Goal: Task Accomplishment & Management: Complete application form

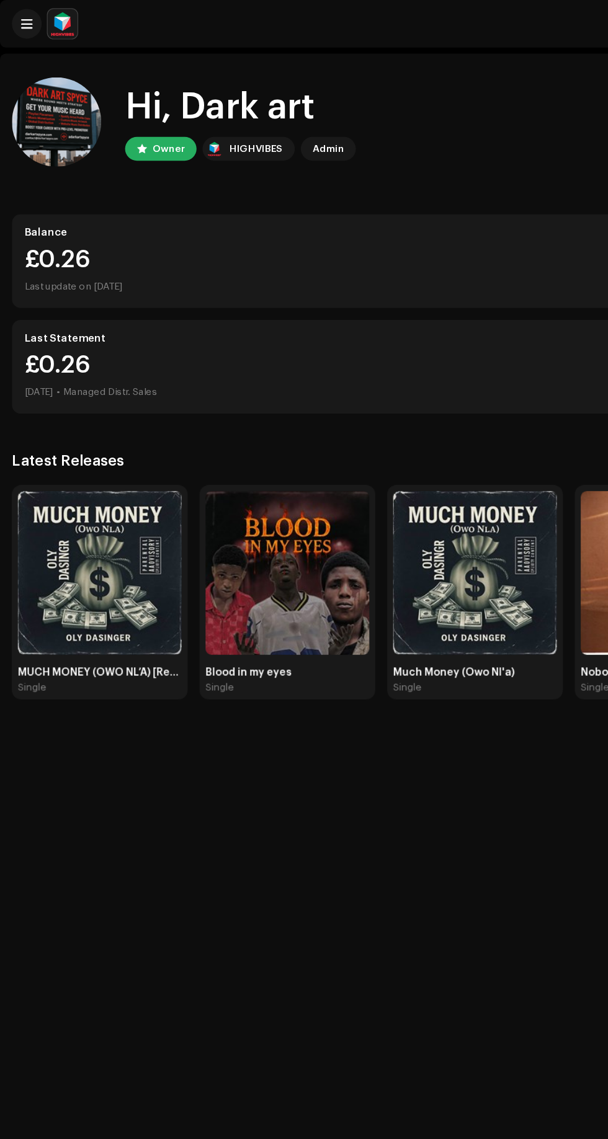
click at [26, 28] on button at bounding box center [22, 19] width 25 height 25
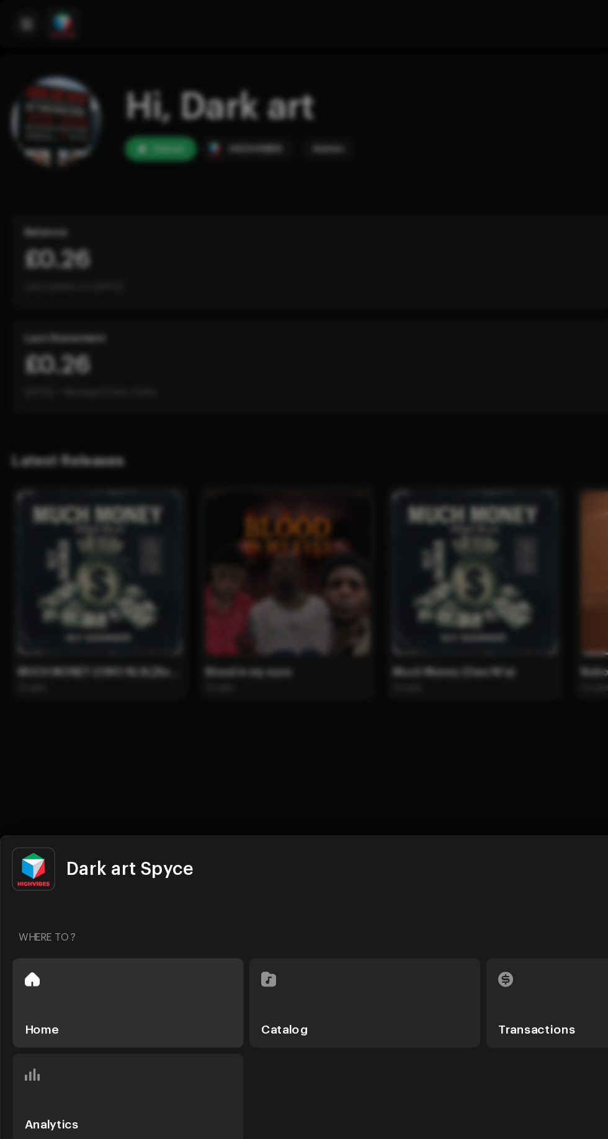
click at [298, 833] on div "Catalog" at bounding box center [304, 835] width 192 height 74
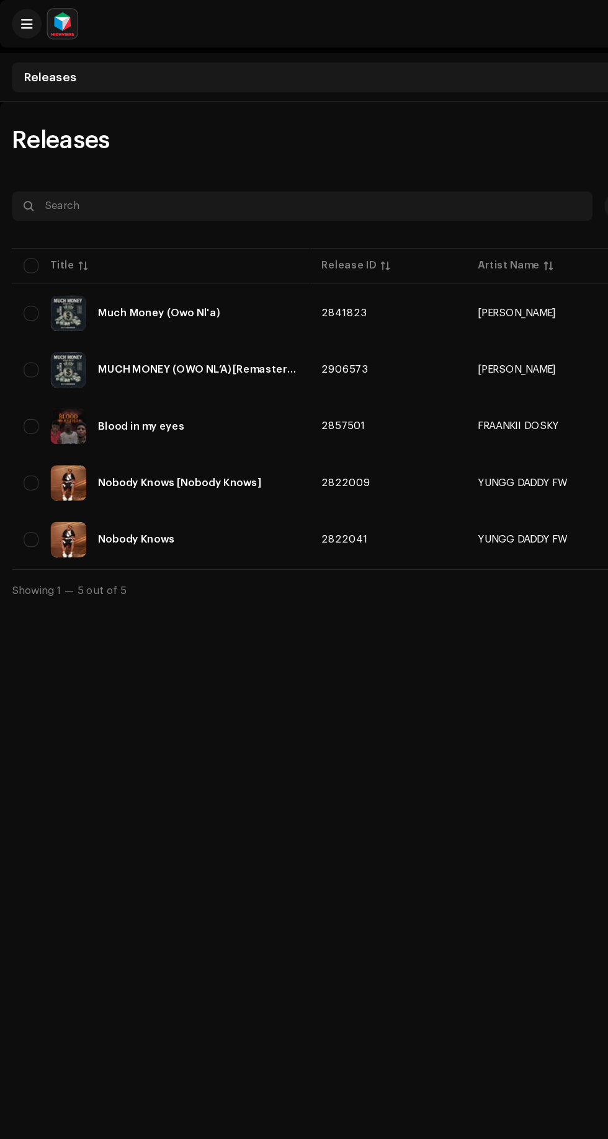
click at [27, 355] on input "checkbox" at bounding box center [26, 355] width 12 height 12
checkbox input "true"
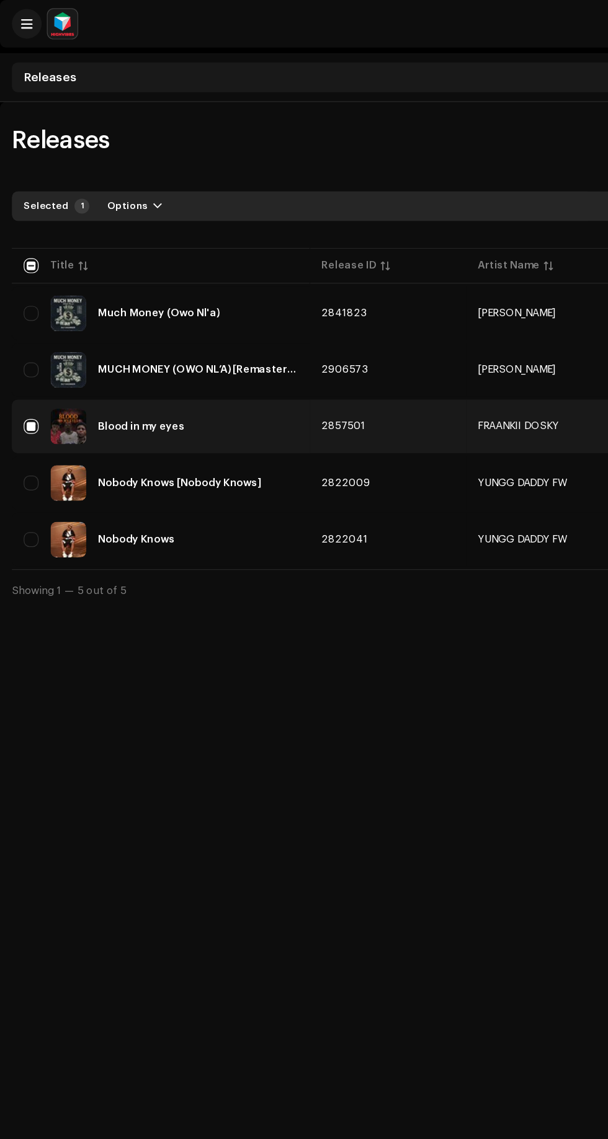
click at [25, 307] on input "Row Unselected" at bounding box center [26, 308] width 12 height 12
checkbox input "true"
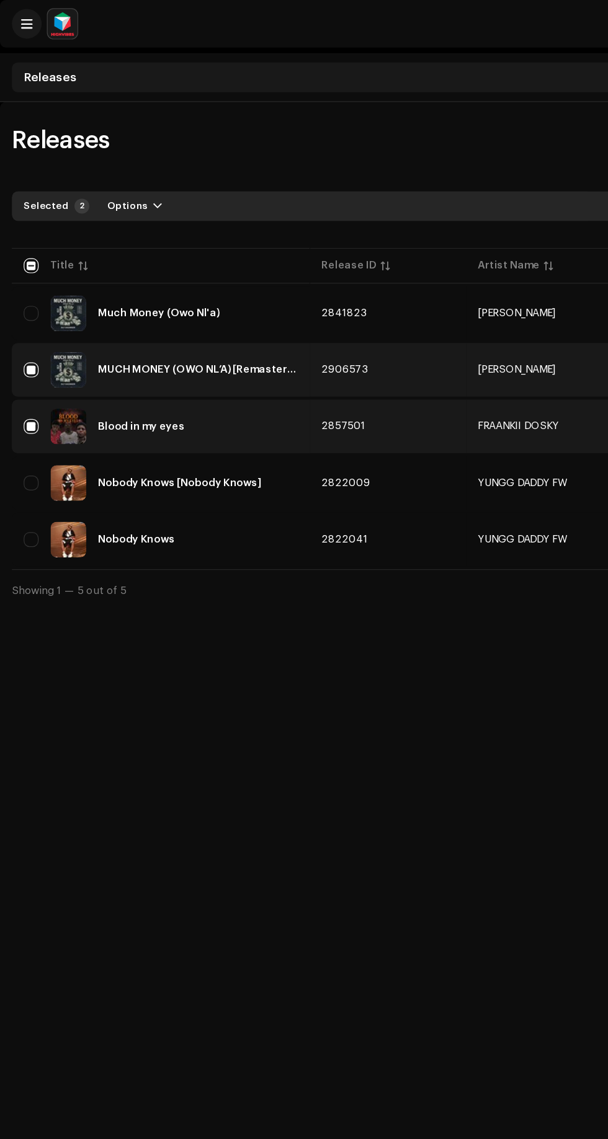
click at [25, 260] on input "Row Unselected" at bounding box center [26, 261] width 12 height 12
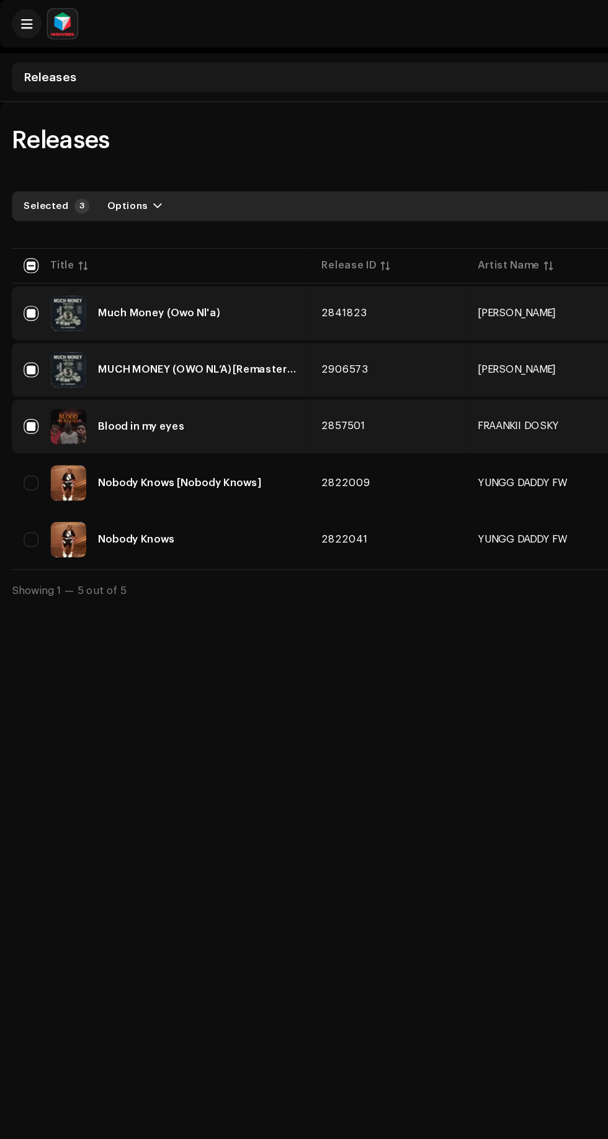
click at [114, 174] on span "Options" at bounding box center [105, 171] width 33 height 25
click at [102, 199] on span "Archive" at bounding box center [104, 200] width 34 height 10
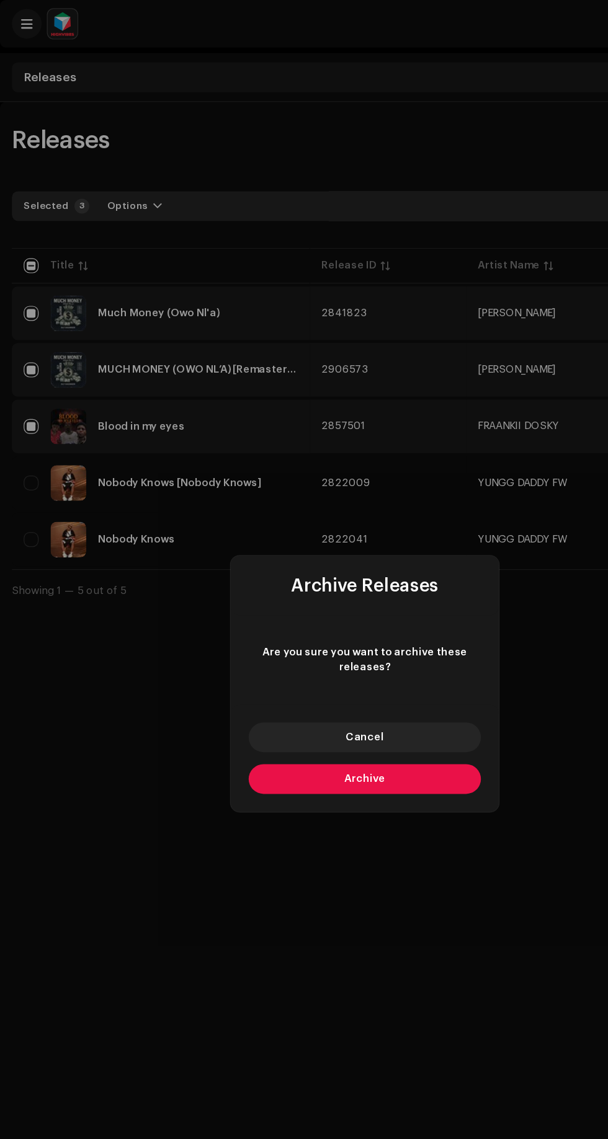
click at [311, 648] on span "Archive" at bounding box center [304, 649] width 34 height 9
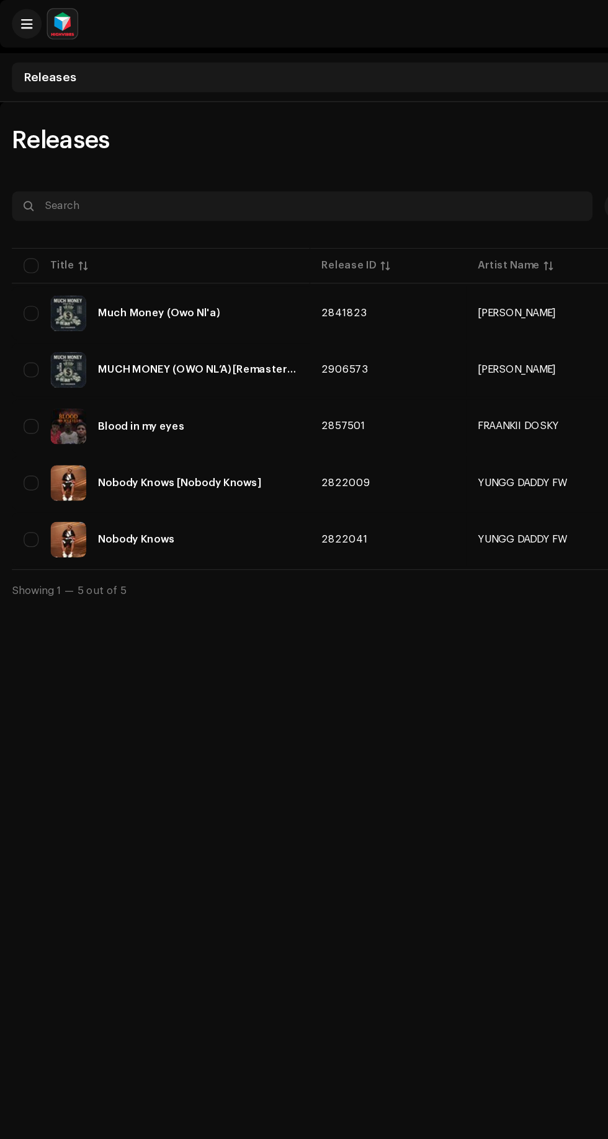
checkbox input "false"
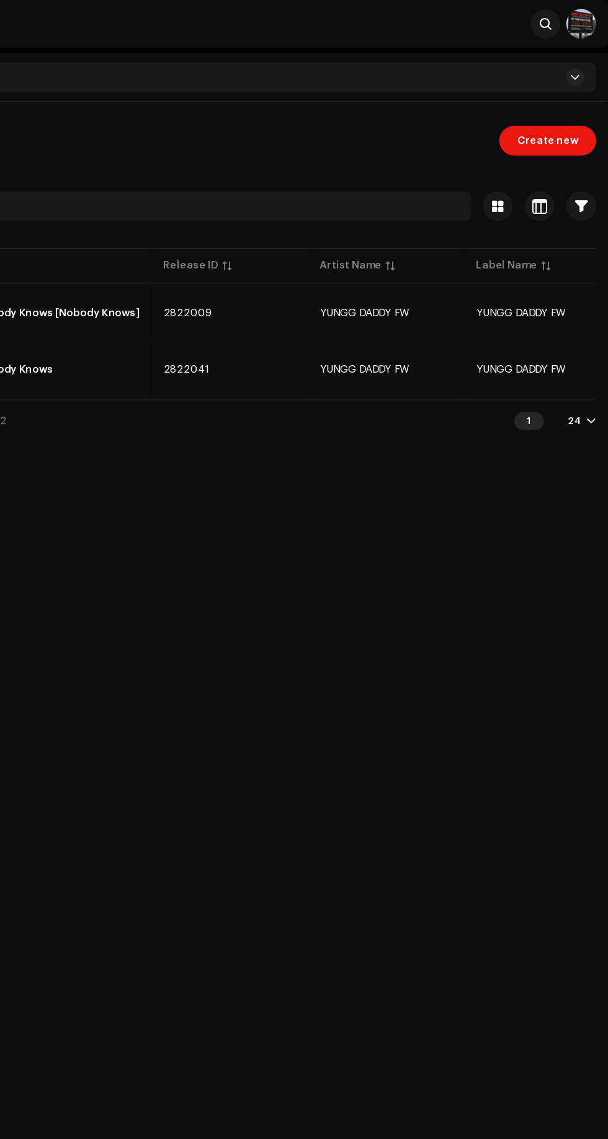
click at [562, 120] on span "Create new" at bounding box center [557, 117] width 51 height 25
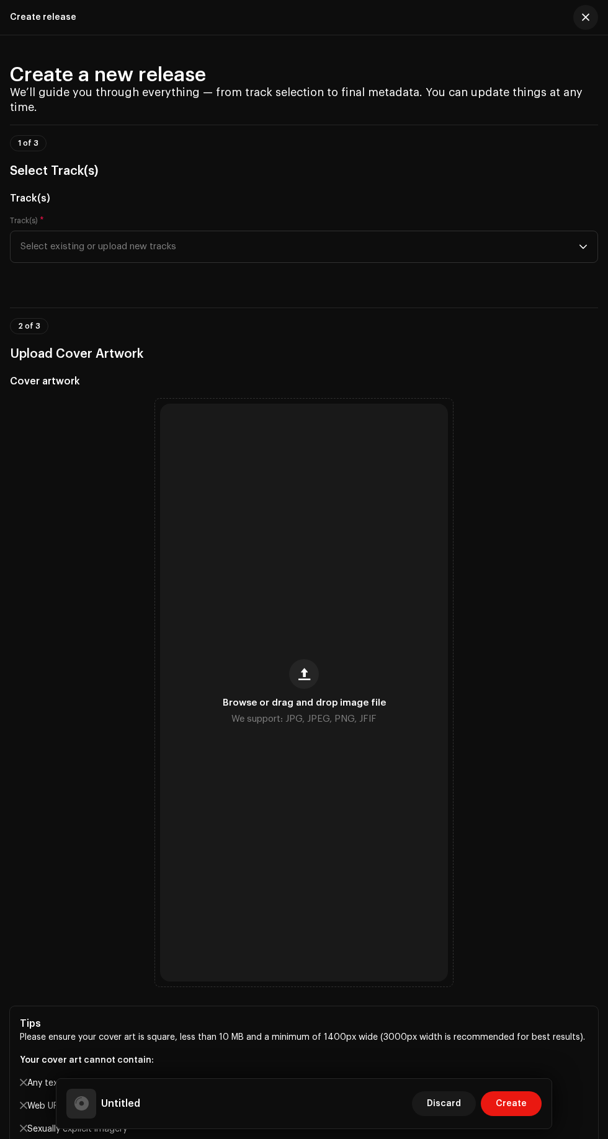
click at [115, 262] on span "Select existing or upload new tracks" at bounding box center [299, 246] width 558 height 31
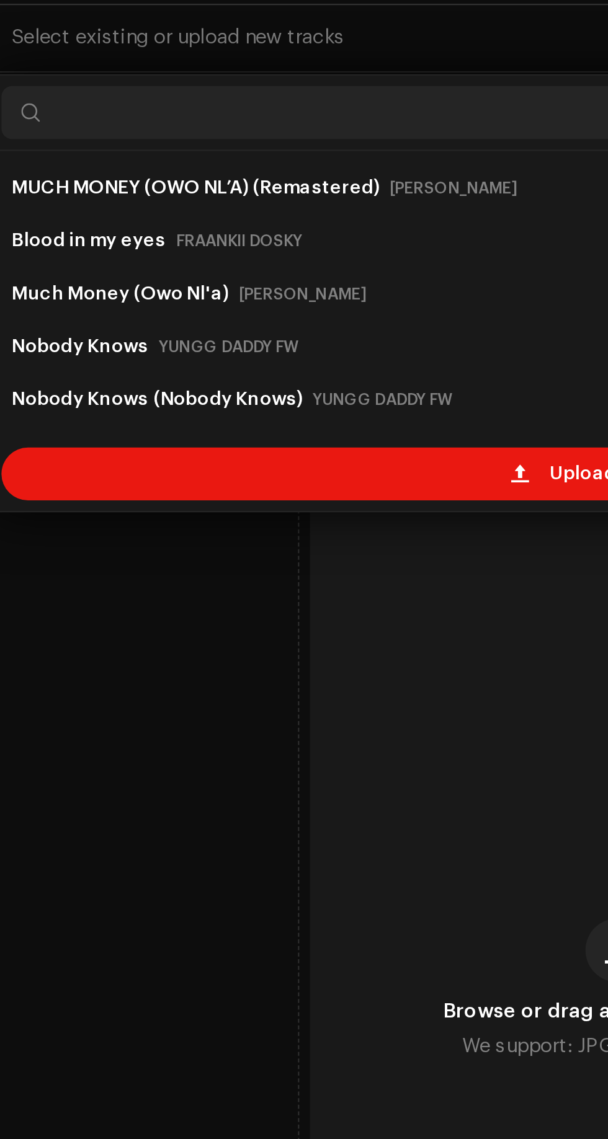
click at [197, 648] on div "Browse or drag and drop image file We support: JPG, JPEG, PNG, JFIF" at bounding box center [304, 693] width 288 height 578
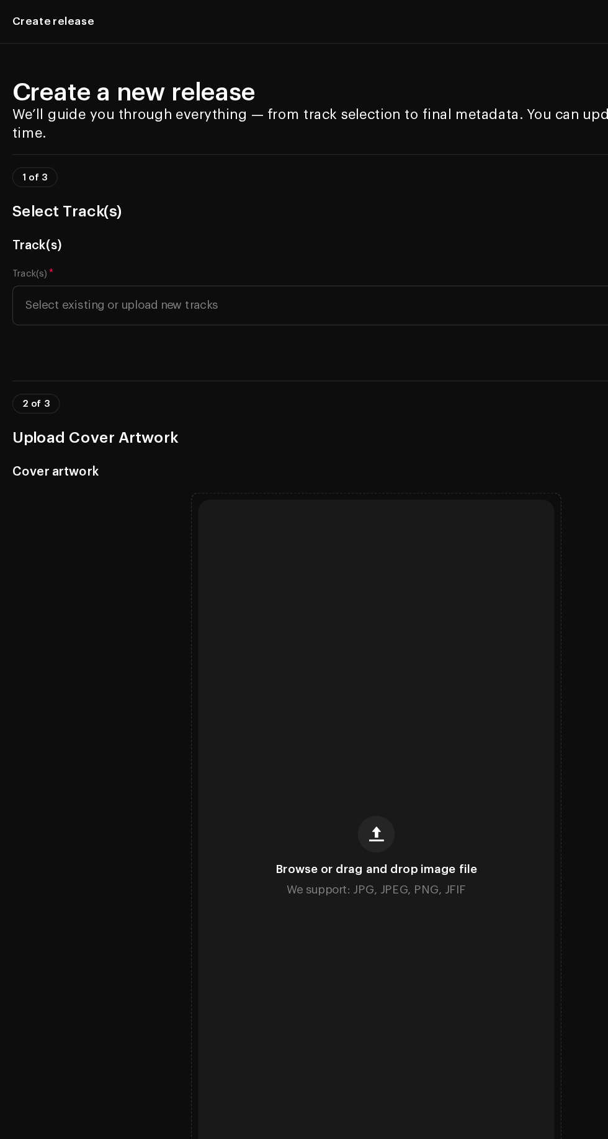
scroll to position [1, 0]
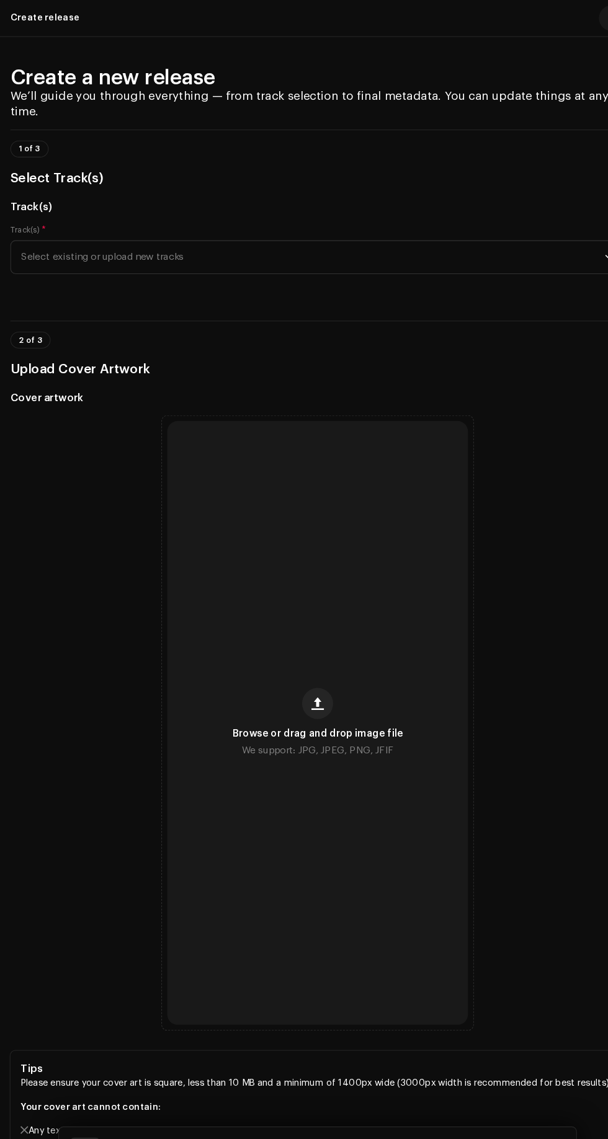
click at [303, 678] on span "button" at bounding box center [304, 673] width 12 height 10
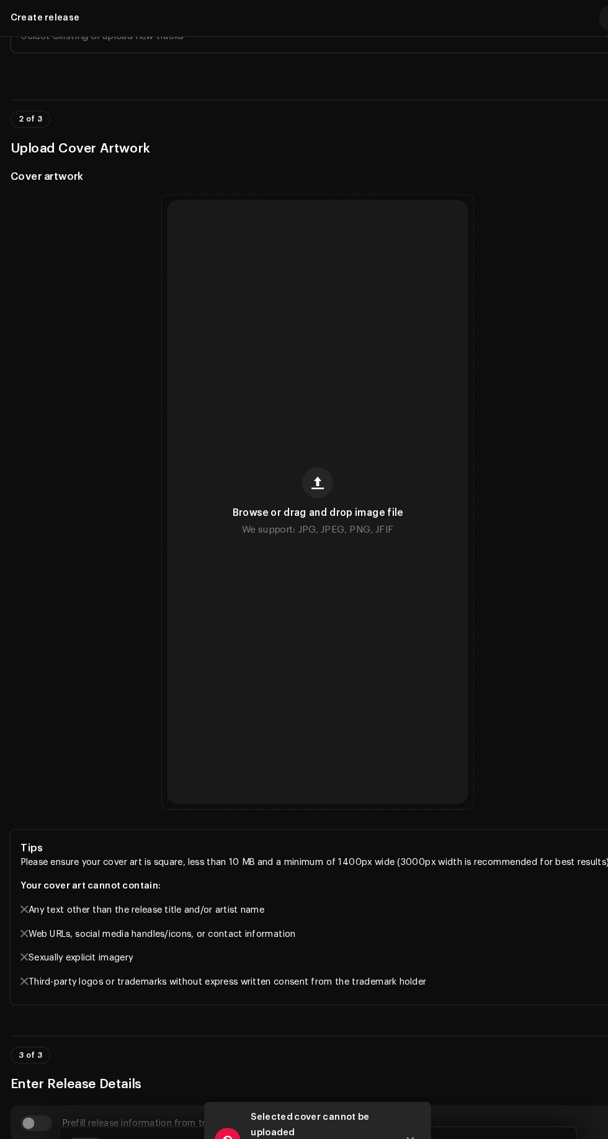
scroll to position [207, 0]
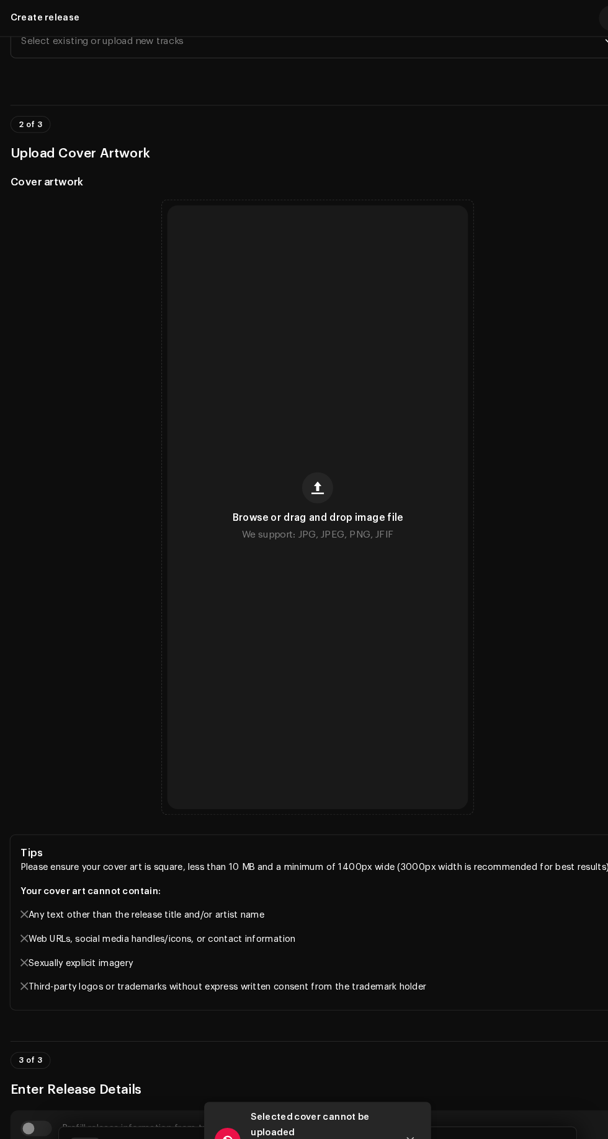
click at [303, 500] on span "Browse or drag and drop image file" at bounding box center [304, 496] width 163 height 9
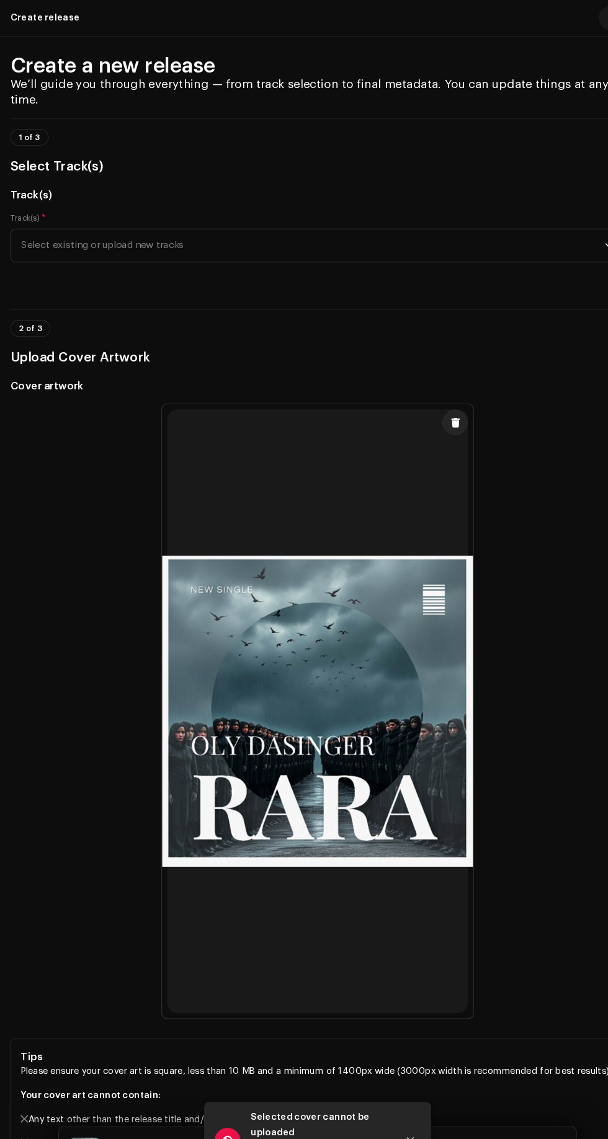
scroll to position [0, 0]
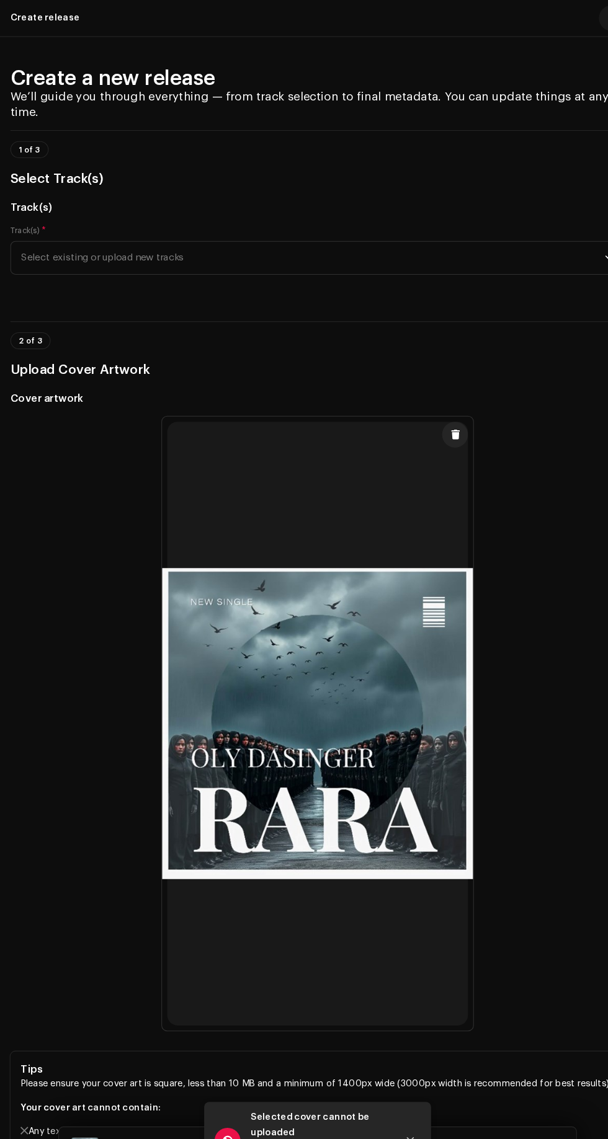
click at [89, 262] on span "Select existing or upload new tracks" at bounding box center [299, 246] width 558 height 31
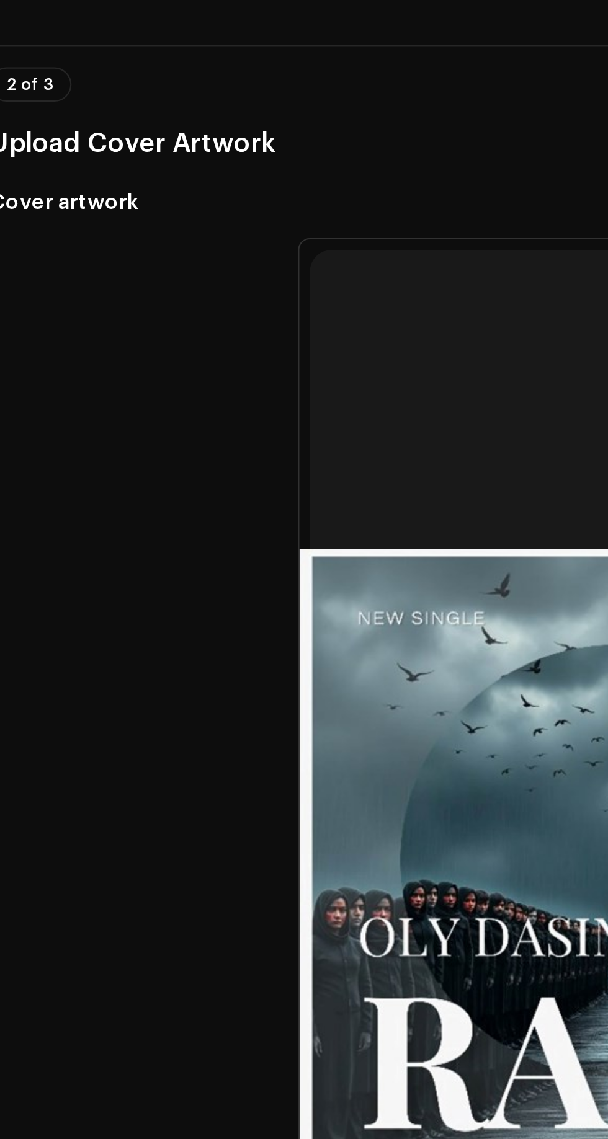
scroll to position [58, 0]
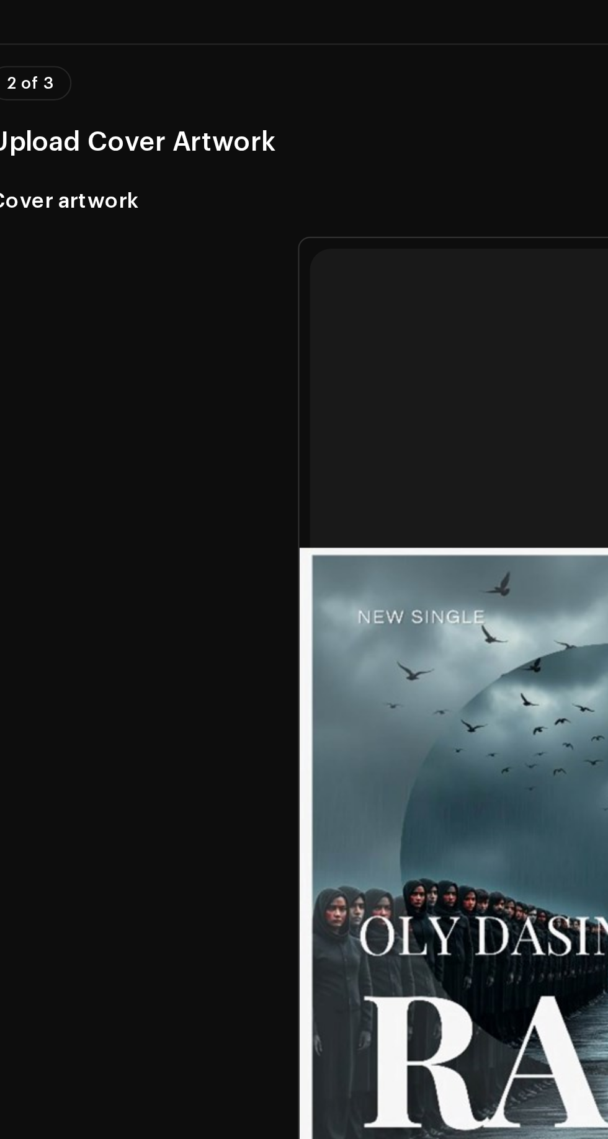
click at [84, 204] on span "Select existing or upload new tracks" at bounding box center [299, 188] width 558 height 31
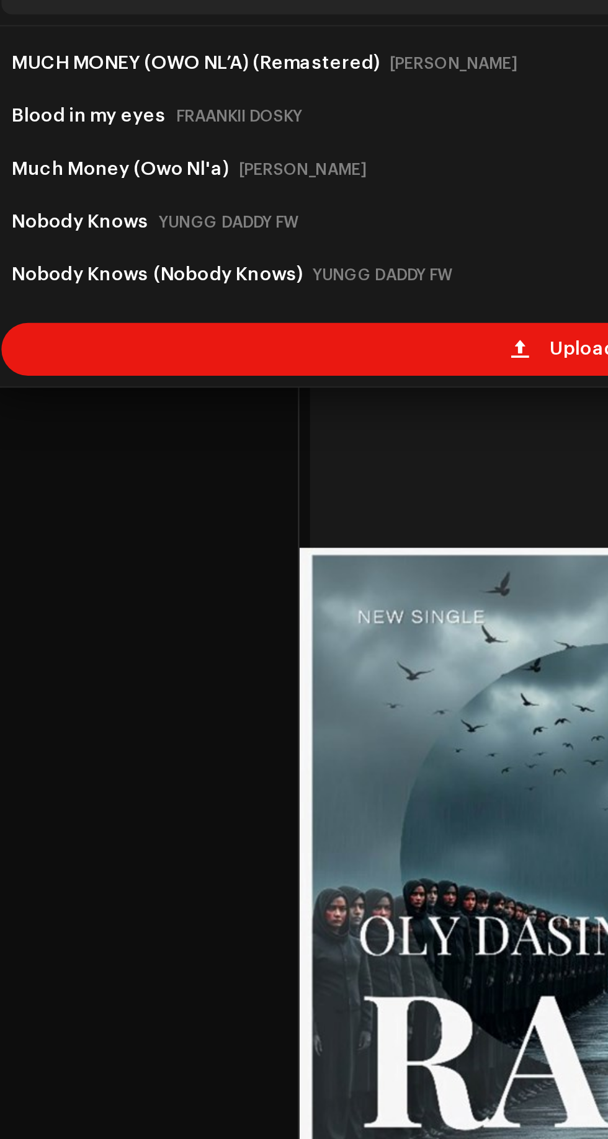
click at [246, 405] on div "Upload new tracks" at bounding box center [303, 392] width 577 height 25
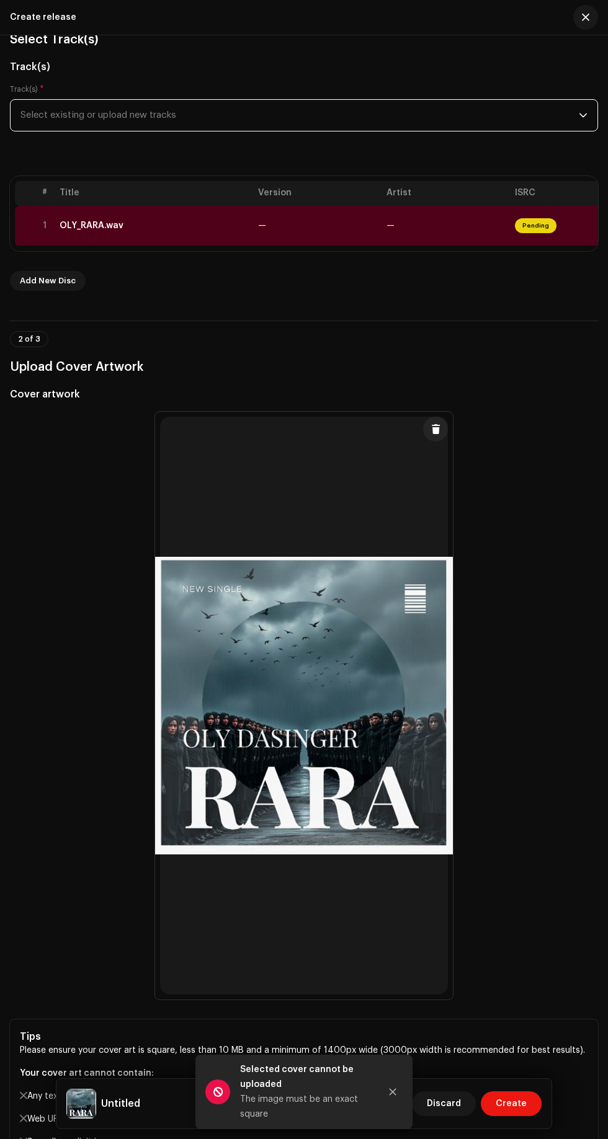
scroll to position [144, 0]
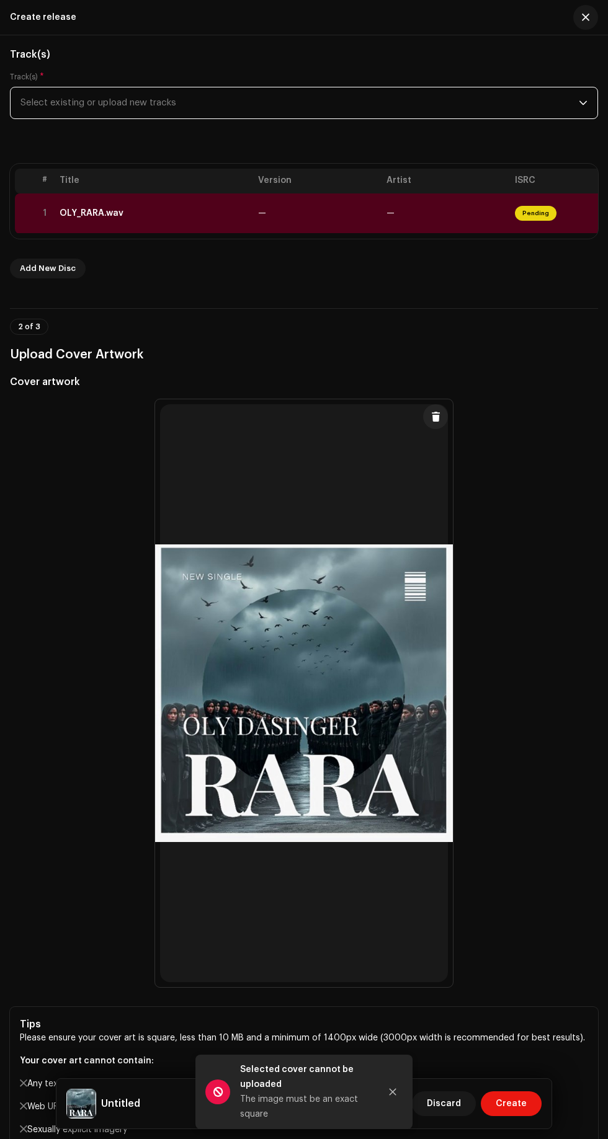
click at [365, 1083] on div "Selected cover cannot be uploaded" at bounding box center [305, 1077] width 130 height 30
click at [392, 1092] on icon "Close" at bounding box center [392, 1092] width 7 height 7
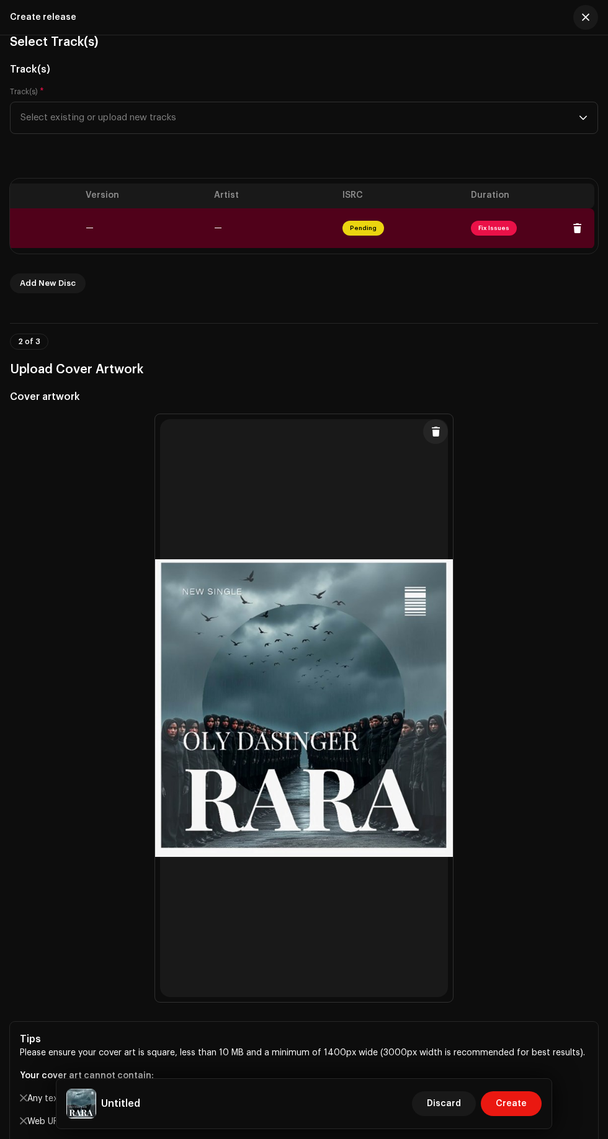
scroll to position [0, 174]
click at [355, 236] on span "Pending" at bounding box center [362, 228] width 42 height 15
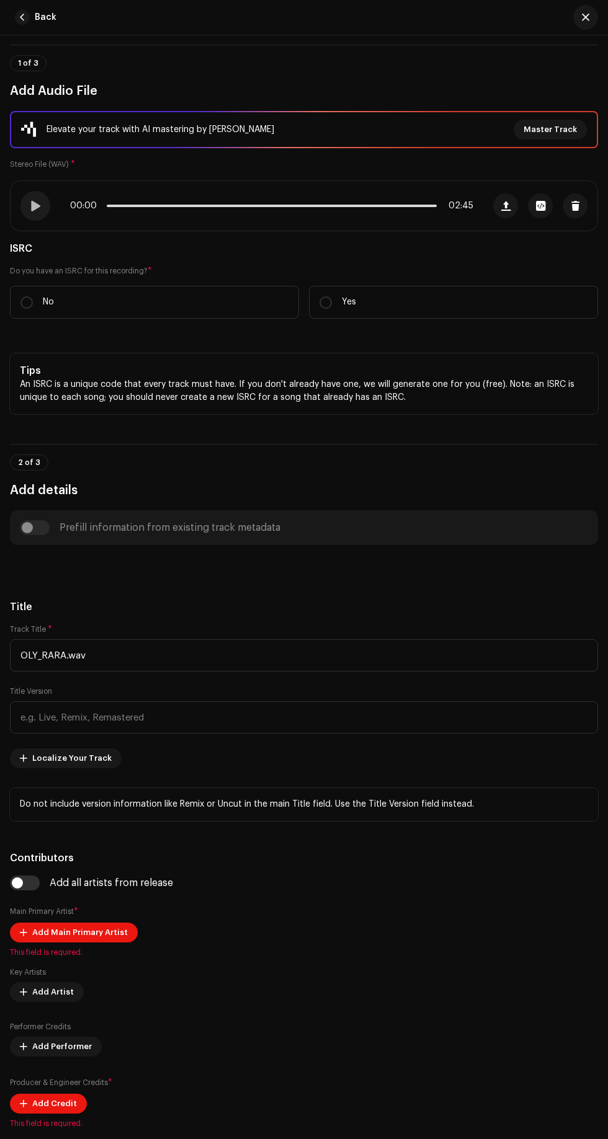
scroll to position [71, 0]
click at [48, 308] on p "No" at bounding box center [48, 301] width 11 height 13
click at [33, 308] on input "No" at bounding box center [26, 302] width 12 height 12
radio input "true"
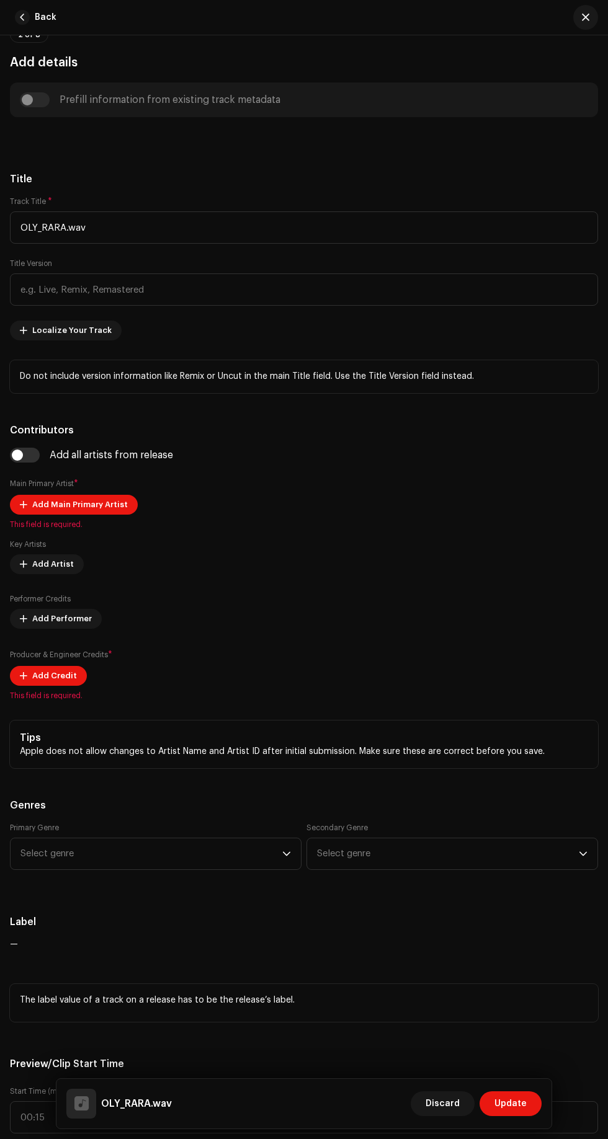
scroll to position [531, 0]
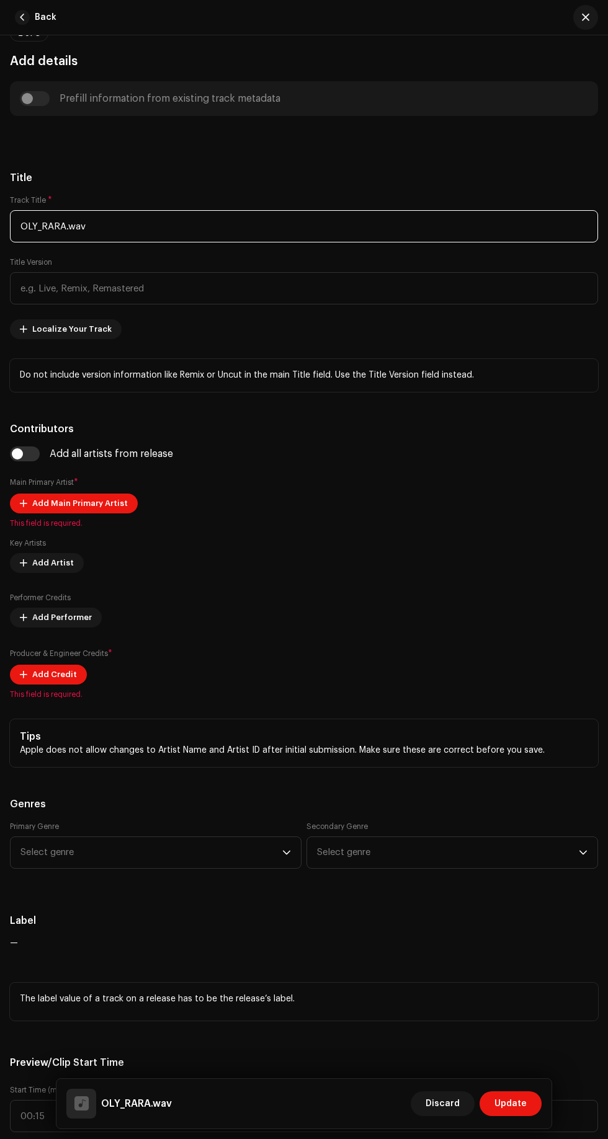
click at [122, 242] on input "OLY_RARA.wav" at bounding box center [304, 226] width 588 height 32
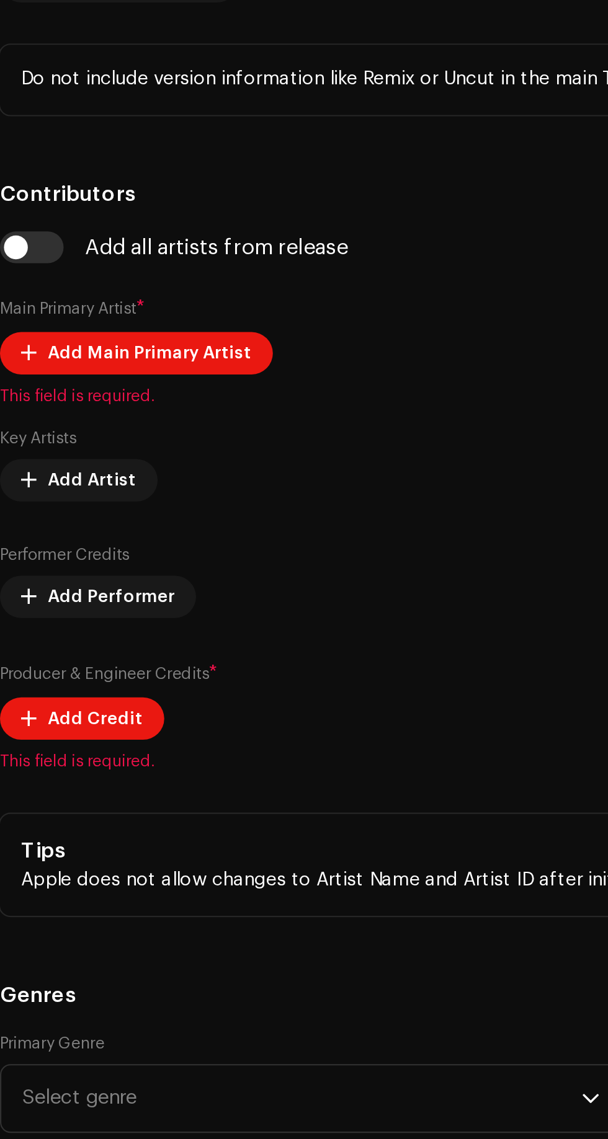
type input "O"
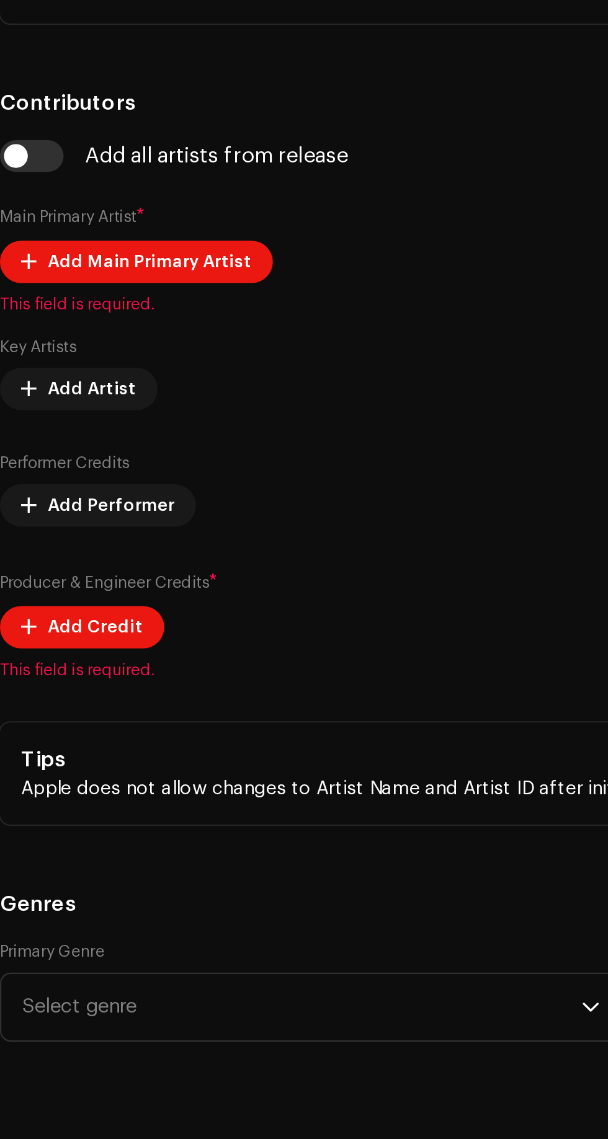
scroll to position [573, 0]
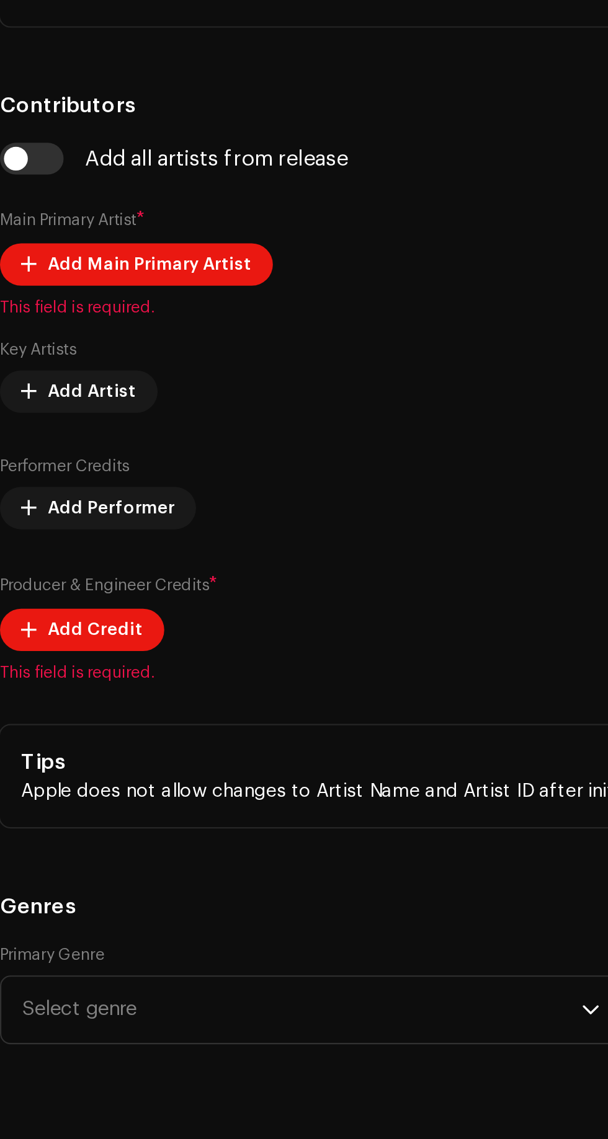
type input "RAra"
click at [121, 263] on input "text" at bounding box center [304, 247] width 588 height 32
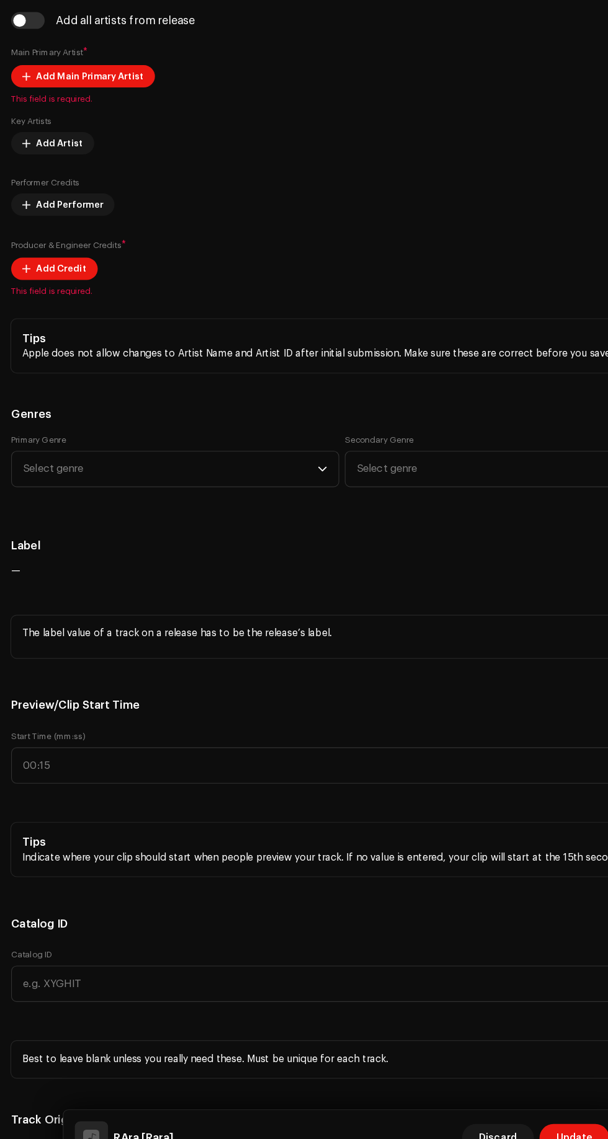
scroll to position [875, 0]
type input "Rara"
click at [71, 172] on span "Add Main Primary Artist" at bounding box center [79, 159] width 95 height 25
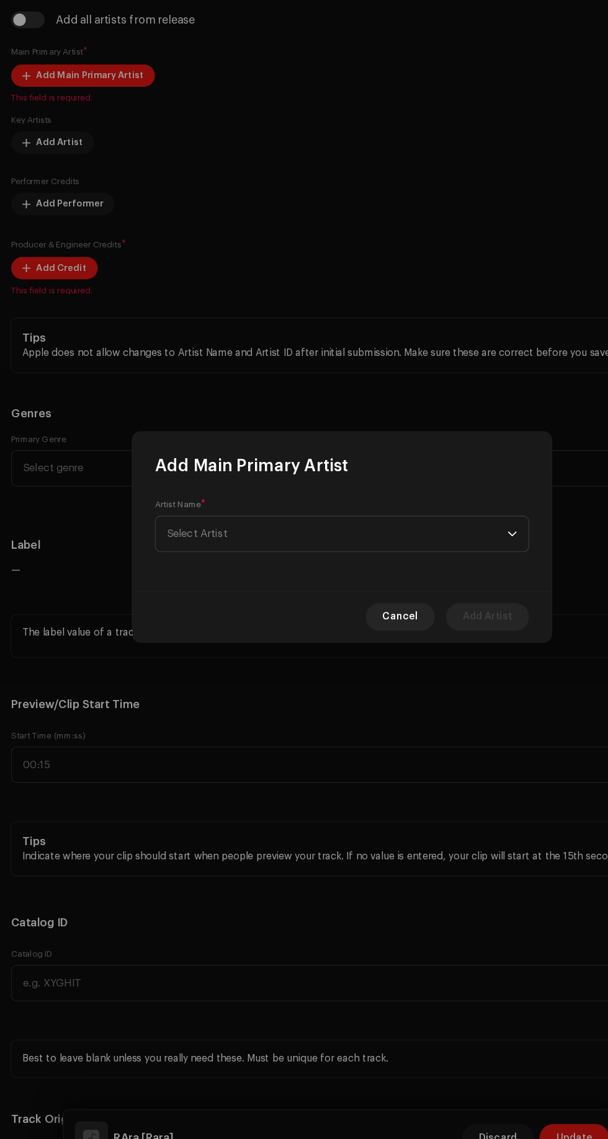
click at [417, 563] on span "Select Artist" at bounding box center [299, 566] width 303 height 31
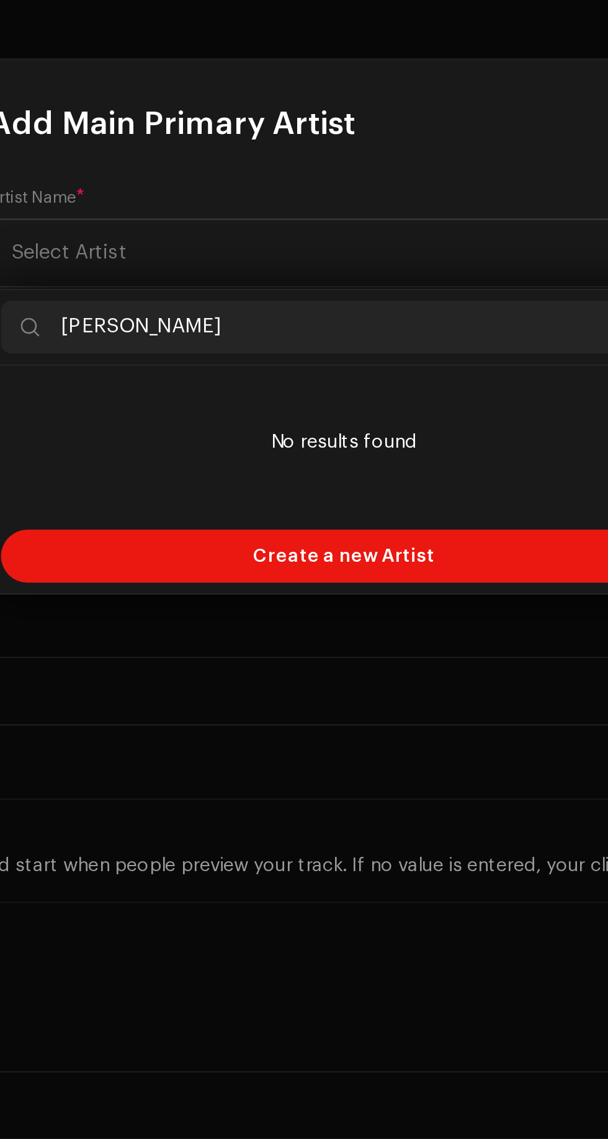
type input "[PERSON_NAME]"
click at [218, 668] on li "No results found" at bounding box center [303, 655] width 321 height 62
click at [353, 712] on div "Create a new Artist" at bounding box center [303, 708] width 321 height 25
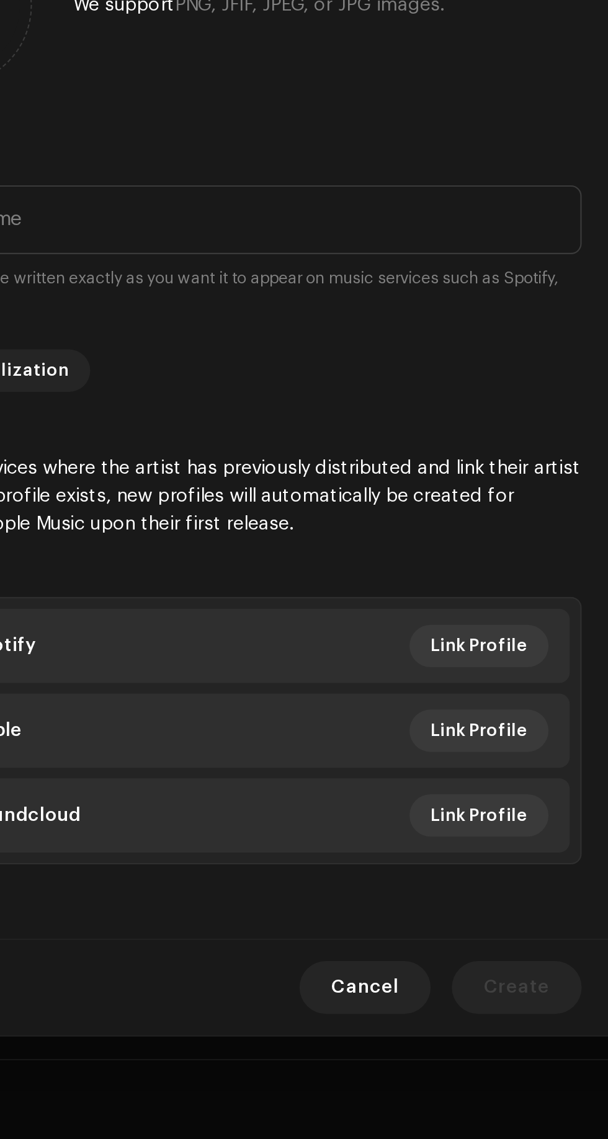
click at [425, 689] on span "Link Profile" at bounding box center [421, 677] width 45 height 25
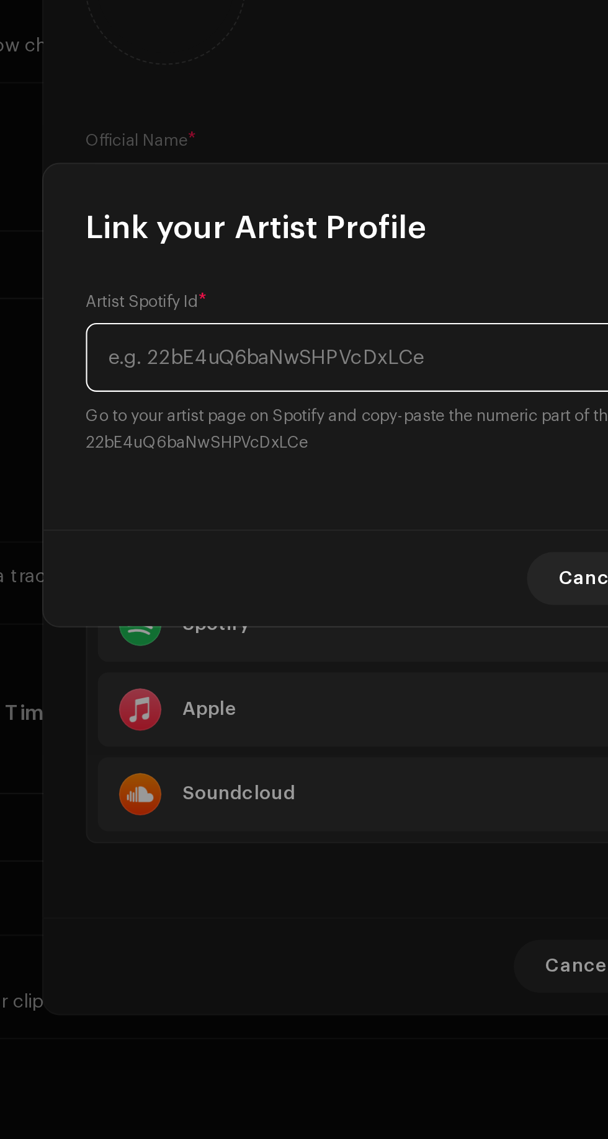
click at [171, 555] on input "text" at bounding box center [287, 552] width 298 height 32
type input "[URL][DOMAIN_NAME]"
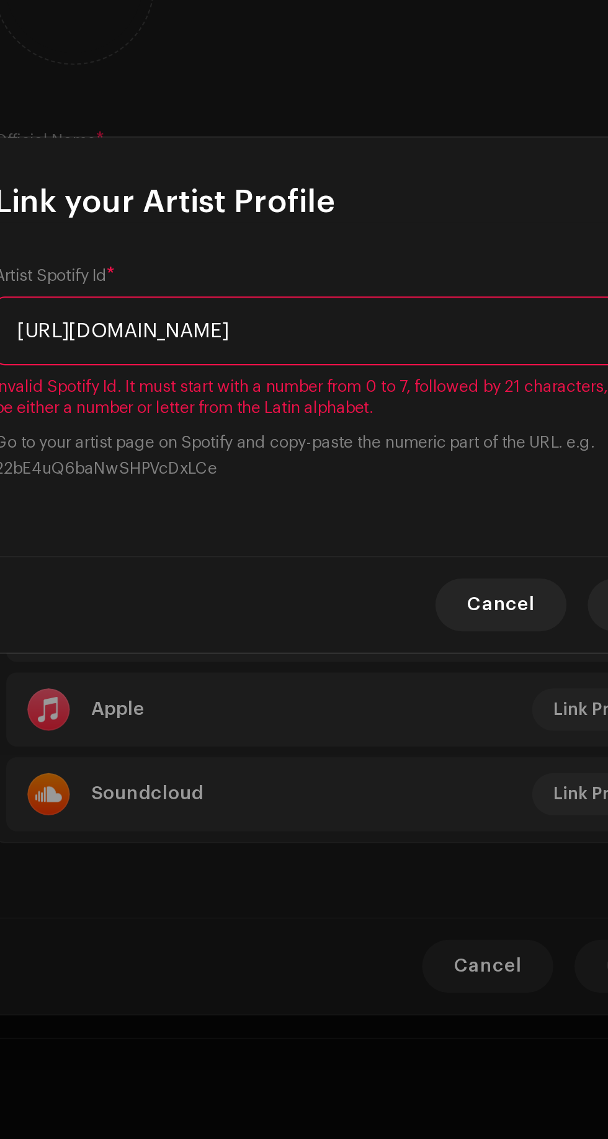
scroll to position [0, 105]
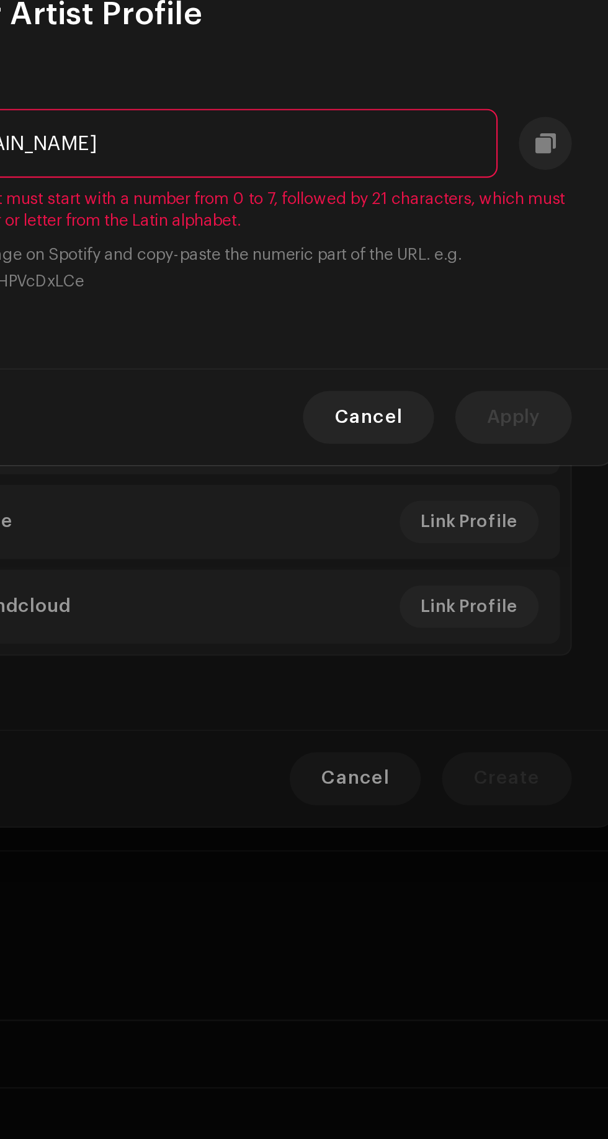
click at [377, 670] on span "Cancel" at bounding box center [375, 667] width 32 height 25
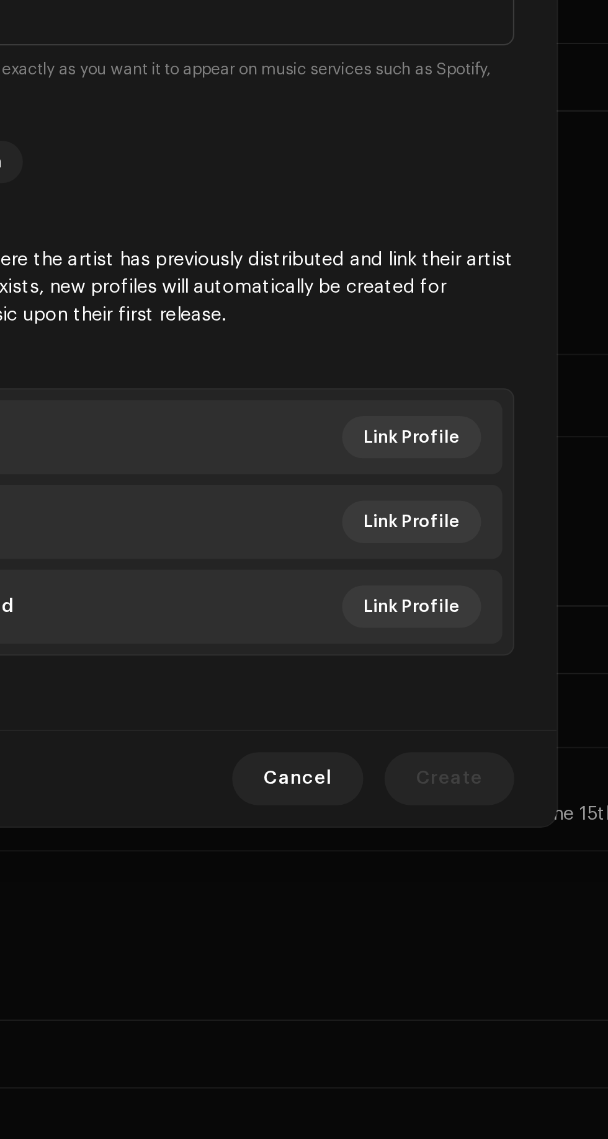
click at [432, 729] on span "Link Profile" at bounding box center [421, 716] width 45 height 25
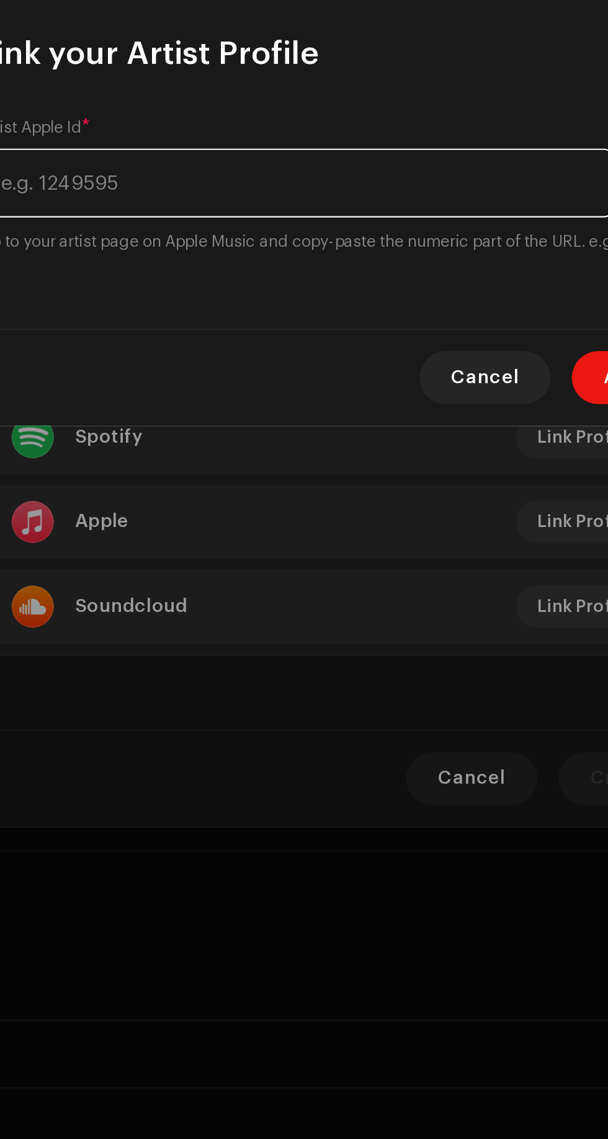
type input "[URL][DOMAIN_NAME][PERSON_NAME]"
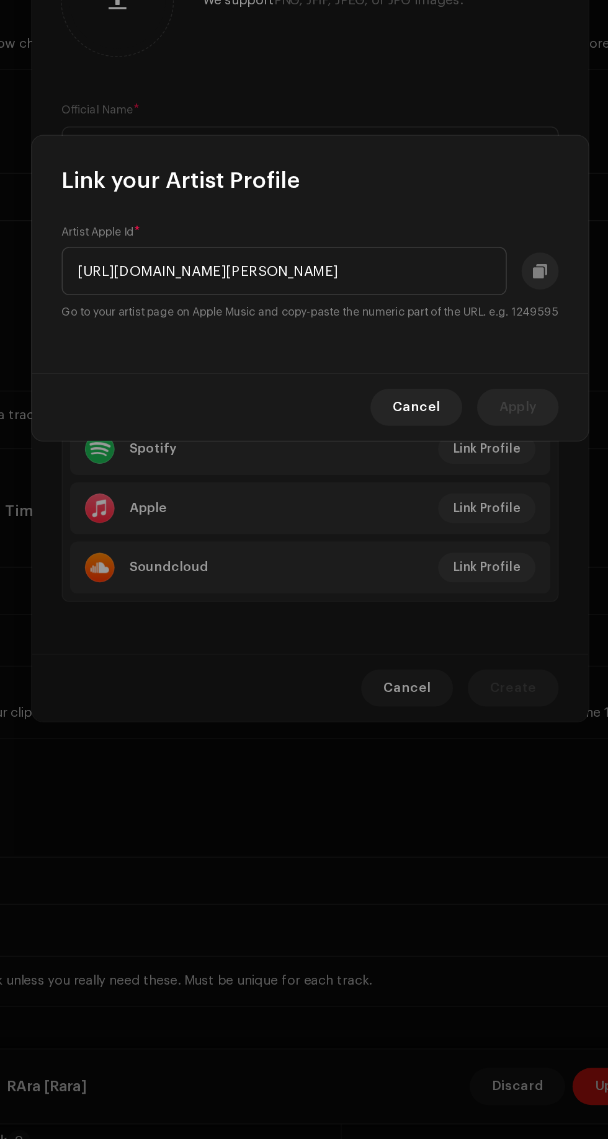
click at [370, 660] on span "Cancel" at bounding box center [375, 649] width 32 height 25
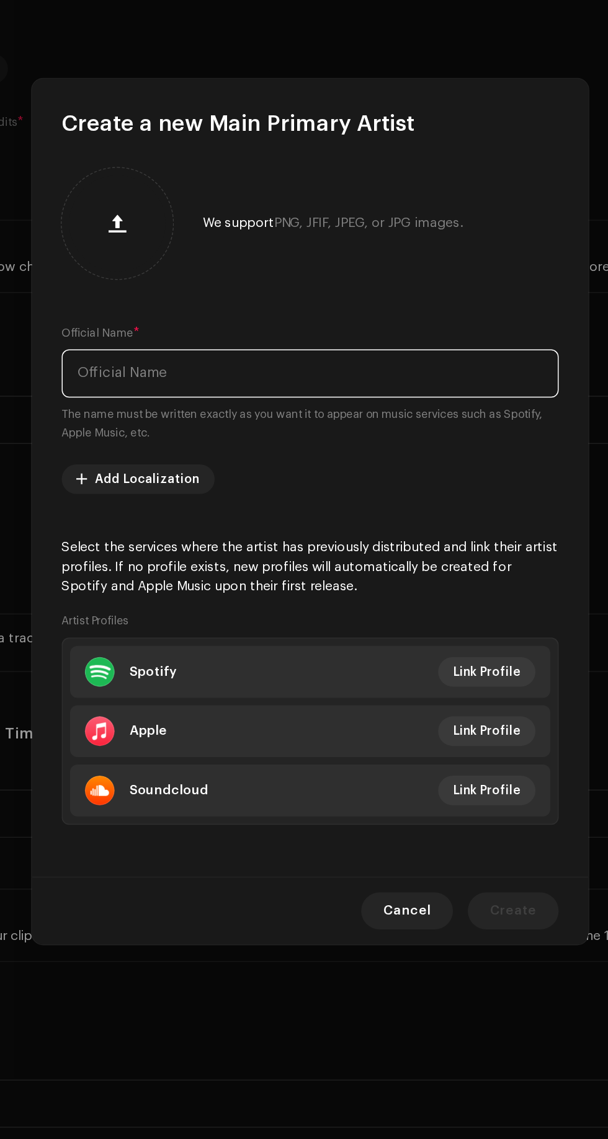
click at [183, 461] on input "text" at bounding box center [304, 477] width 332 height 32
type input "0"
type input "0LY [PERSON_NAME]"
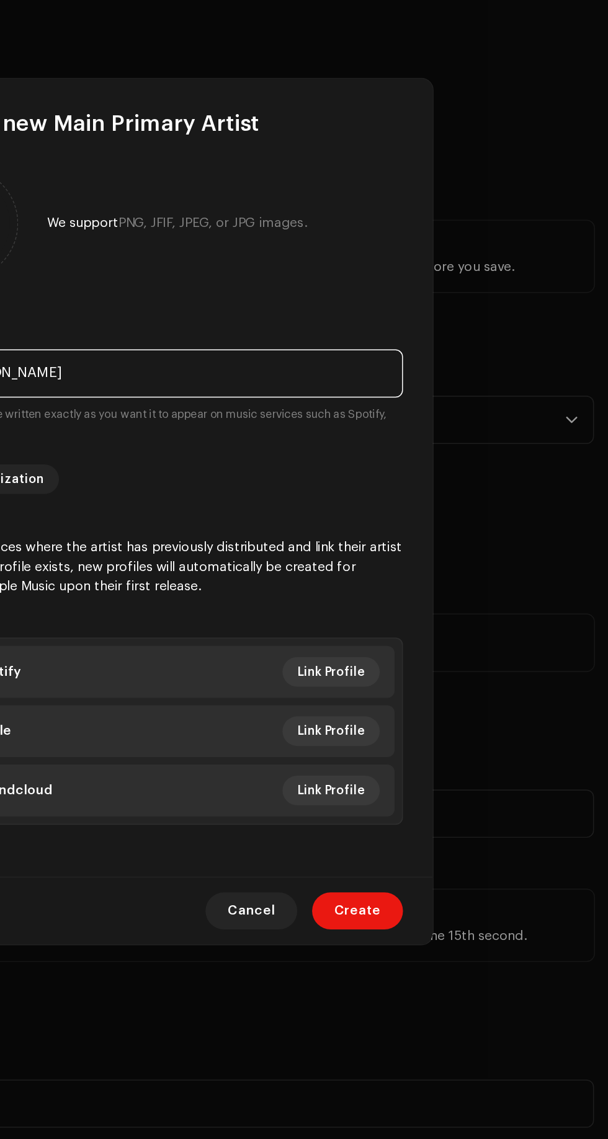
scroll to position [0, 0]
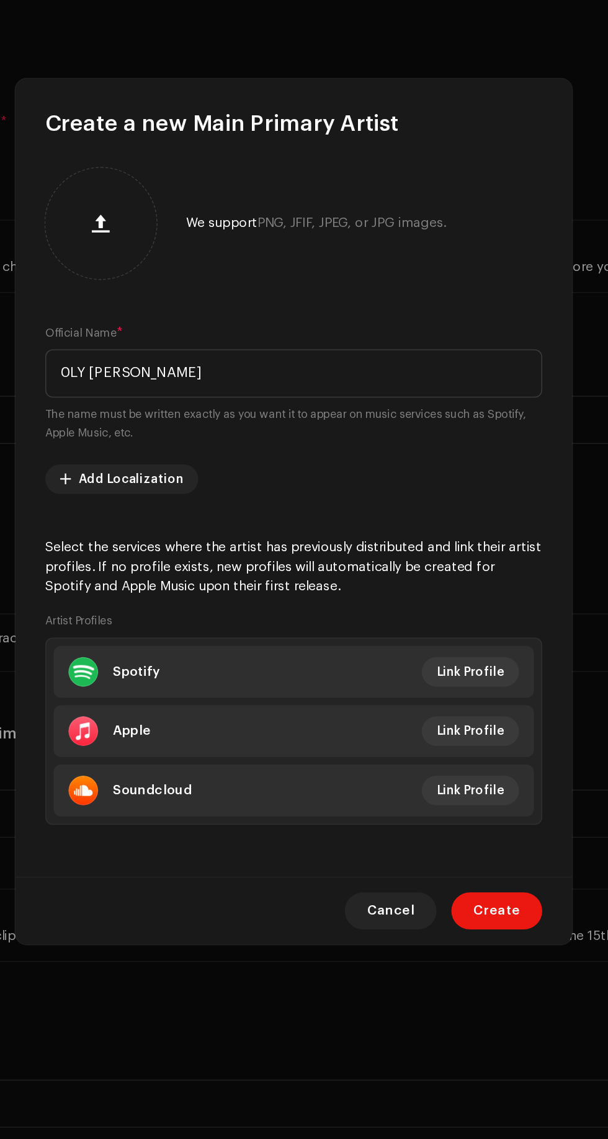
click at [441, 849] on span "Create" at bounding box center [439, 836] width 31 height 25
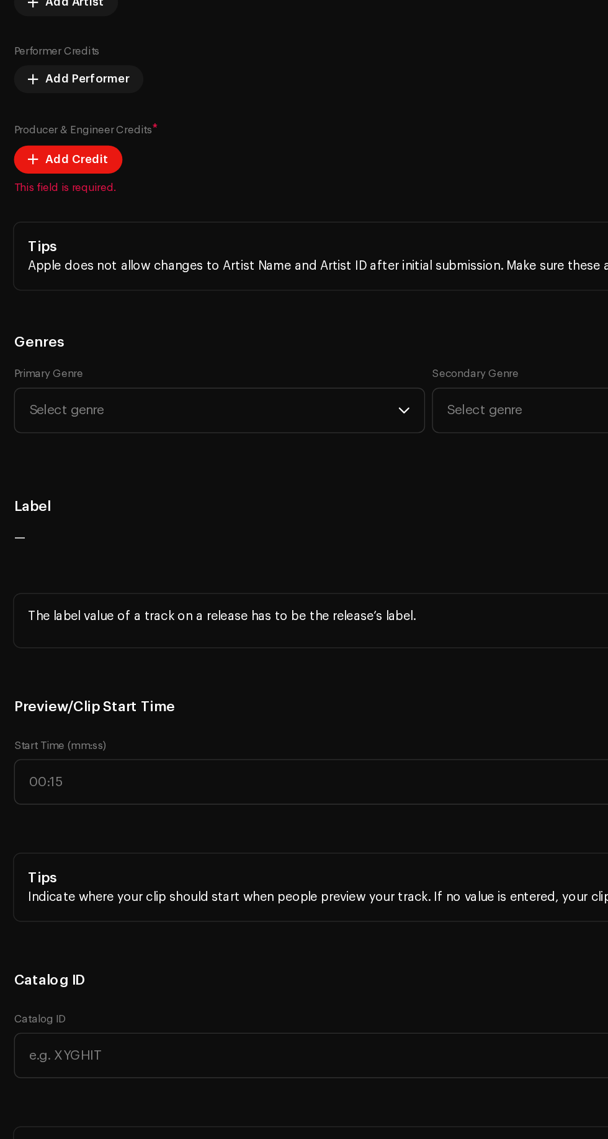
scroll to position [976, 0]
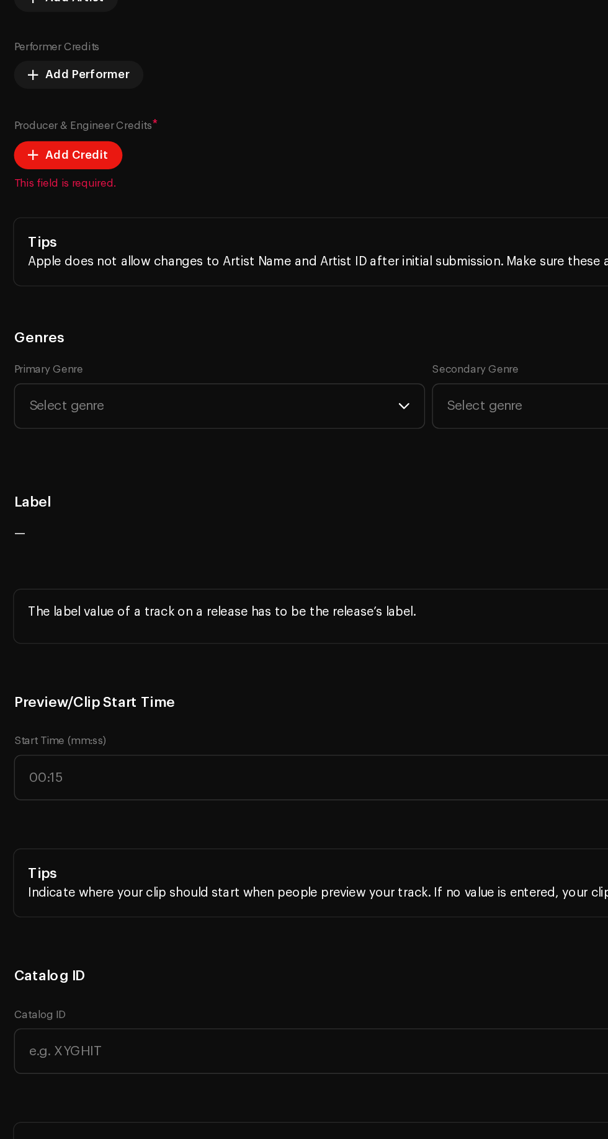
click at [55, 259] on span "Add Credit" at bounding box center [54, 246] width 45 height 25
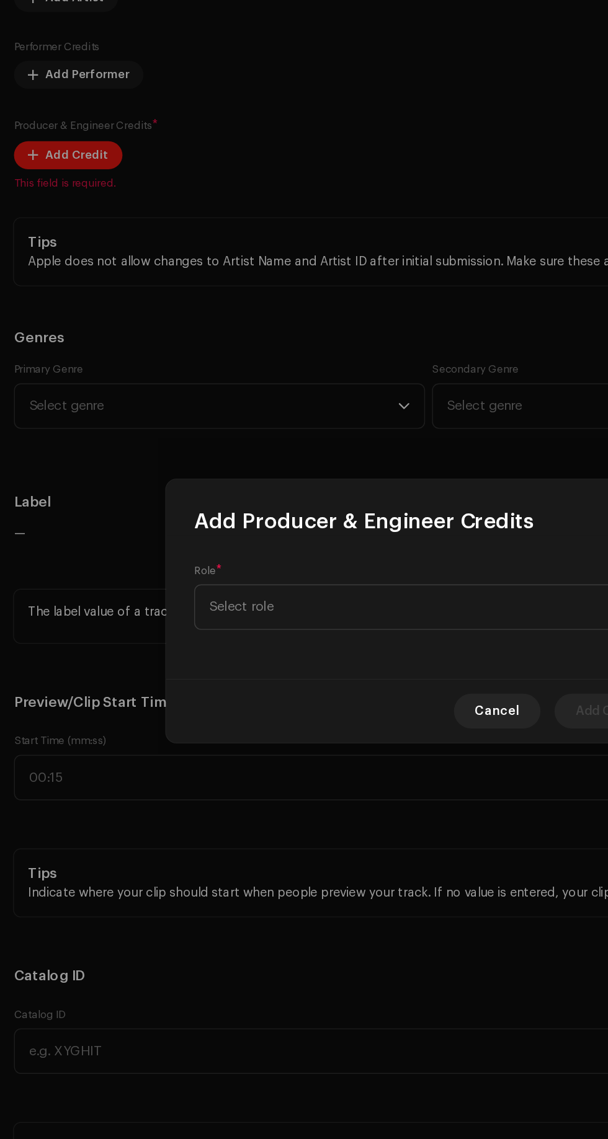
click at [293, 563] on span "Select role" at bounding box center [299, 566] width 303 height 31
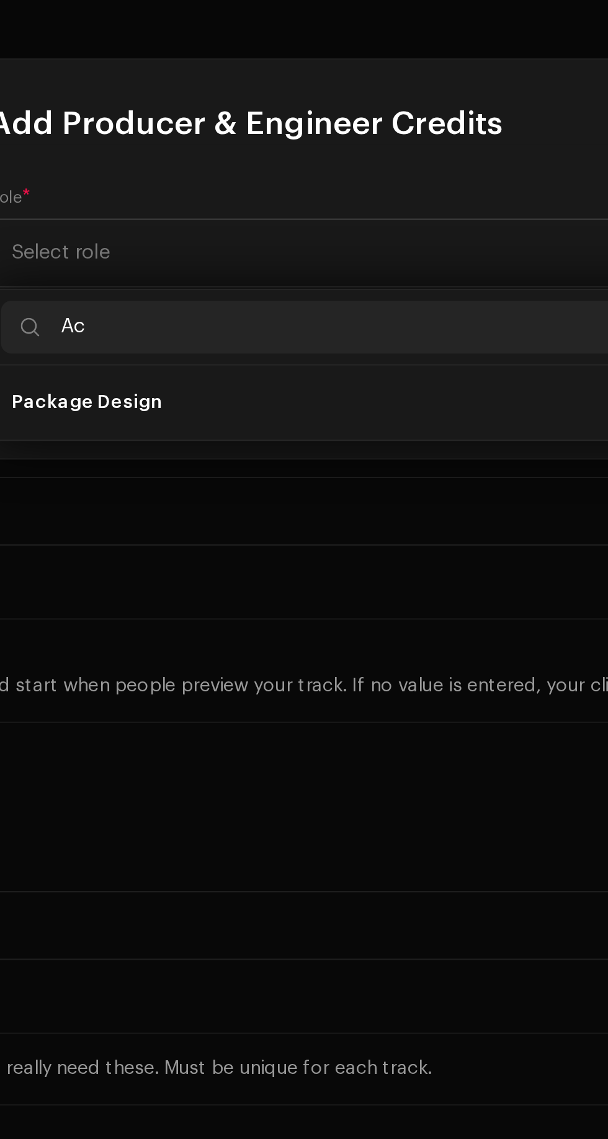
type input "A"
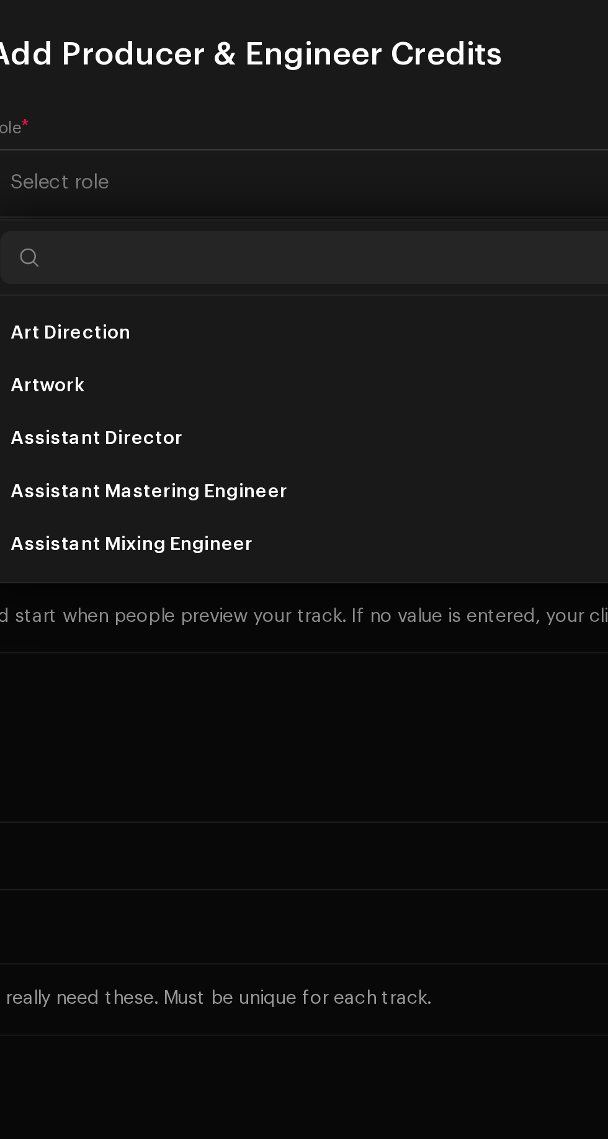
click at [194, 603] on input "text" at bounding box center [303, 601] width 321 height 25
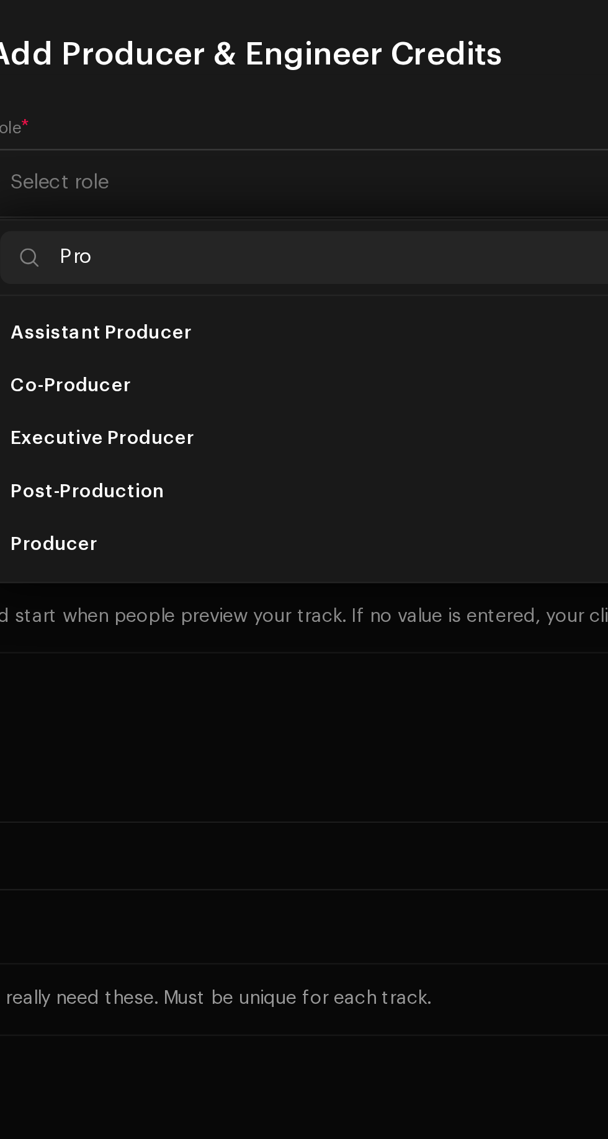
type input "Pro"
click at [178, 720] on li "Post-Production" at bounding box center [303, 711] width 321 height 25
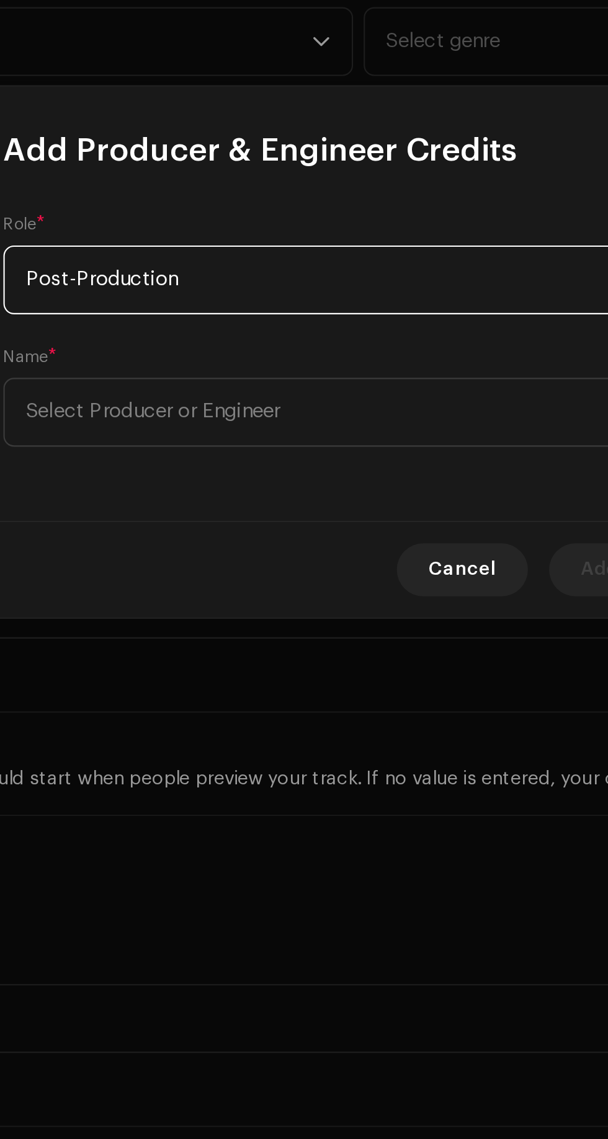
click at [258, 521] on span "Post-Production" at bounding box center [299, 535] width 303 height 31
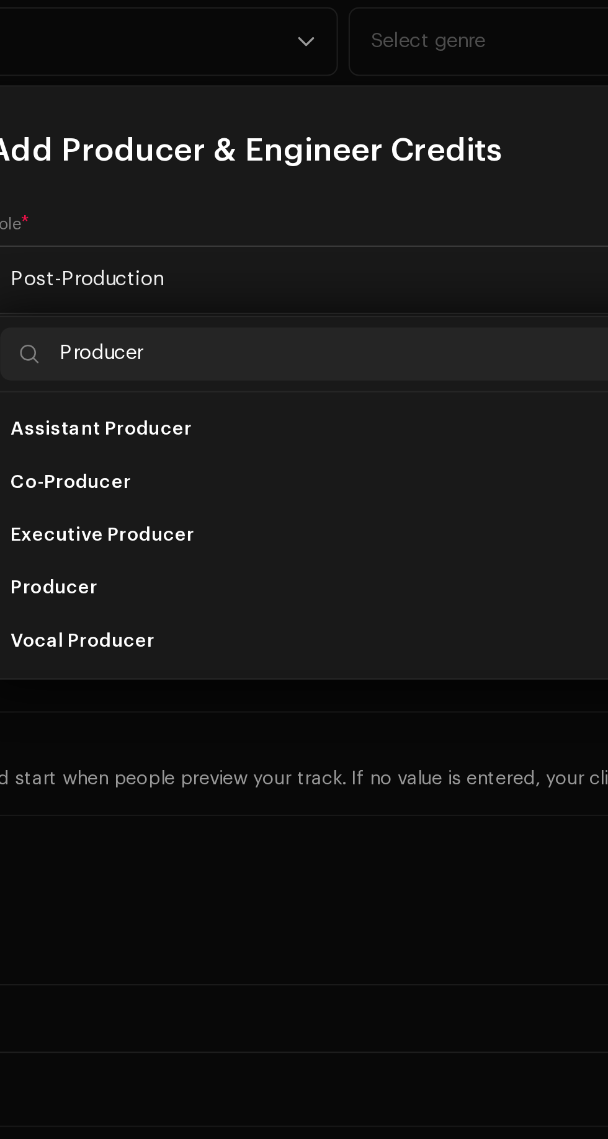
scroll to position [0, 0]
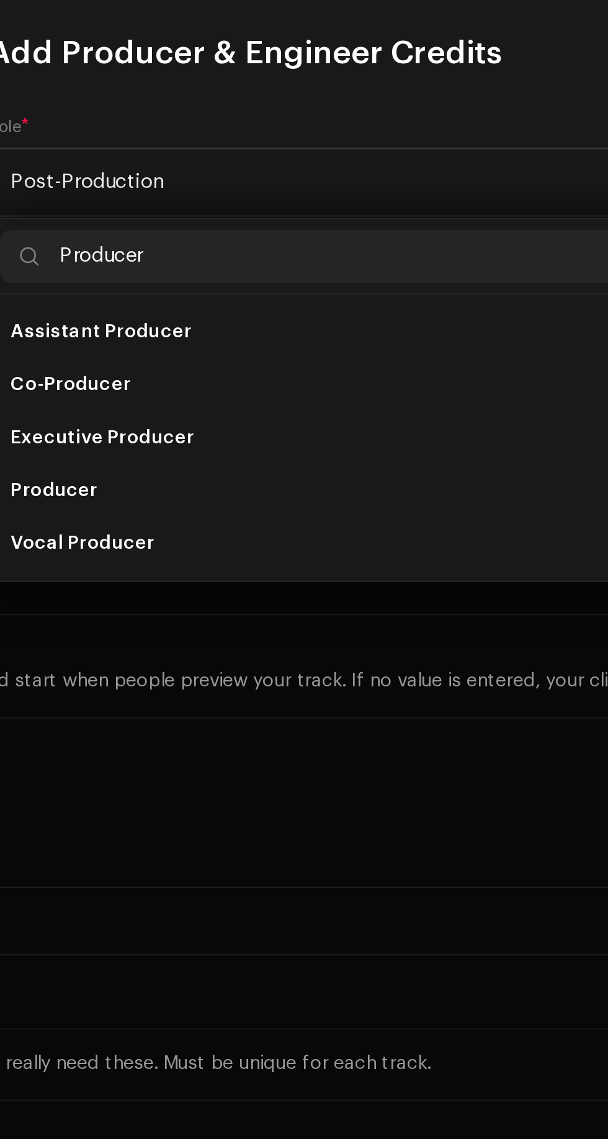
type input "Producer"
click at [185, 680] on span "Producer" at bounding box center [168, 680] width 41 height 12
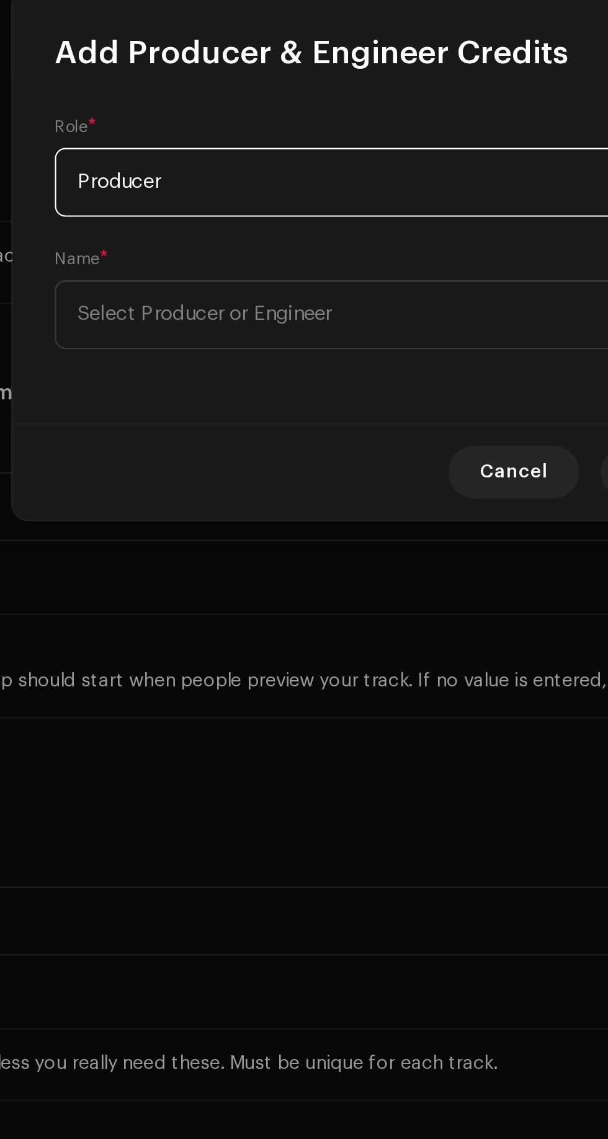
click at [191, 595] on span "Select Producer or Engineer" at bounding box center [207, 597] width 119 height 9
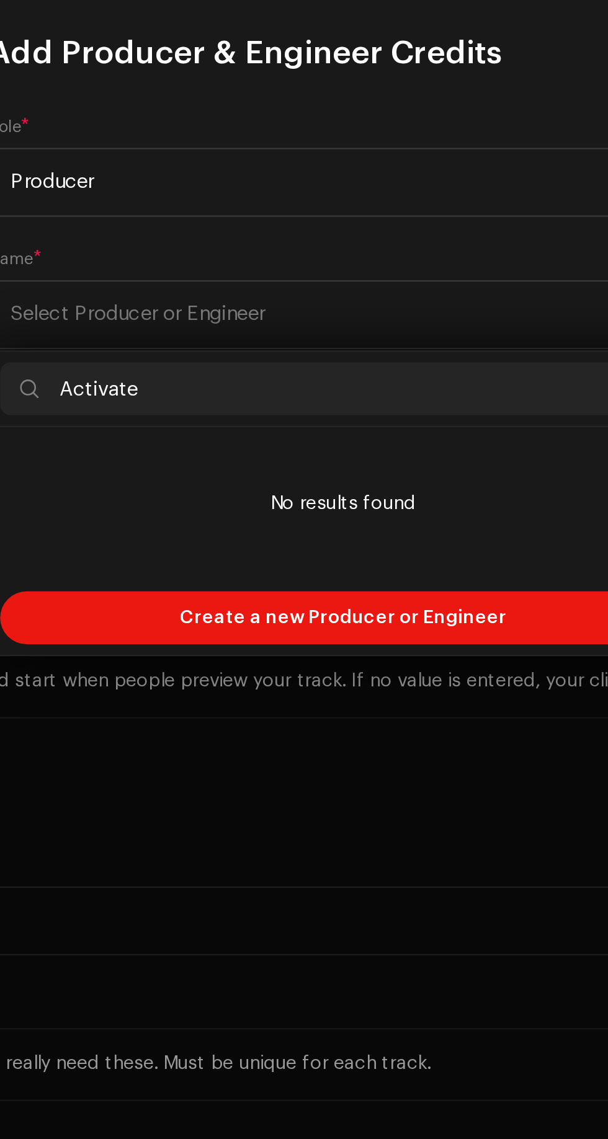
type input "Activate"
click at [355, 747] on span "Create a new Producer or Engineer" at bounding box center [304, 739] width 153 height 25
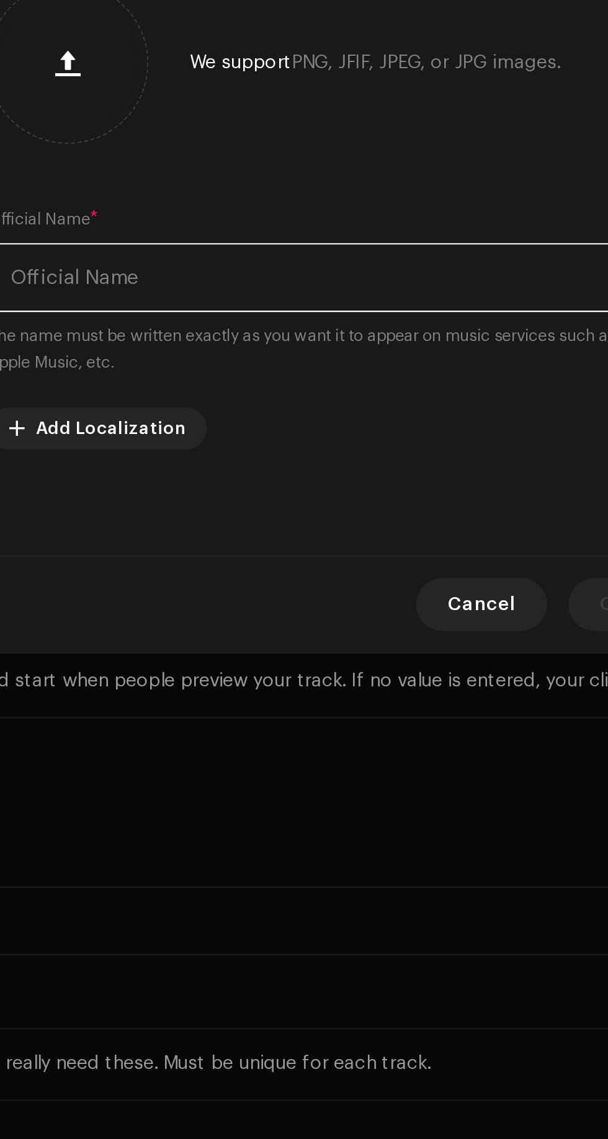
click at [191, 578] on input "text" at bounding box center [304, 580] width 332 height 32
type input "Activate"
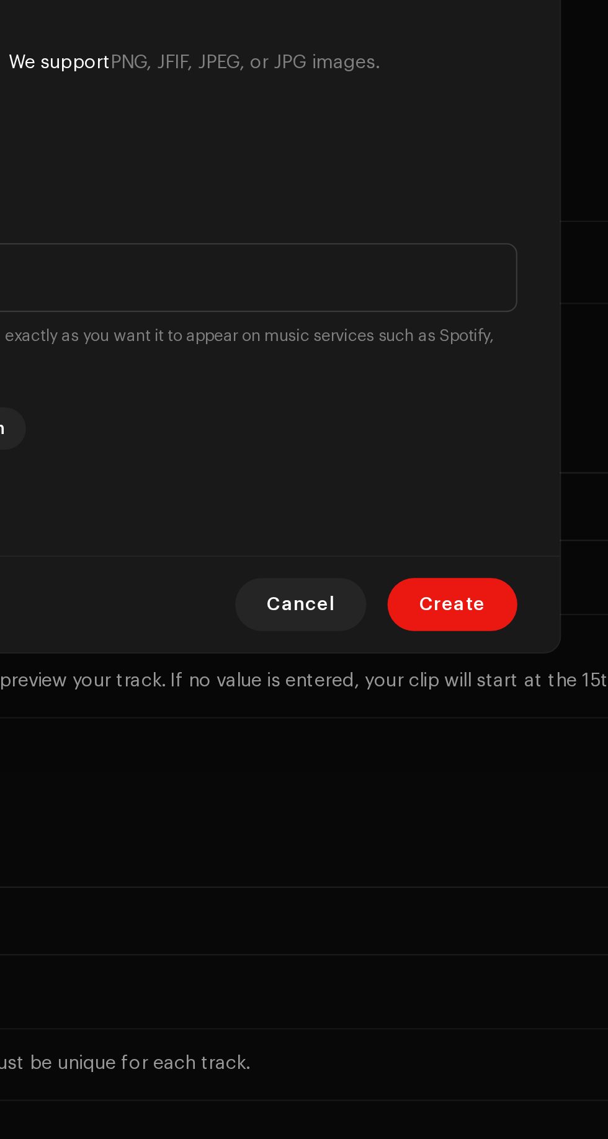
click at [444, 734] on span "Create" at bounding box center [439, 733] width 31 height 25
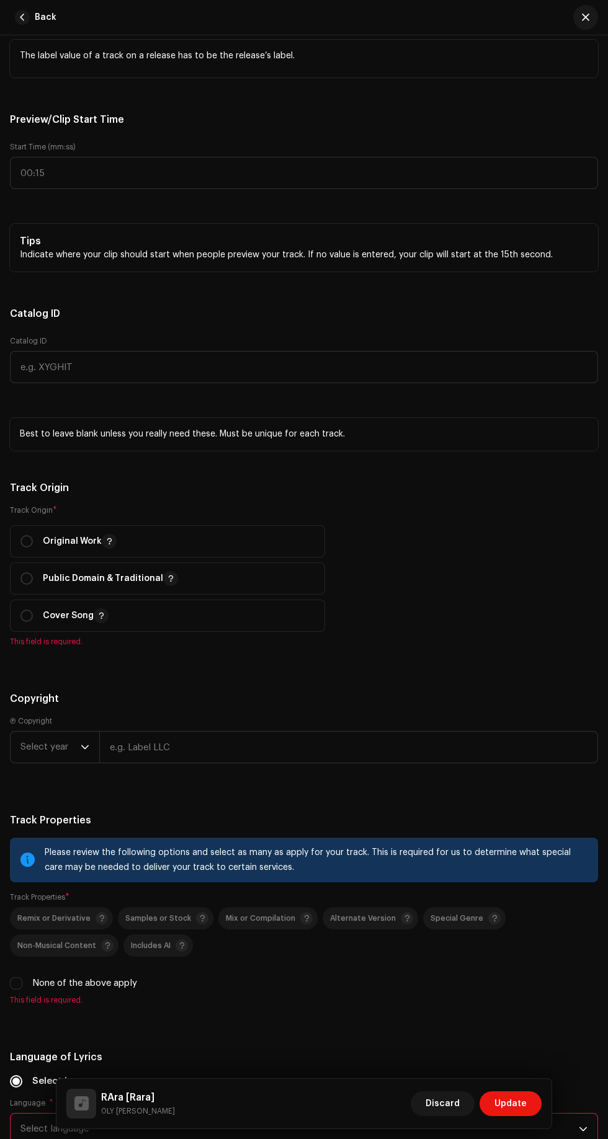
scroll to position [1542, 0]
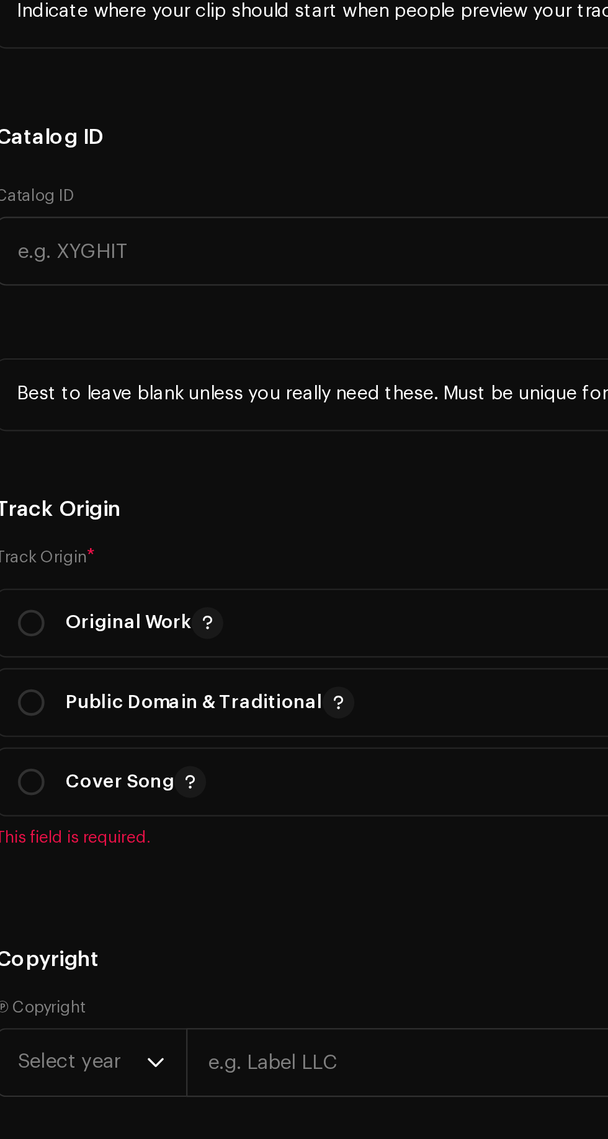
type input "Afrobeats"
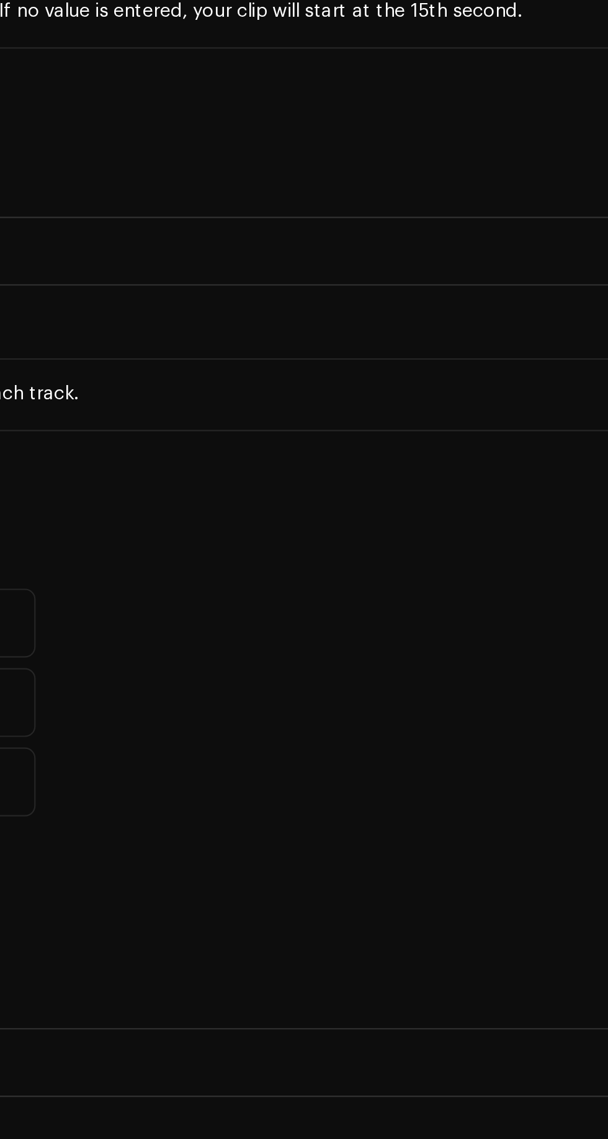
type input "Afro"
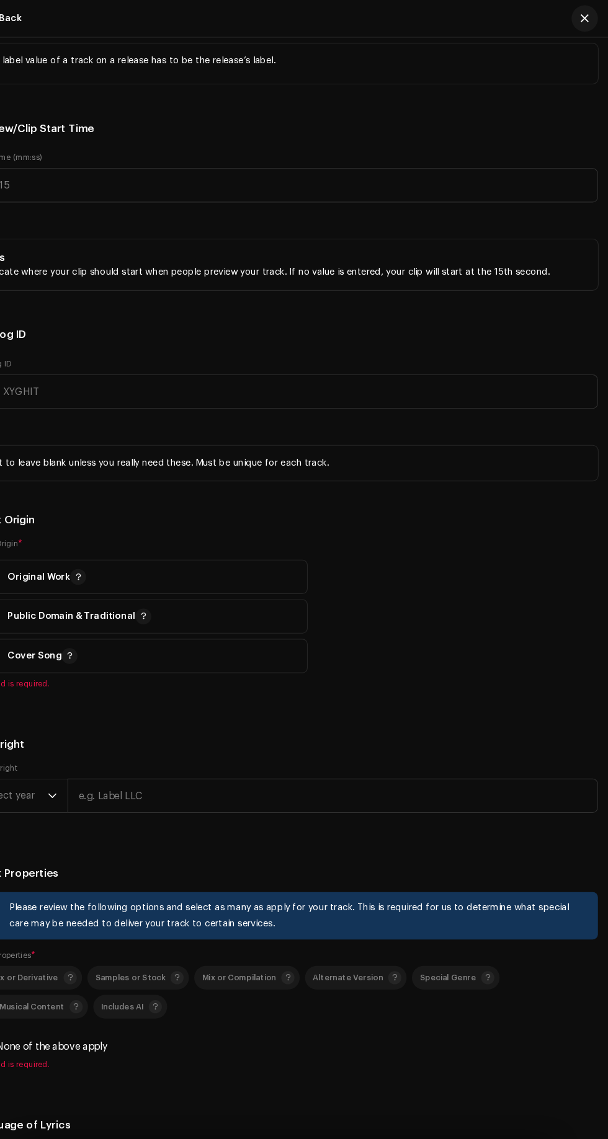
scroll to position [0, 0]
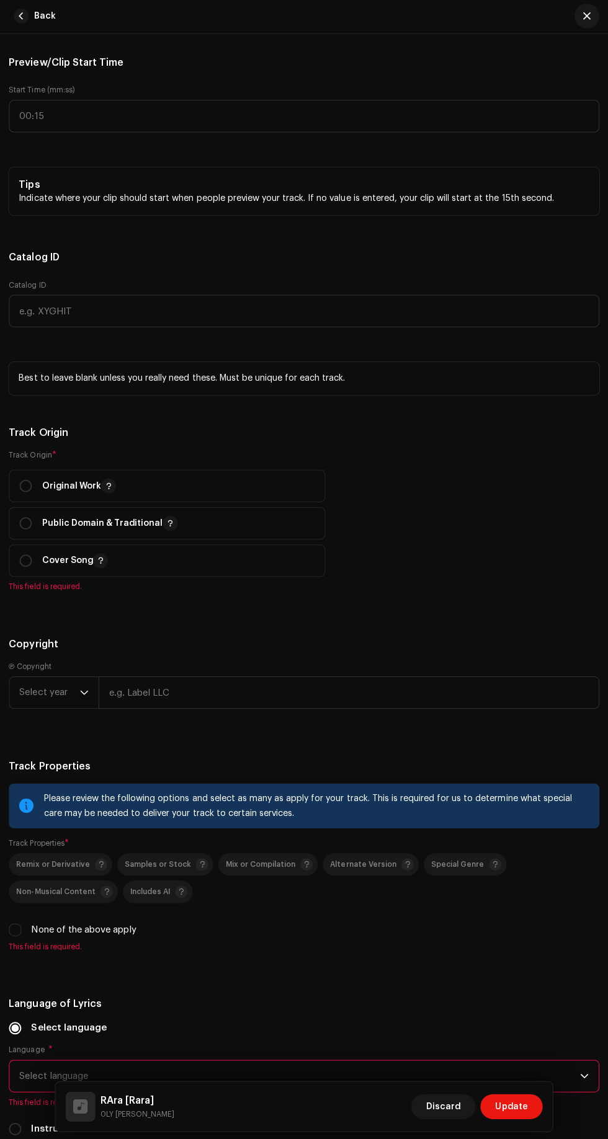
scroll to position [1582, 0]
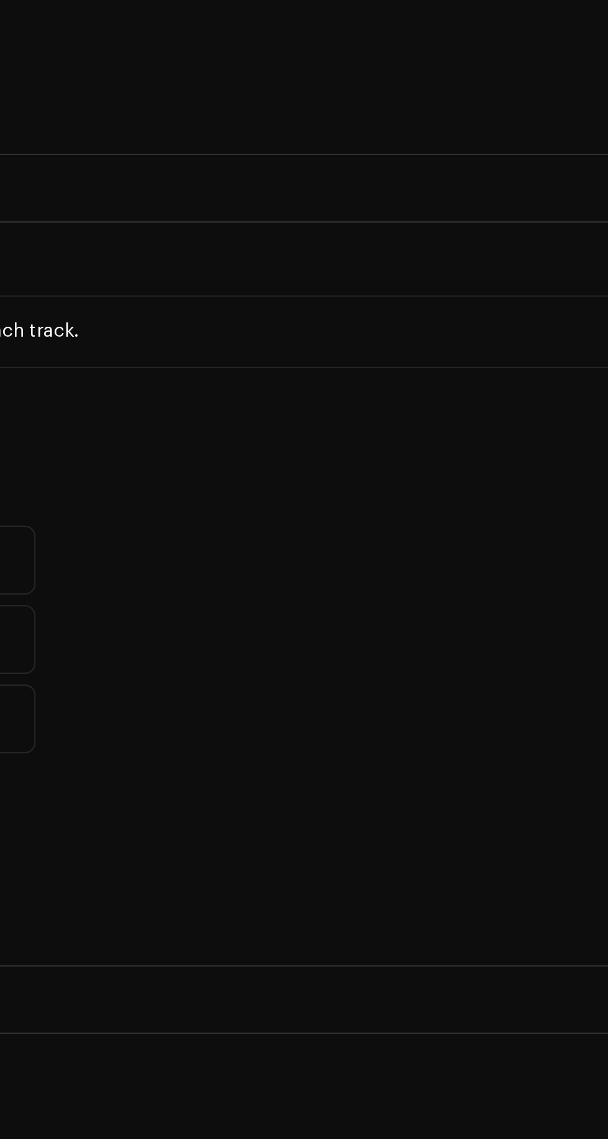
scroll to position [1613, 0]
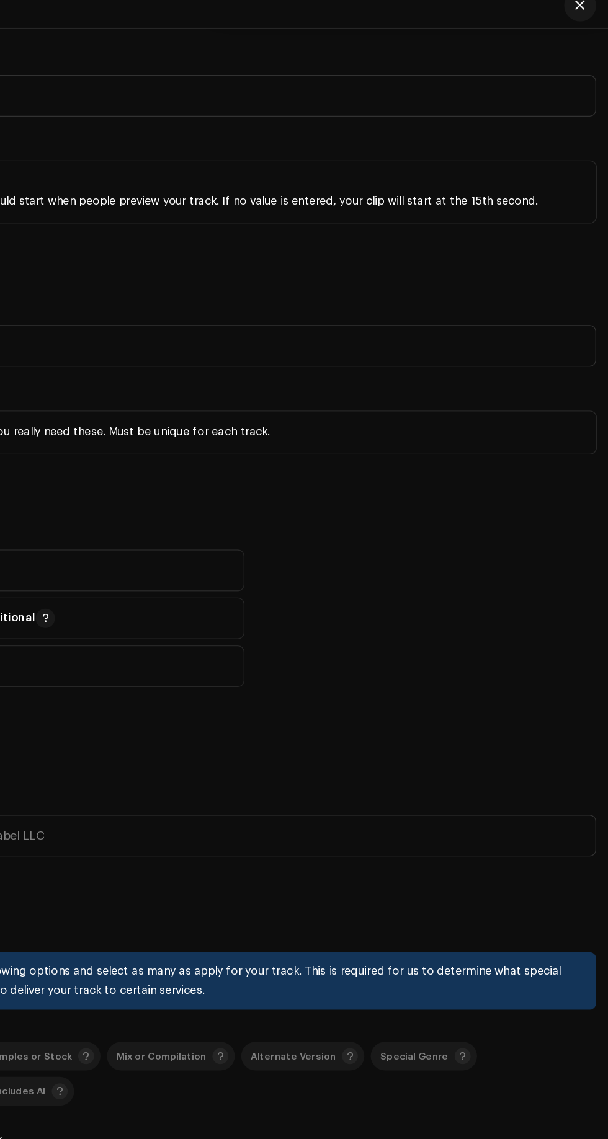
scroll to position [0, 0]
type input "Afro"
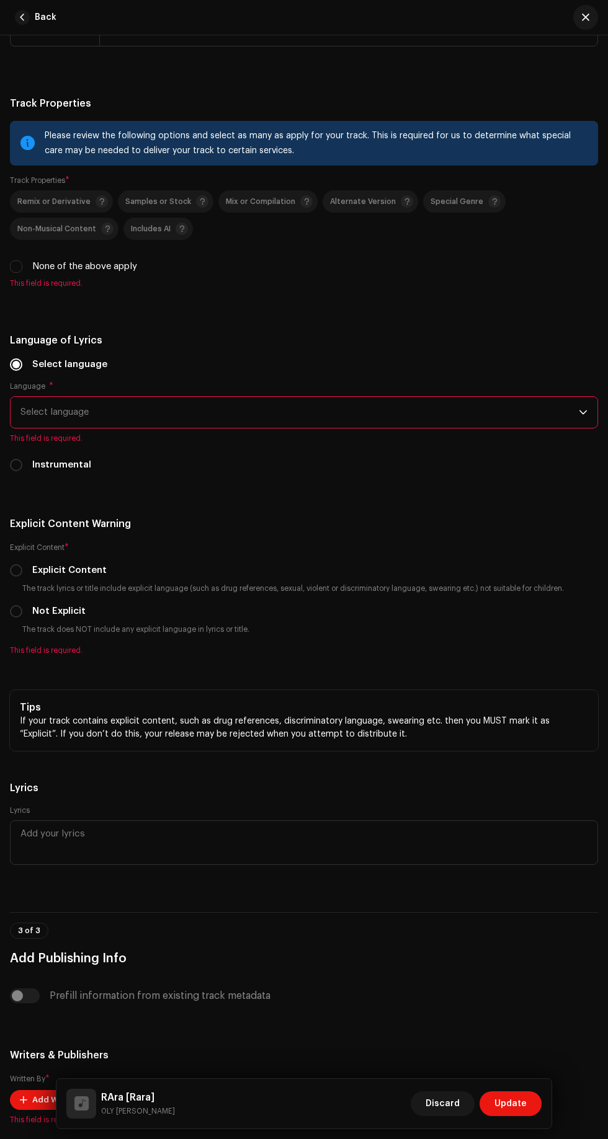
scroll to position [2255, 0]
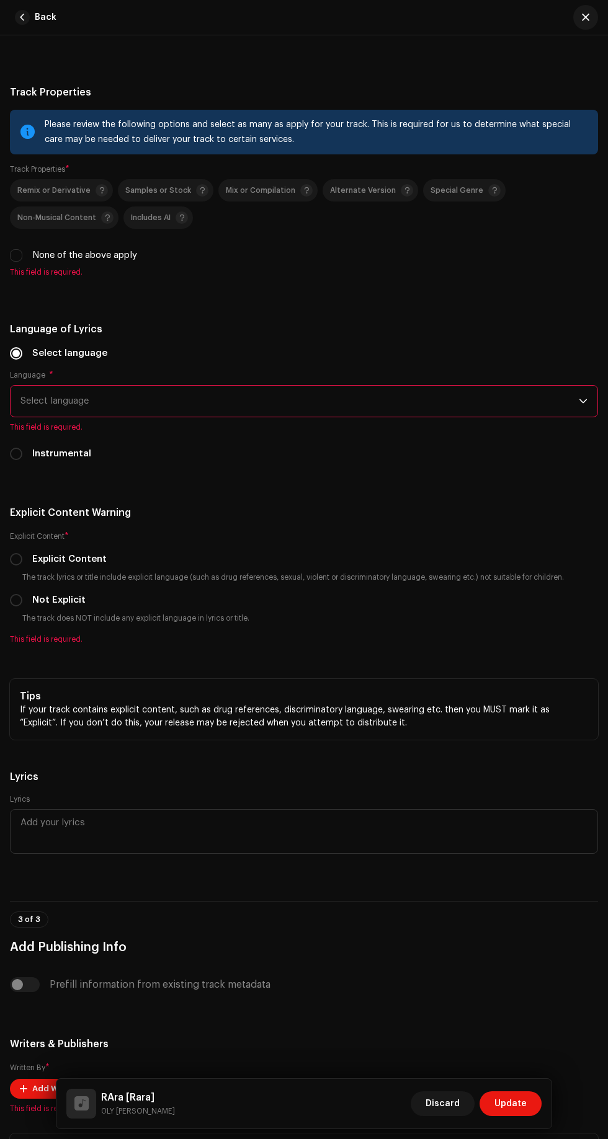
radio input "true"
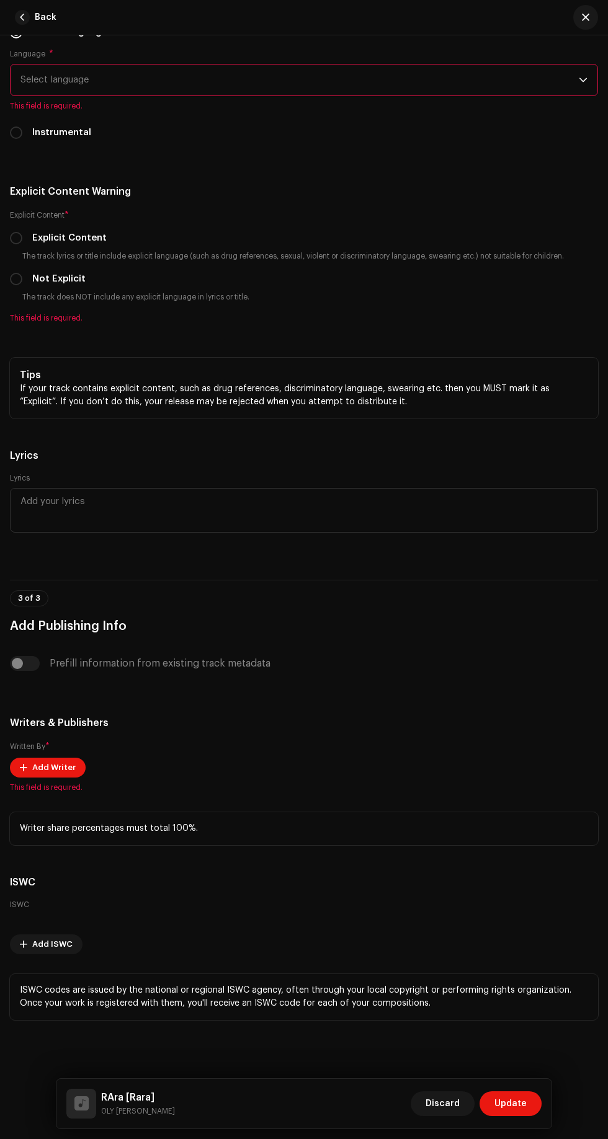
scroll to position [2639, 0]
checkbox input "true"
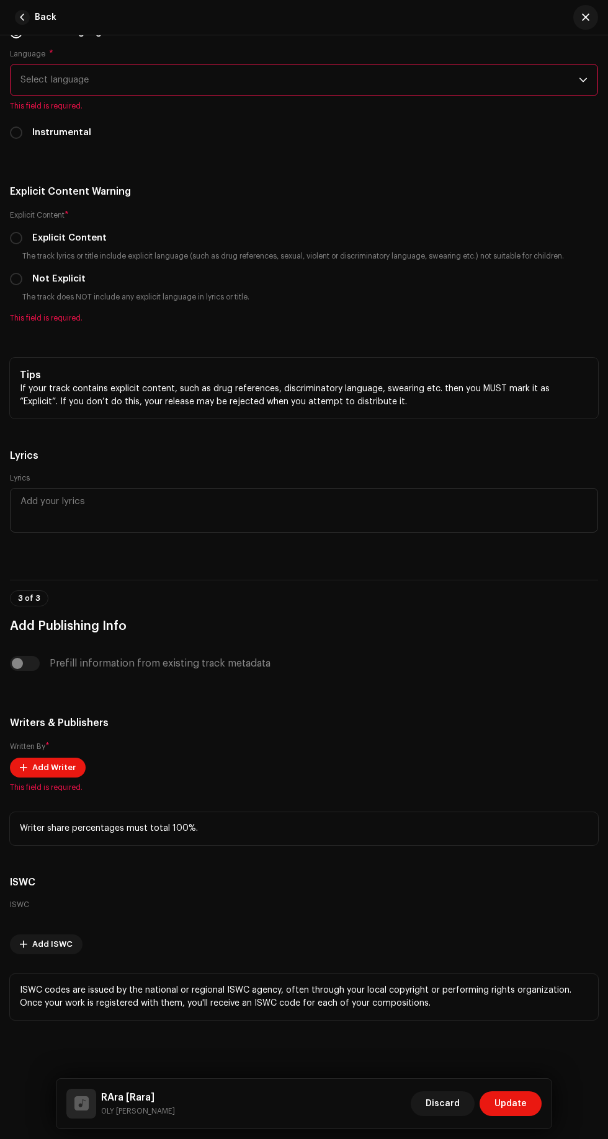
click at [440, 95] on span "Select language" at bounding box center [299, 79] width 558 height 31
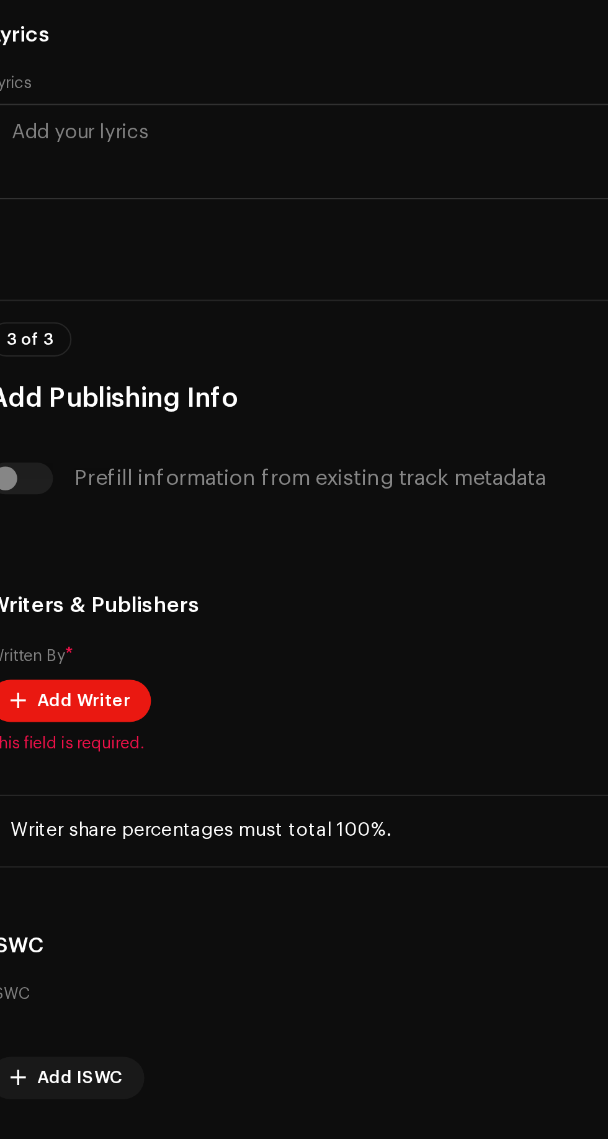
scroll to position [0, 0]
type input "Eng"
click at [38, 181] on span "English" at bounding box center [36, 175] width 32 height 12
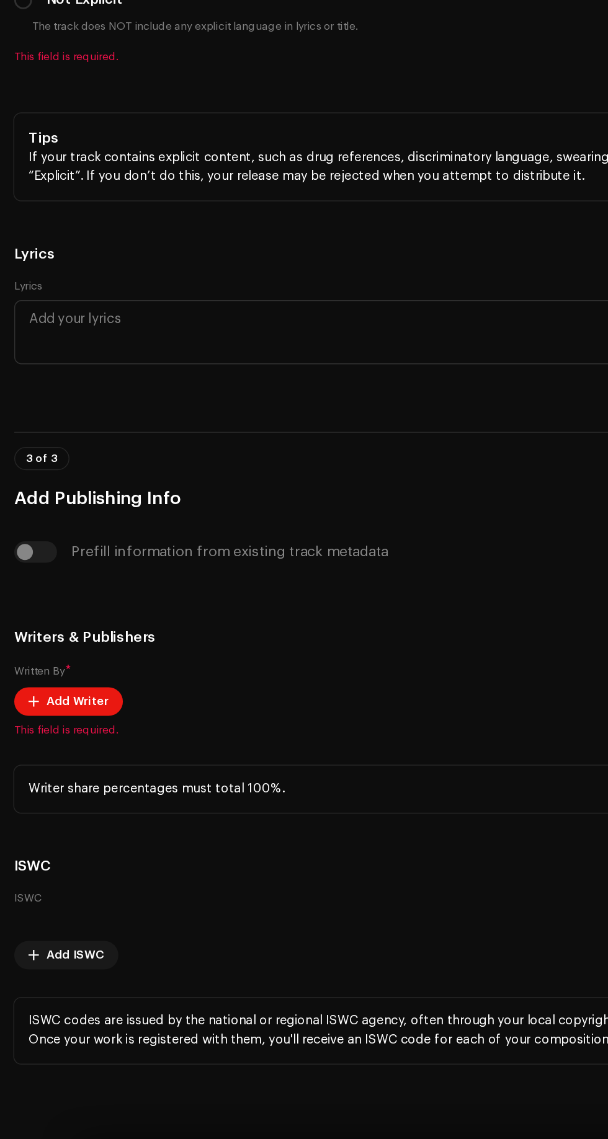
click at [19, 285] on input "Not Explicit" at bounding box center [16, 279] width 12 height 12
radio input "true"
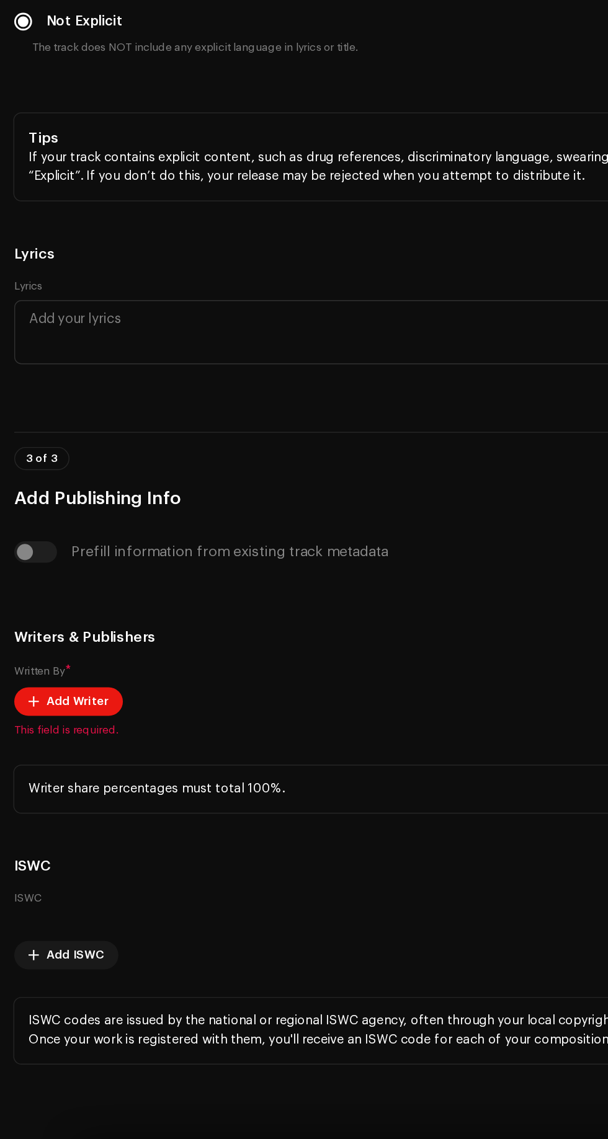
scroll to position [3684, 0]
click at [45, 755] on span "Add Writer" at bounding box center [53, 767] width 43 height 25
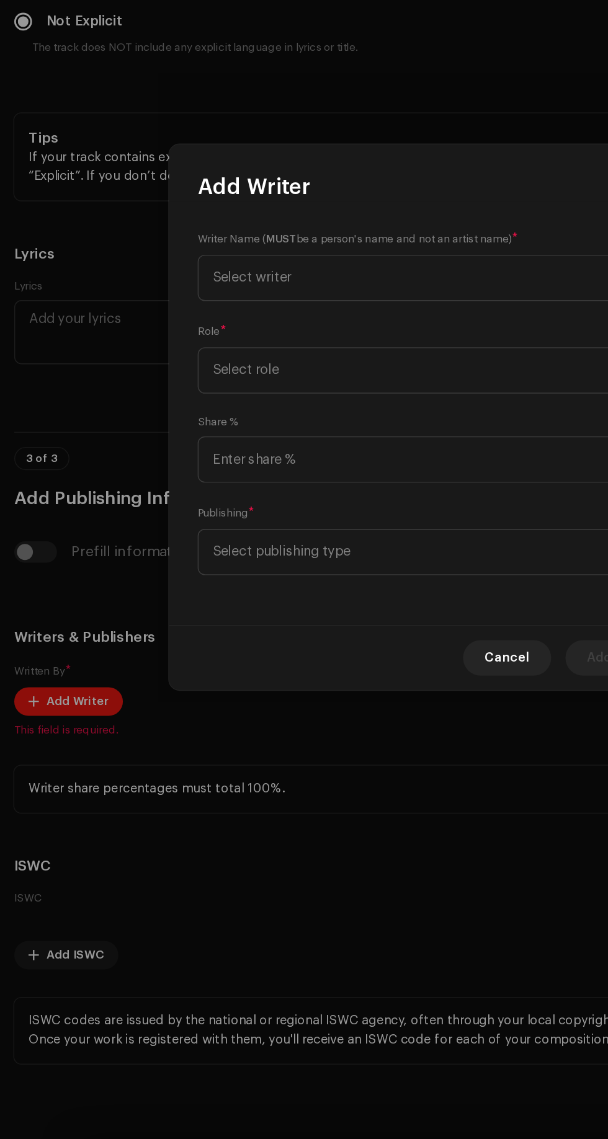
click at [177, 473] on span "Select writer" at bounding box center [175, 471] width 55 height 9
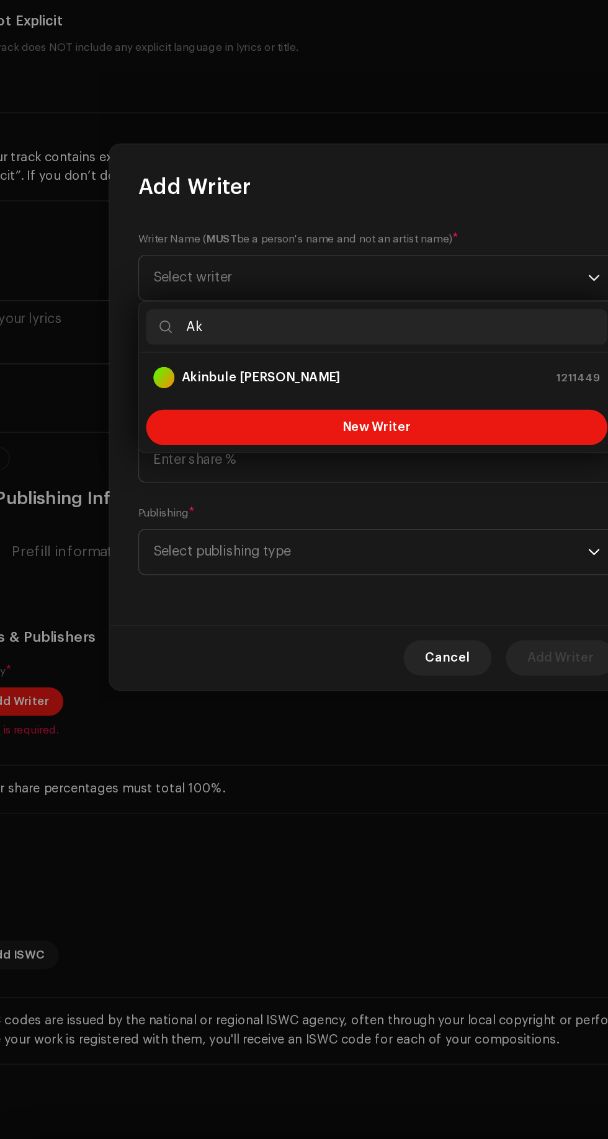
type input "Ak"
click at [316, 536] on div "Akinbule [PERSON_NAME] 1211449" at bounding box center [303, 541] width 311 height 15
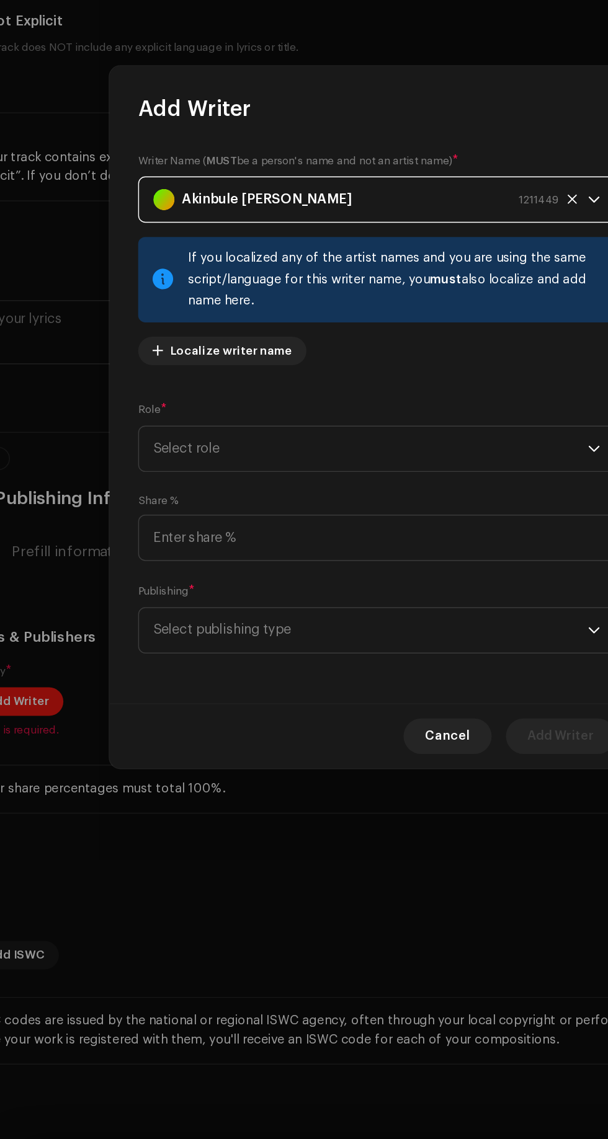
click at [348, 593] on span "Select role" at bounding box center [299, 591] width 303 height 31
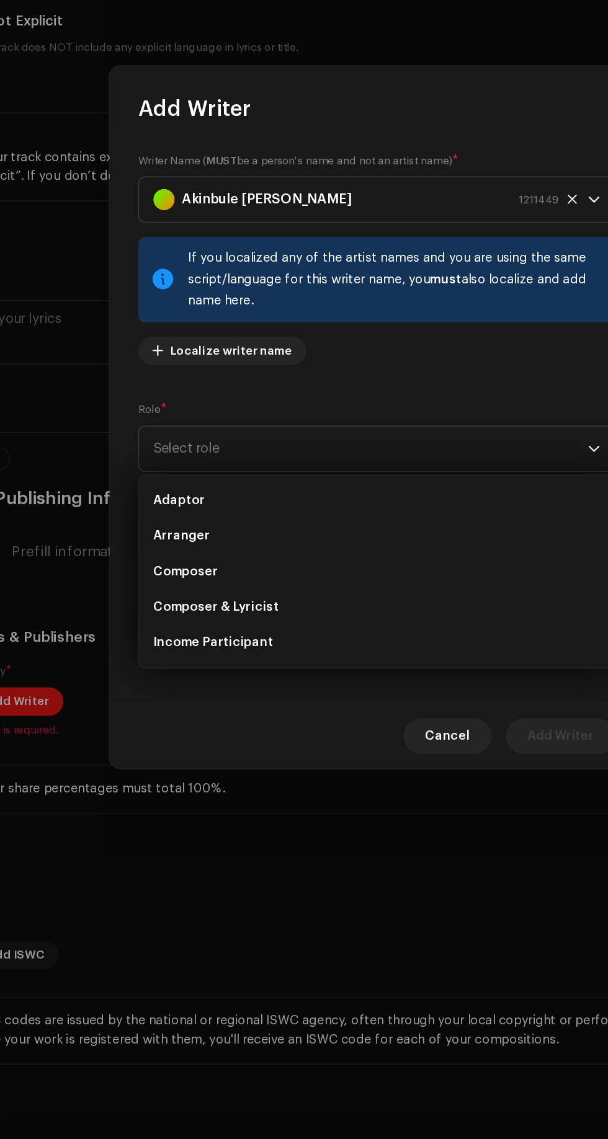
click at [208, 697] on span "Composer & Lyricist" at bounding box center [191, 702] width 87 height 12
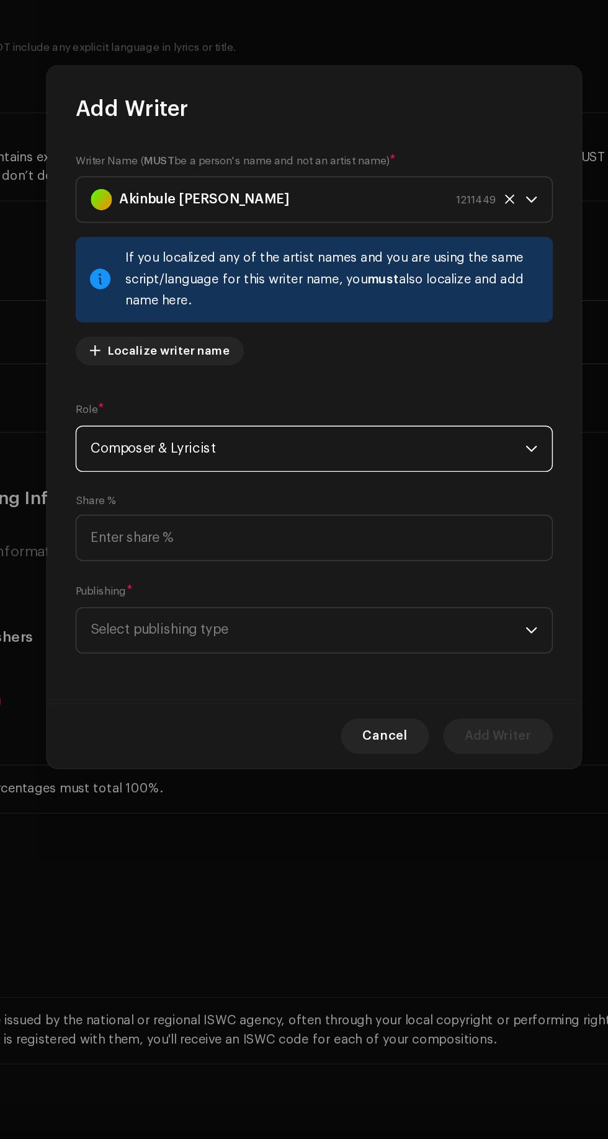
click at [327, 714] on span "Select publishing type" at bounding box center [299, 717] width 303 height 31
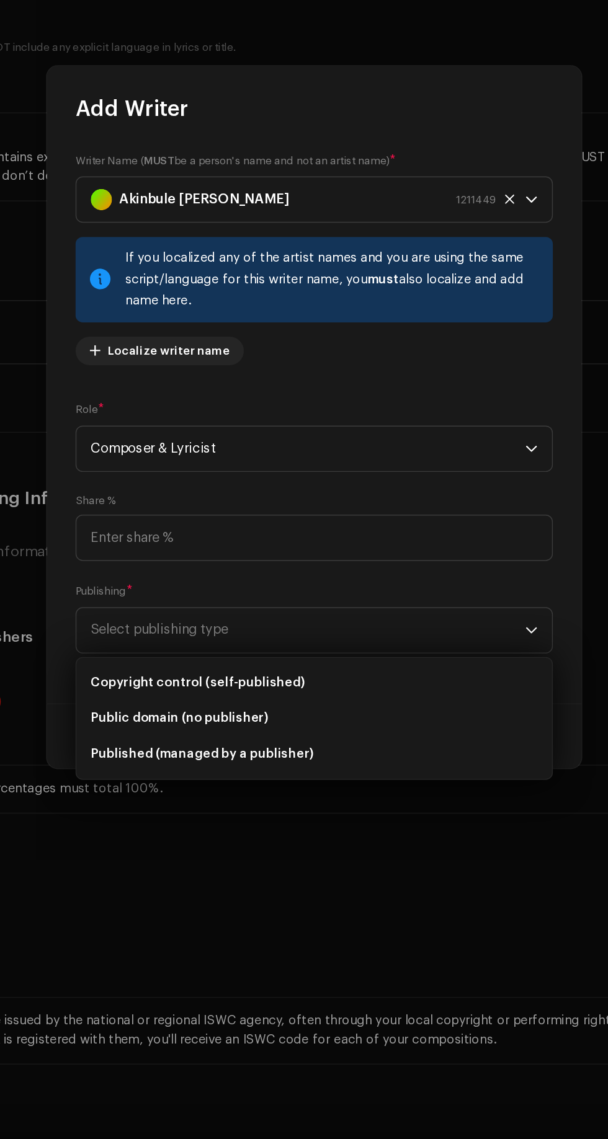
click at [265, 751] on span "Copyright control (self-published)" at bounding box center [222, 754] width 149 height 12
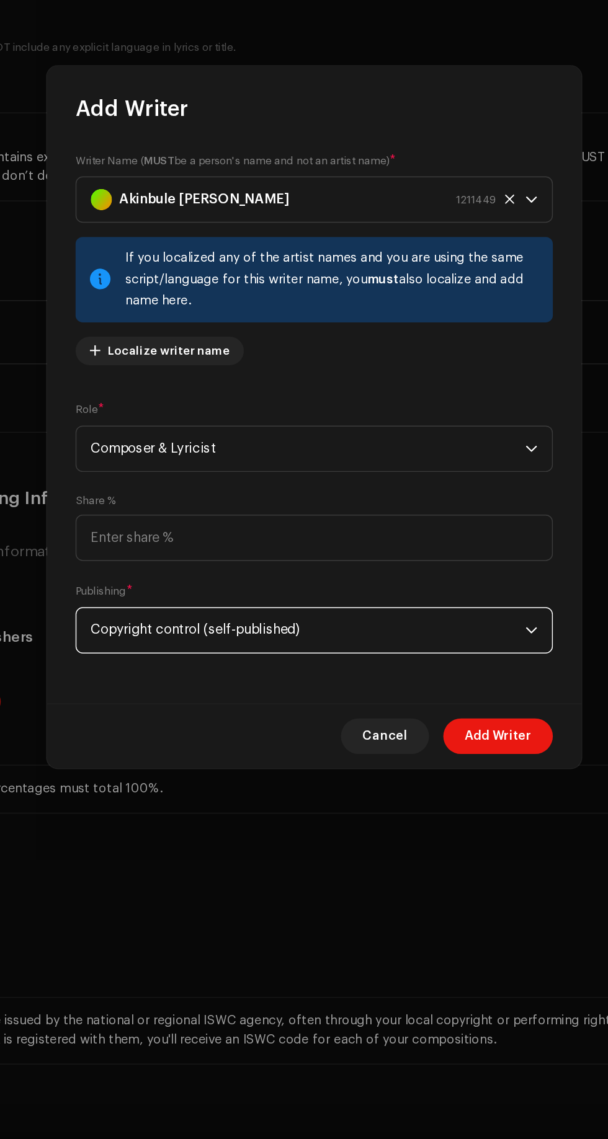
click at [428, 793] on span "Add Writer" at bounding box center [432, 791] width 46 height 25
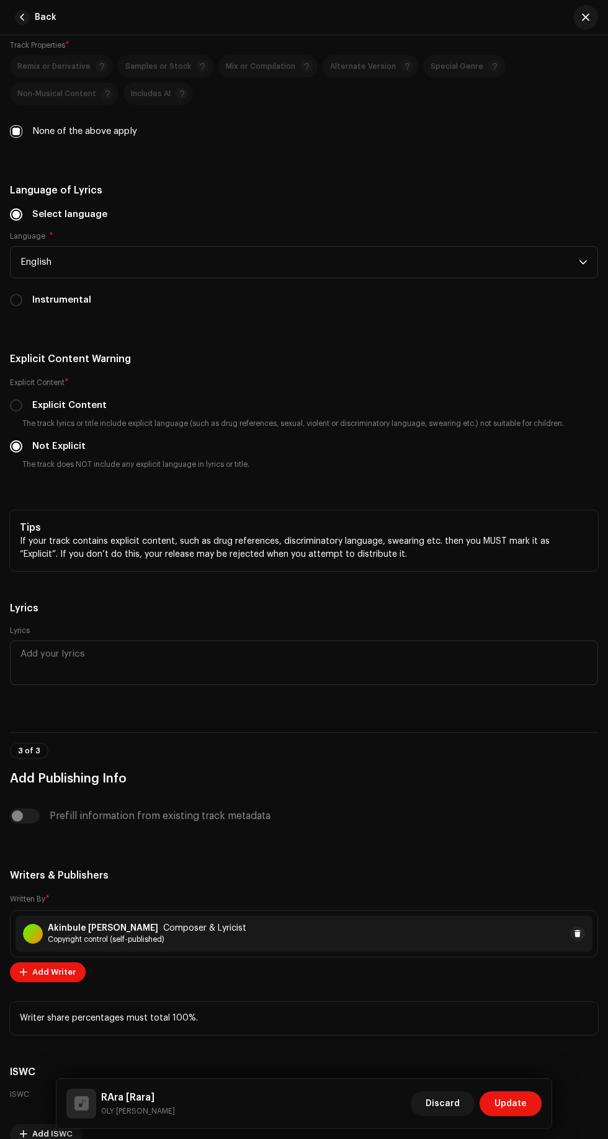
scroll to position [2362, 0]
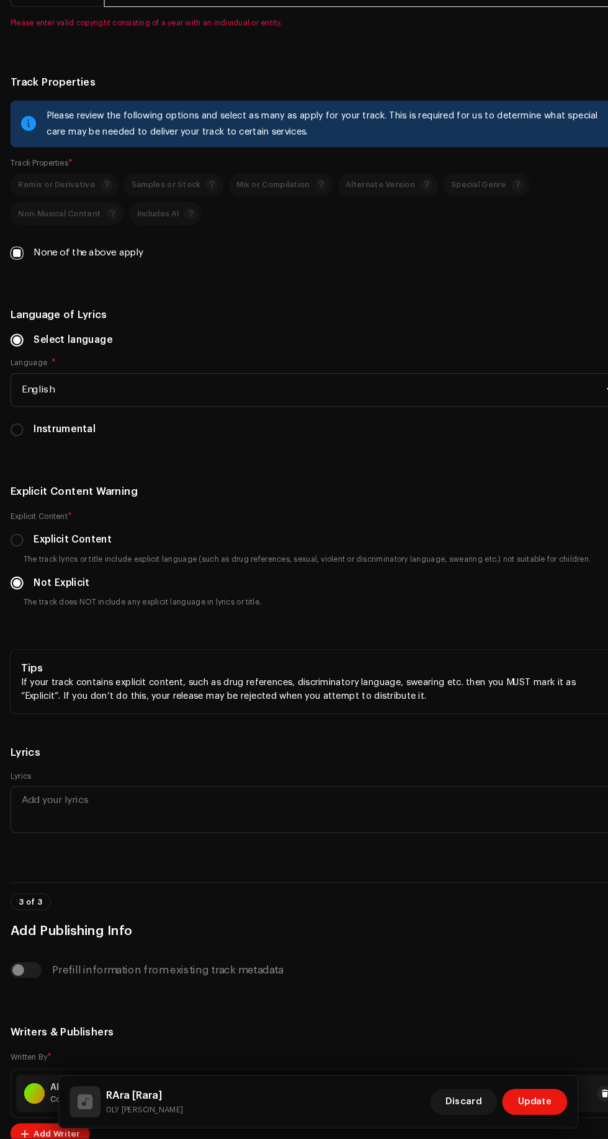
scroll to position [2206, 0]
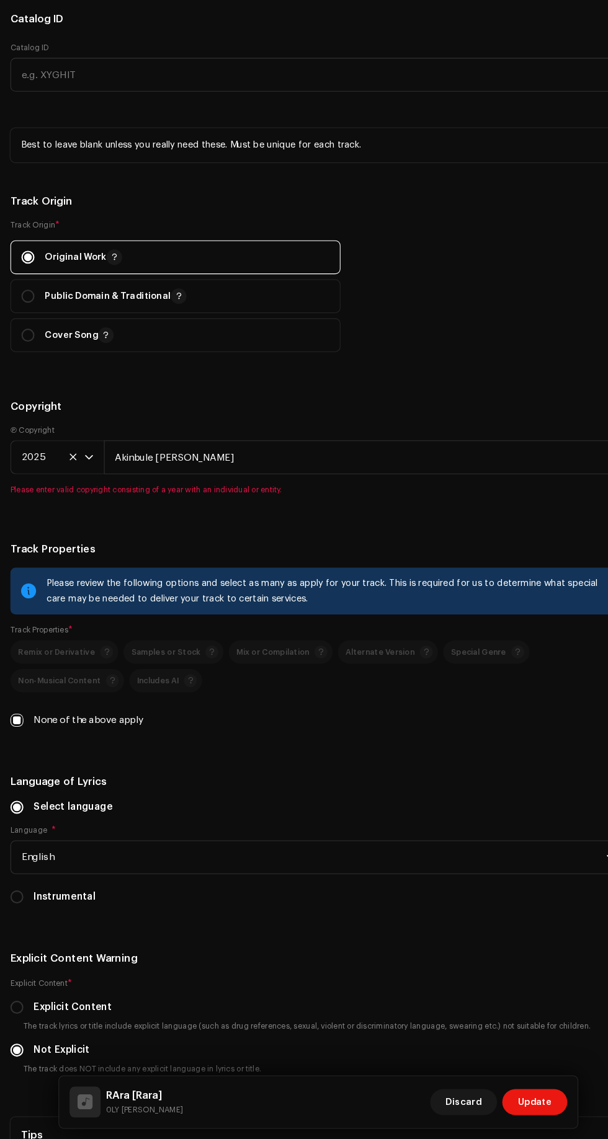
type input "Akinbule [PERSON_NAME]"
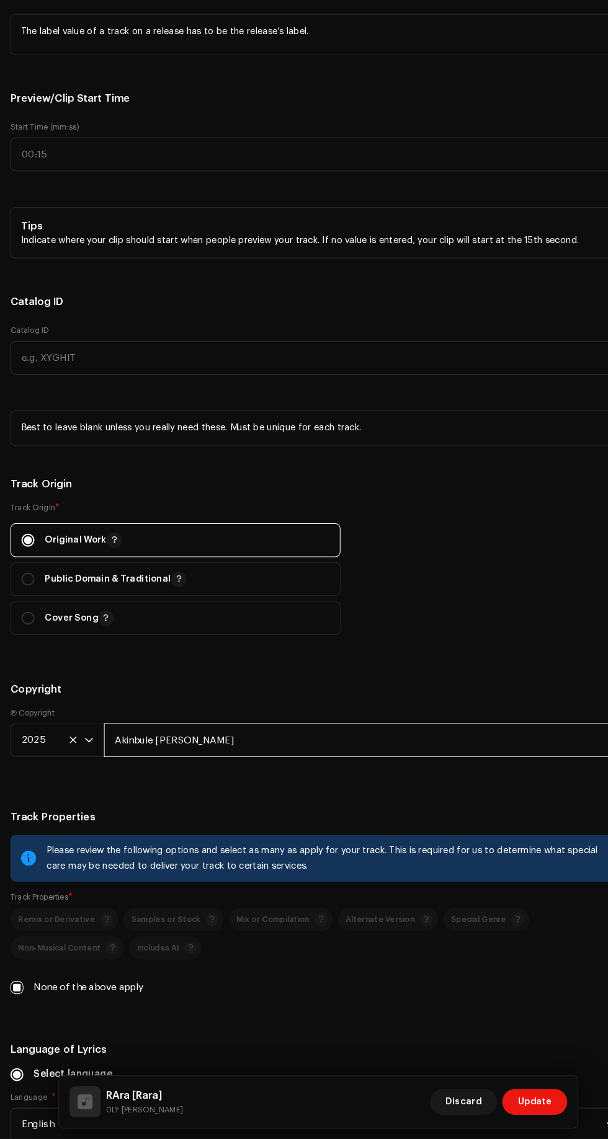
scroll to position [1500, 0]
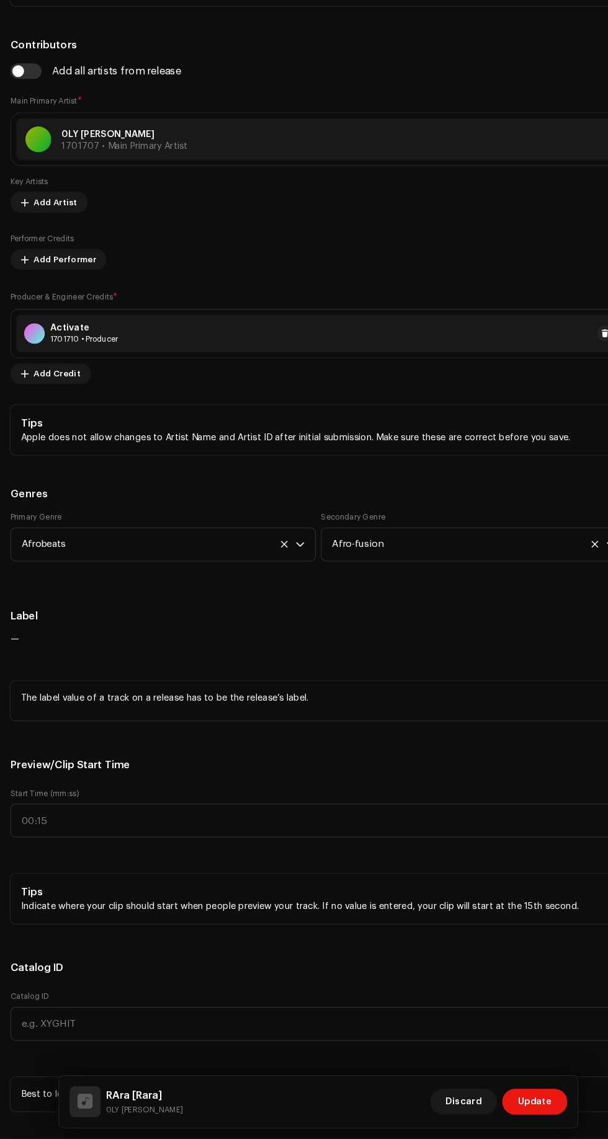
click at [139, 196] on span "1701707 • Main Primary Artist" at bounding box center [119, 191] width 120 height 9
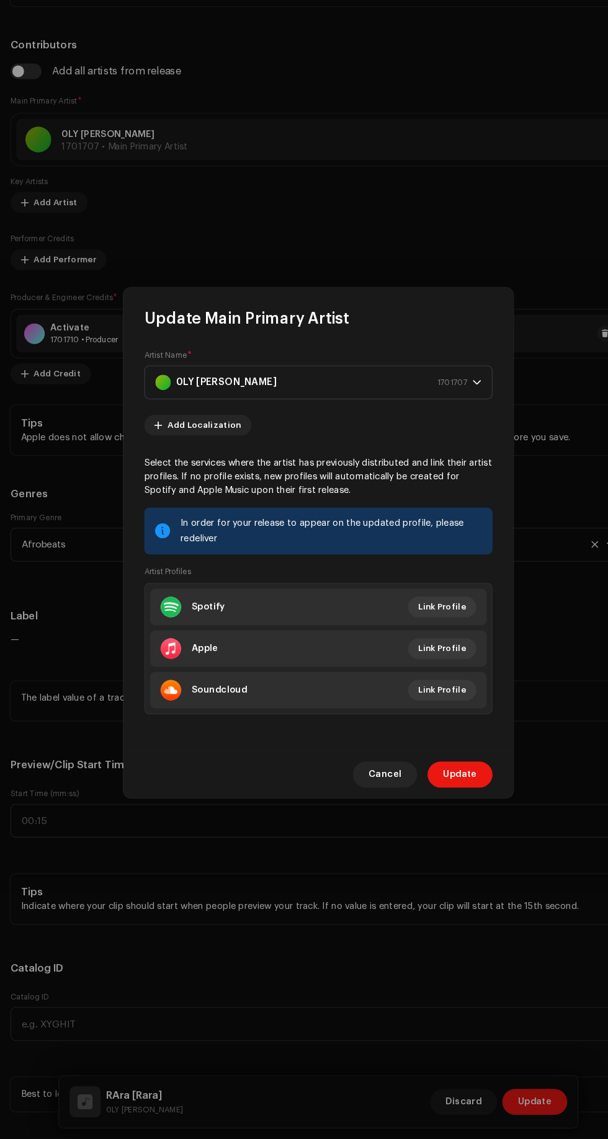
click at [249, 415] on div "0LY [PERSON_NAME] 1701707" at bounding box center [297, 416] width 298 height 31
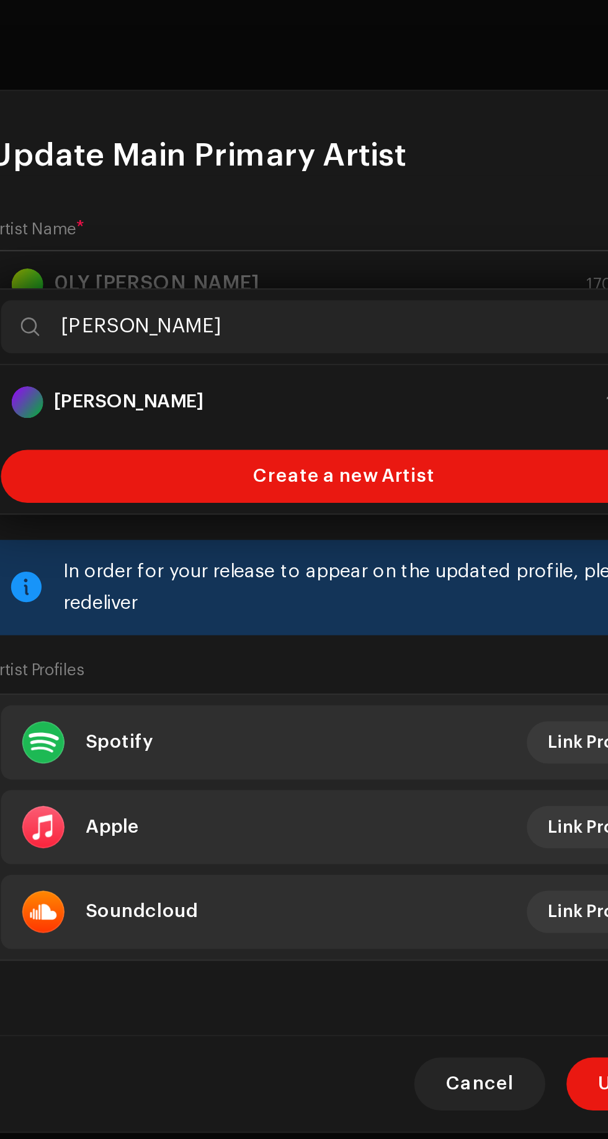
type input "[PERSON_NAME]"
click at [221, 508] on div "Create a new Artist" at bounding box center [303, 506] width 321 height 25
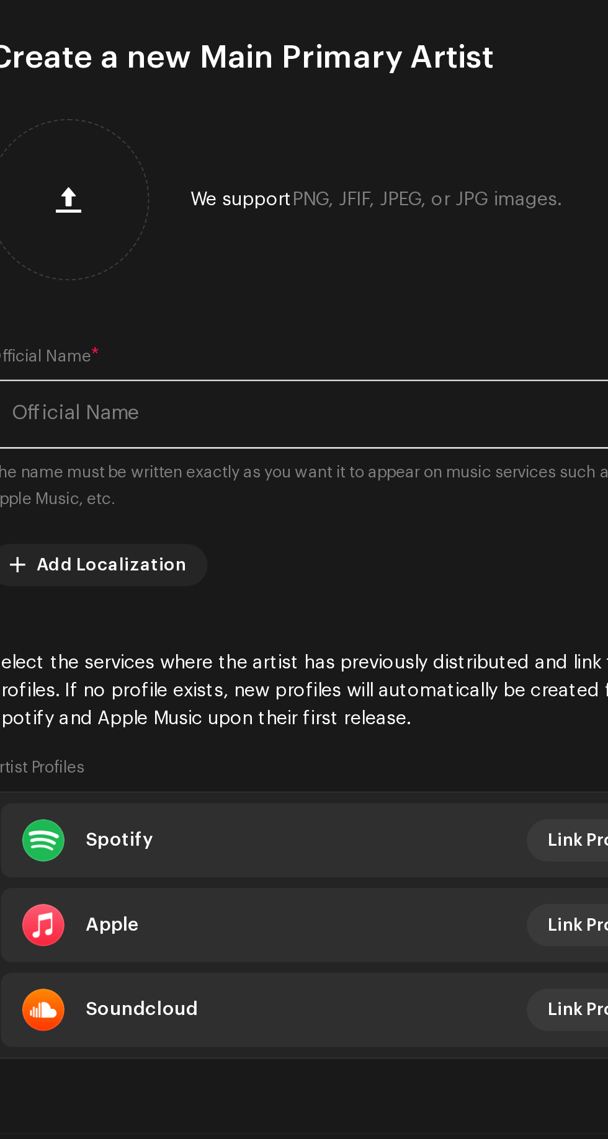
click at [177, 467] on input "text" at bounding box center [304, 477] width 332 height 32
type input "O"
type input "[PERSON_NAME]"
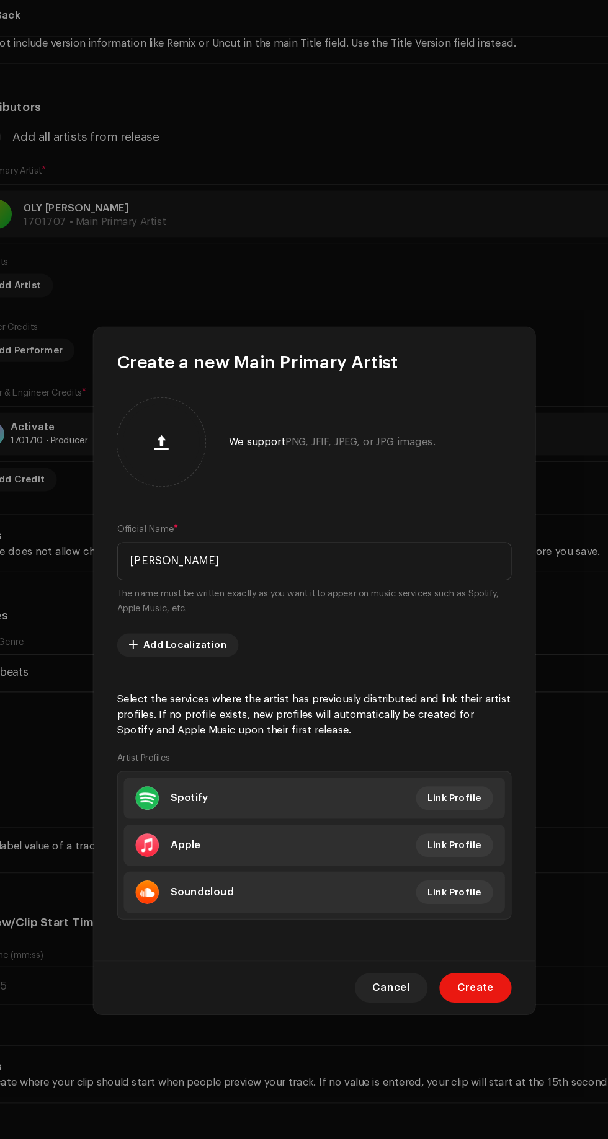
click at [440, 849] on span "Create" at bounding box center [439, 836] width 31 height 25
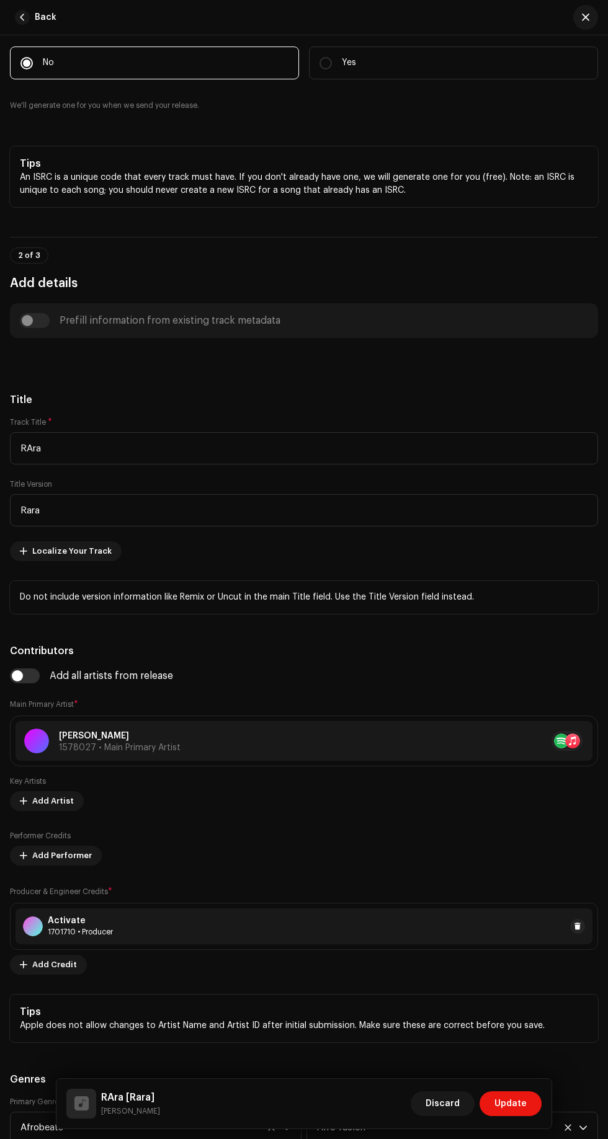
scroll to position [312, 0]
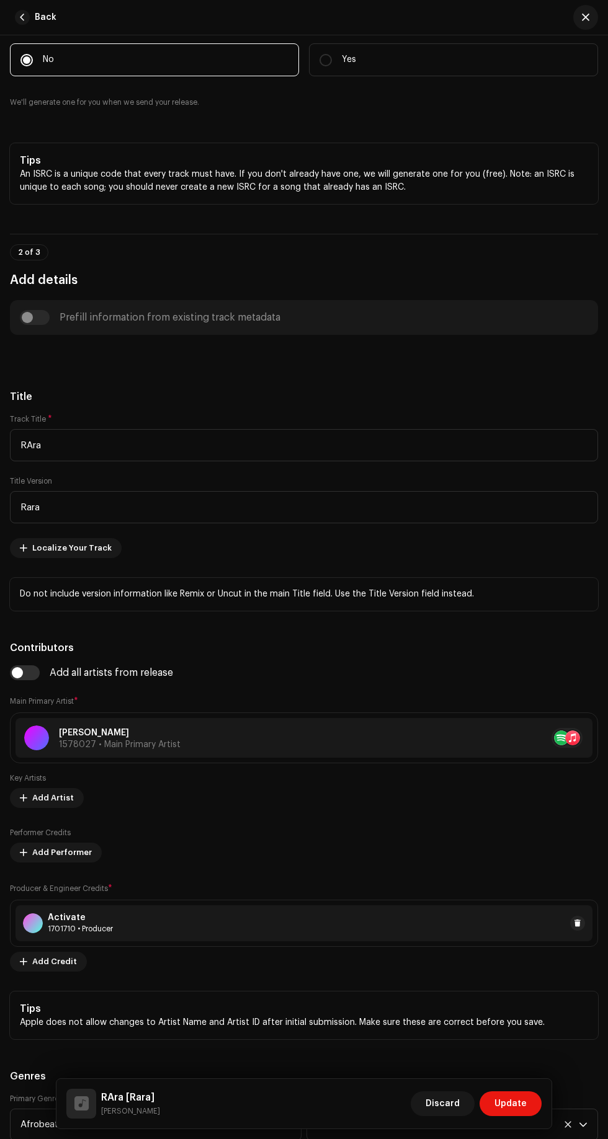
click at [508, 1104] on span "Update" at bounding box center [510, 1103] width 32 height 25
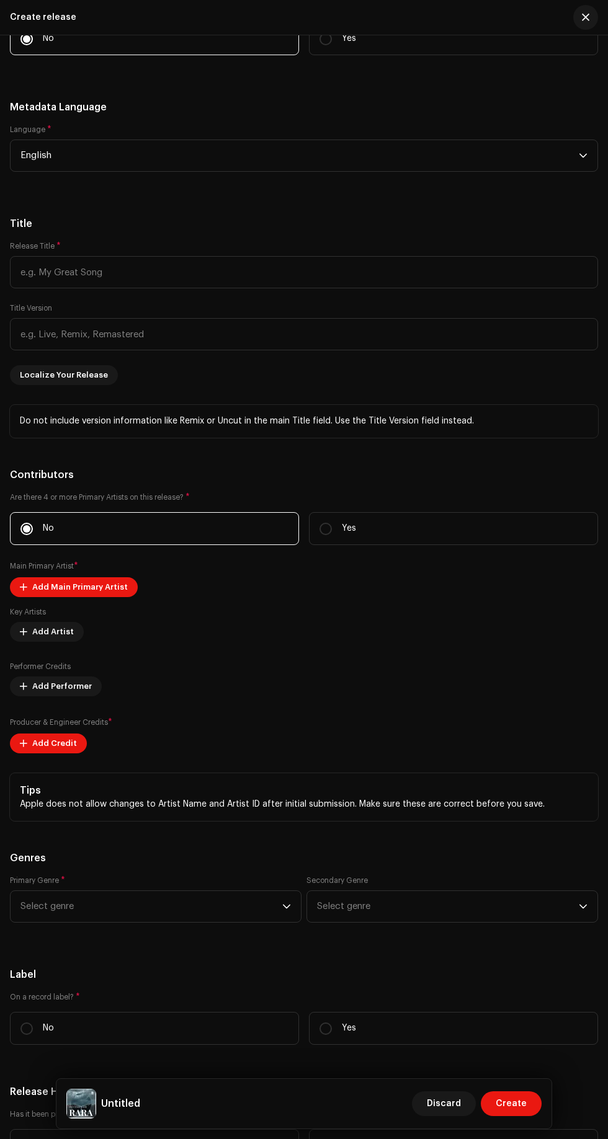
scroll to position [1523, 0]
checkbox input "true"
type input "RAra"
type input "Rara"
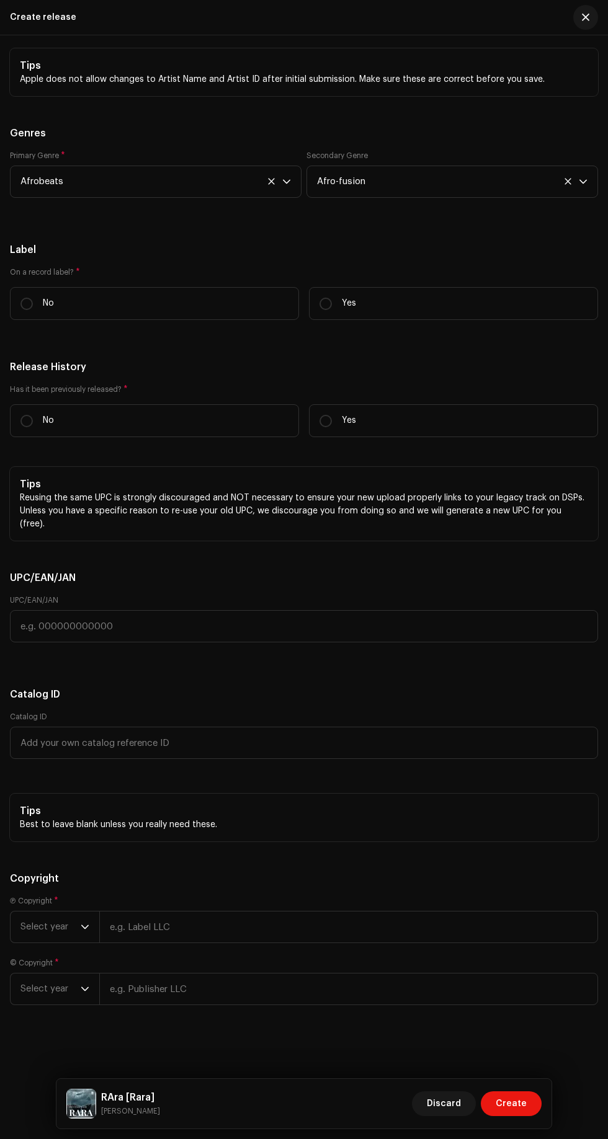
scroll to position [2445, 0]
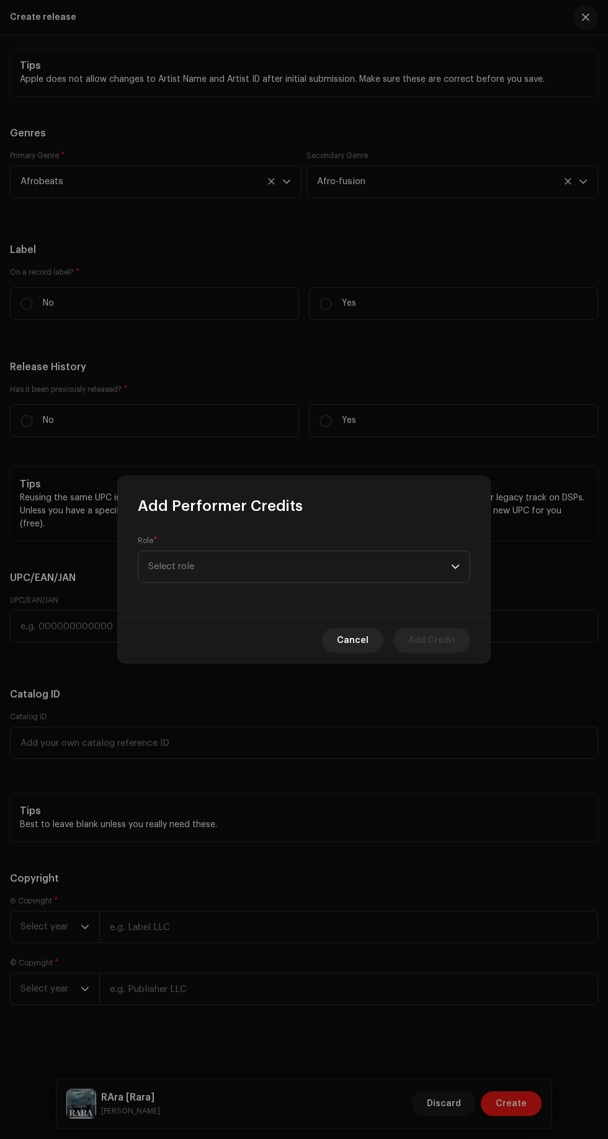
click at [192, 562] on span "Select role" at bounding box center [299, 566] width 303 height 31
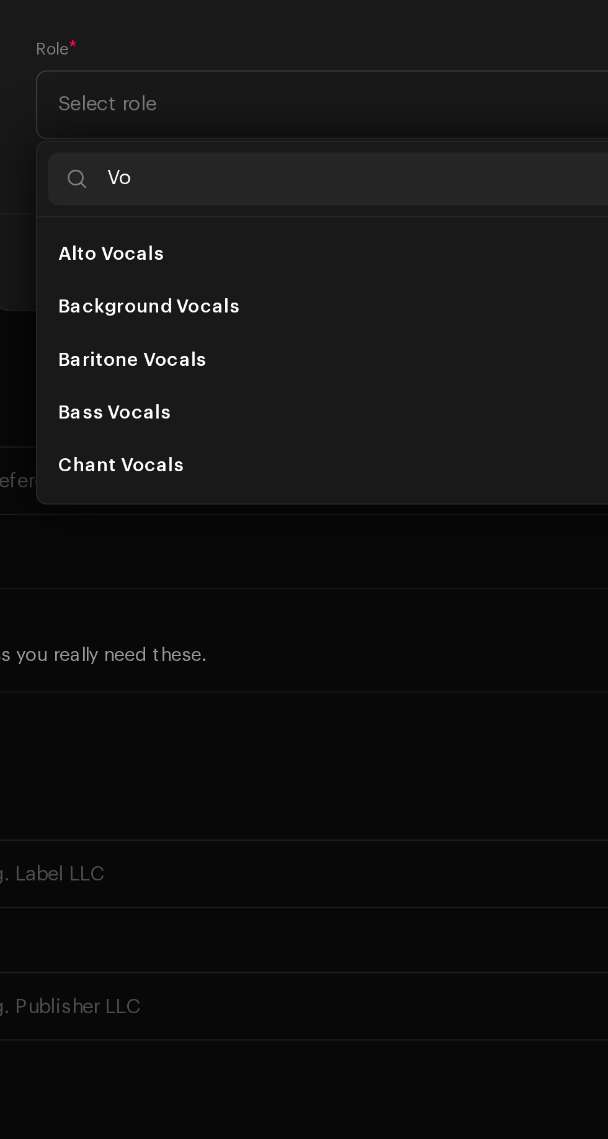
type input "Vo"
click at [172, 663] on span "Background Vocals" at bounding box center [190, 661] width 85 height 12
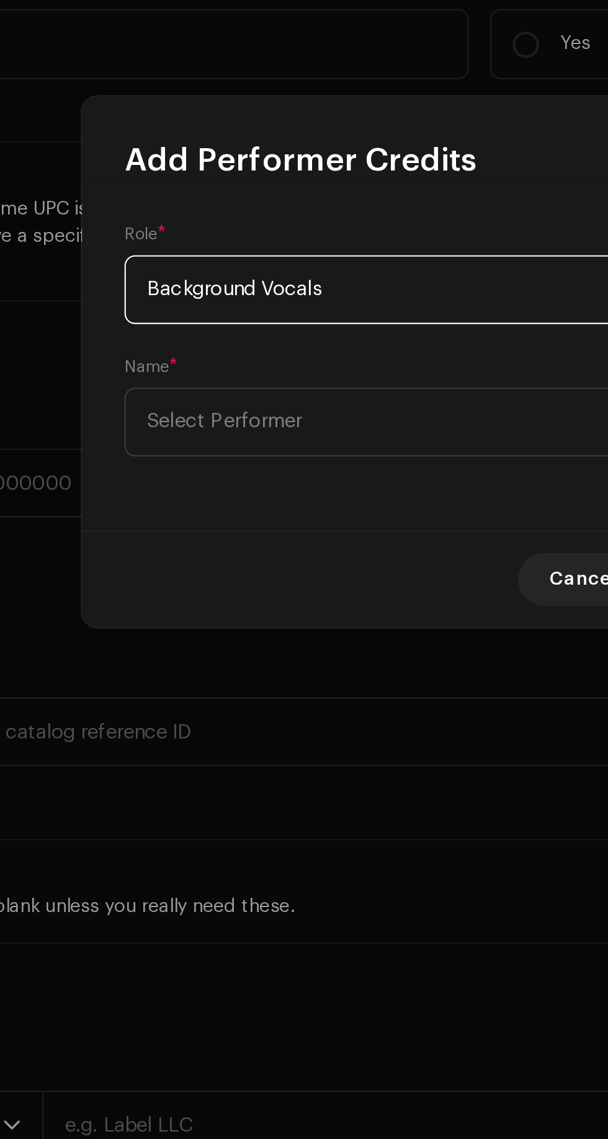
click at [179, 600] on span "Select Performer" at bounding box center [184, 597] width 73 height 9
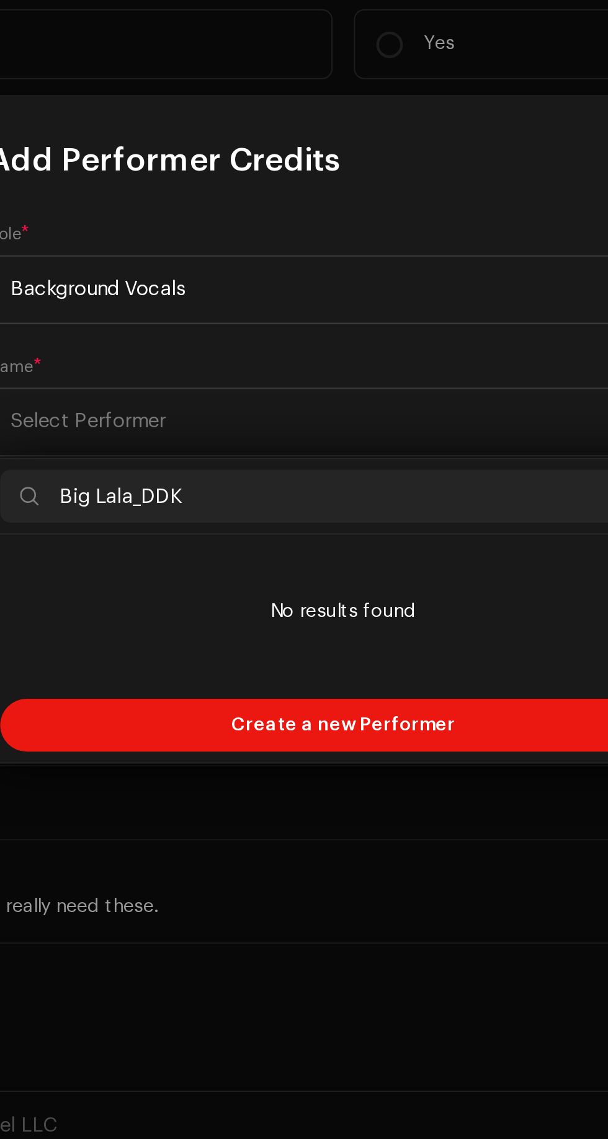
type input "Big Lala_DDK"
click at [350, 741] on span "Create a new Performer" at bounding box center [304, 739] width 105 height 25
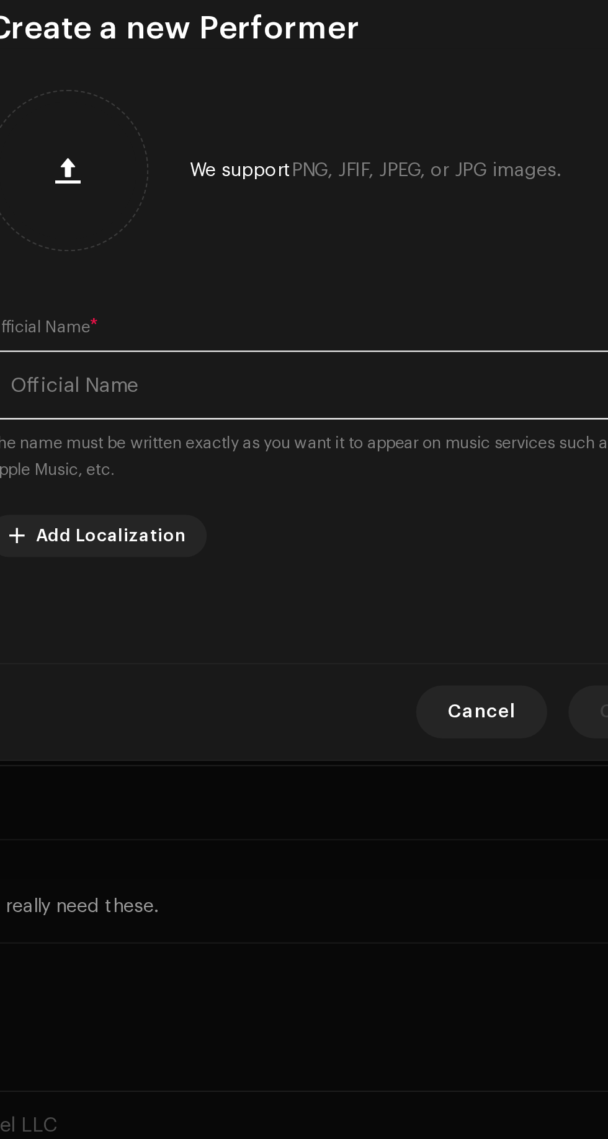
click at [182, 578] on input "text" at bounding box center [304, 580] width 332 height 32
type input "Big Lala_DDK"
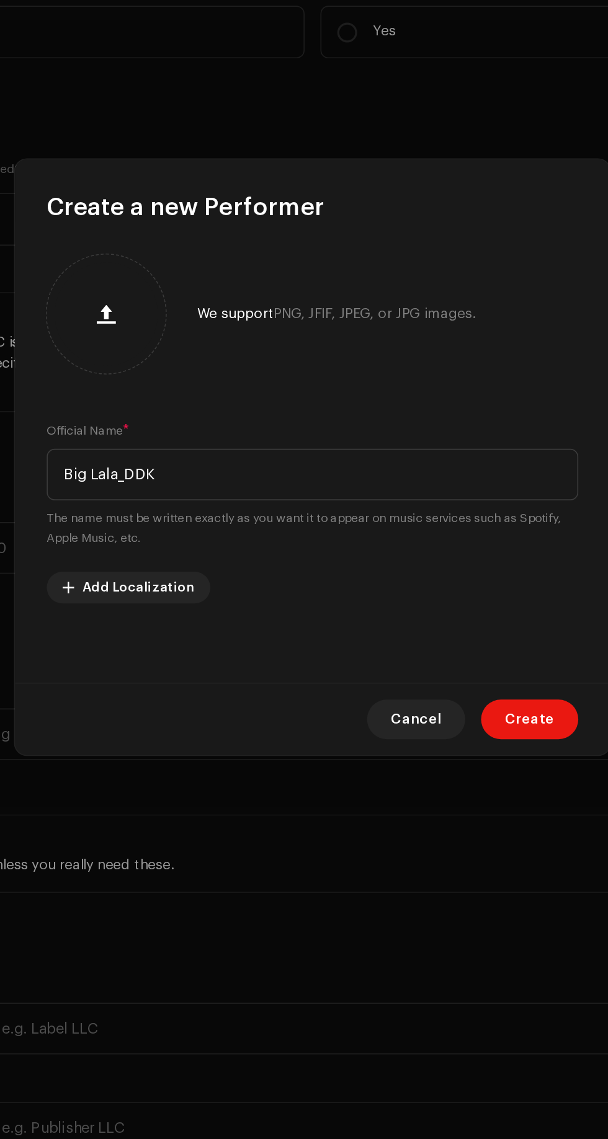
click at [436, 736] on span "Create" at bounding box center [439, 733] width 31 height 25
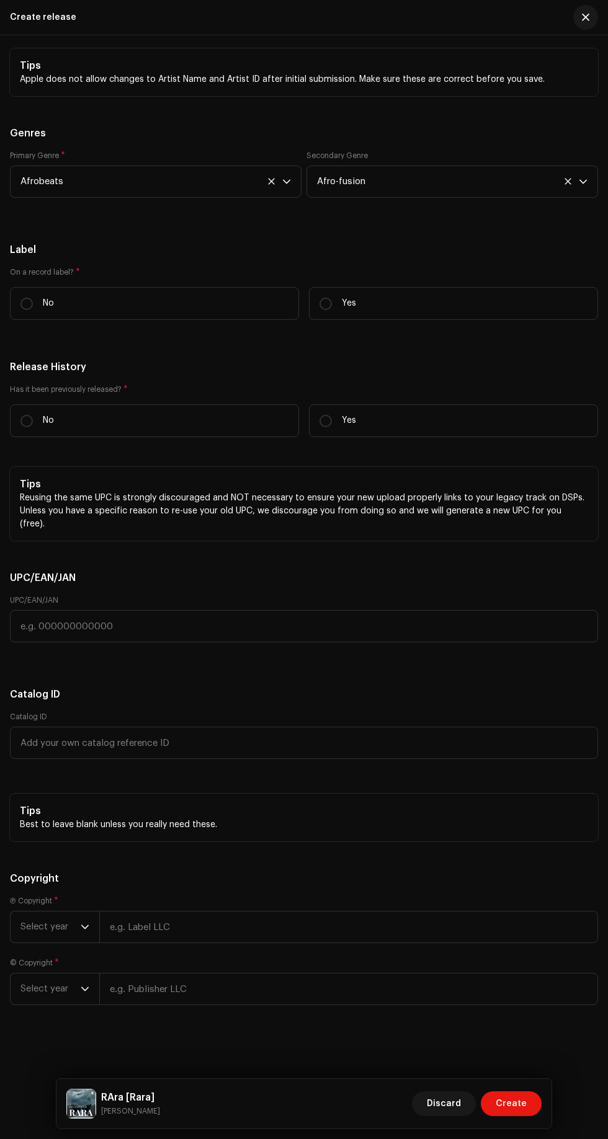
scroll to position [2891, 0]
click at [342, 310] on p "Yes" at bounding box center [349, 303] width 14 height 13
click at [332, 310] on input "Yes" at bounding box center [325, 304] width 12 height 12
radio input "true"
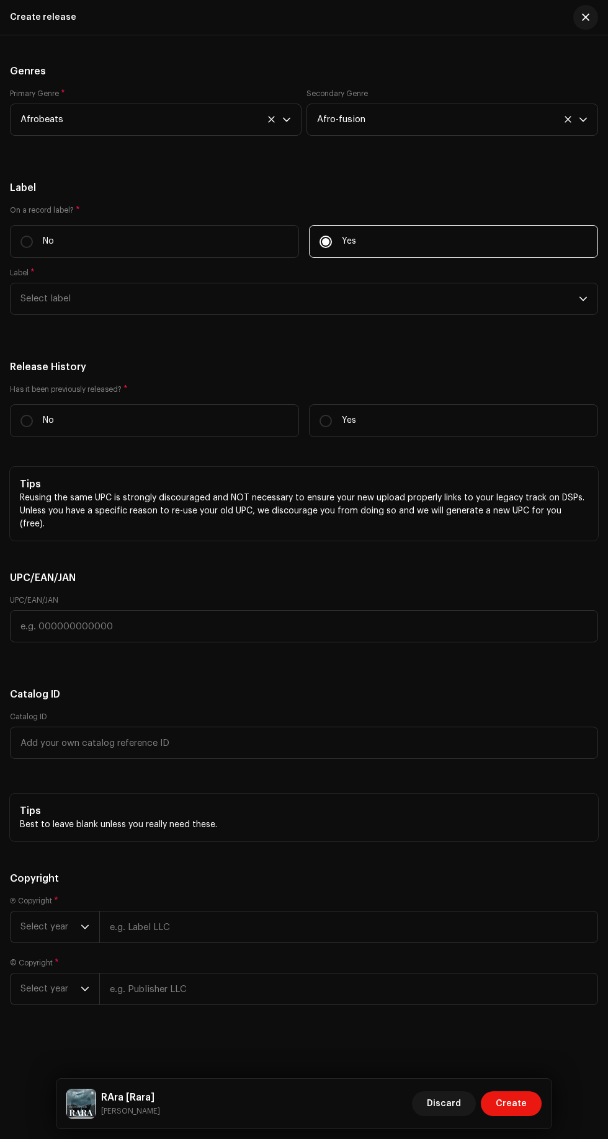
click at [76, 314] on span "Select label" at bounding box center [299, 298] width 558 height 31
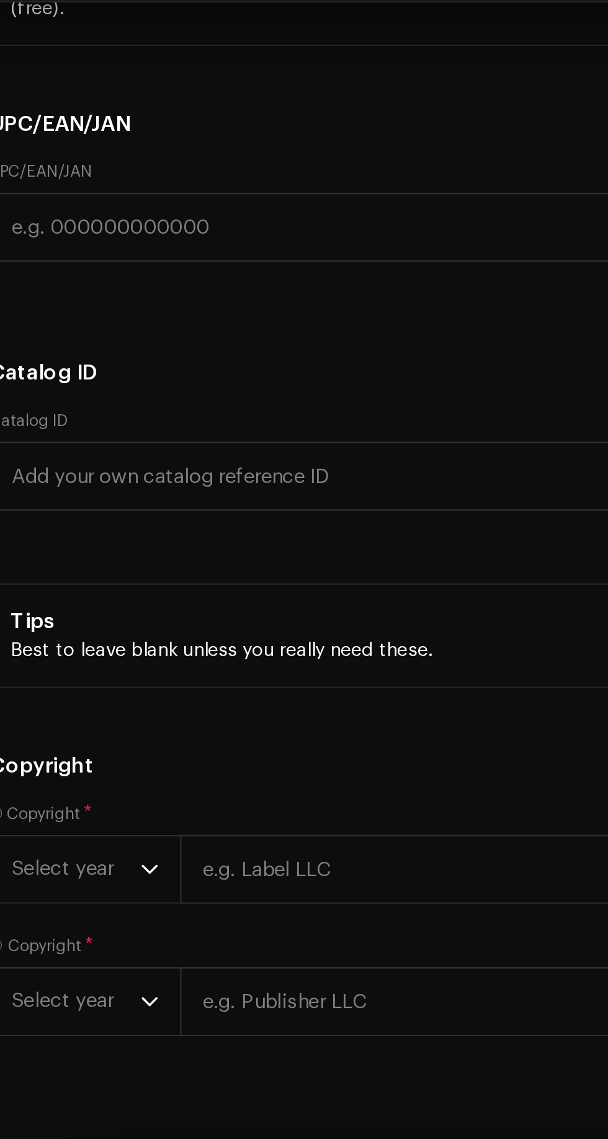
click at [56, 375] on strong "Dark art Spyce" at bounding box center [72, 369] width 64 height 12
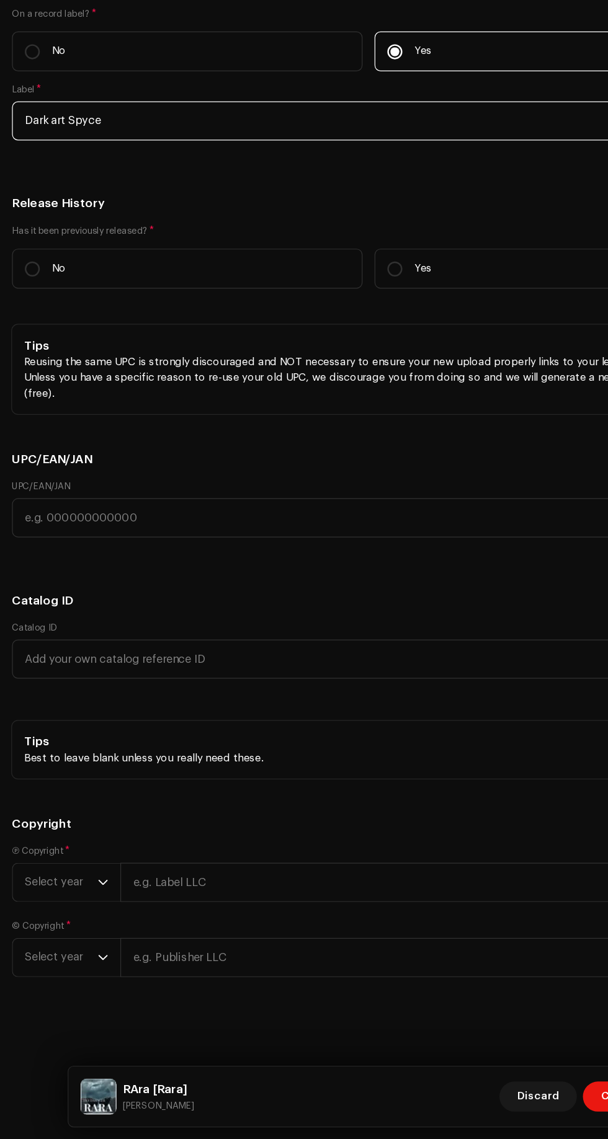
scroll to position [3085, 0]
click at [27, 427] on input "No" at bounding box center [26, 421] width 12 height 12
radio input "true"
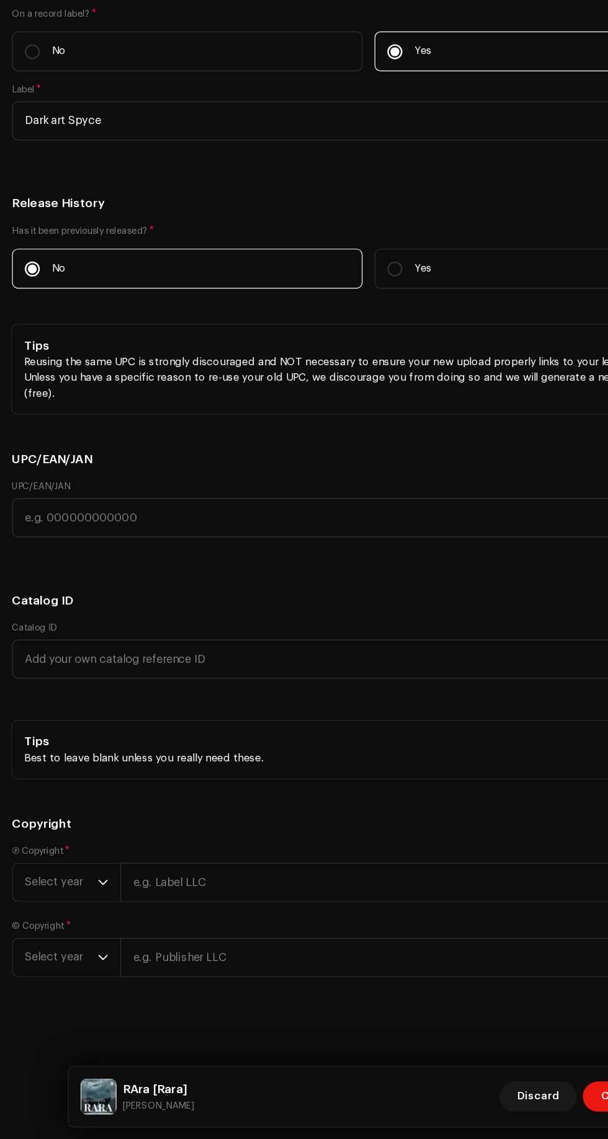
scroll to position [3492, 0]
click at [69, 929] on span "Select year" at bounding box center [50, 926] width 60 height 31
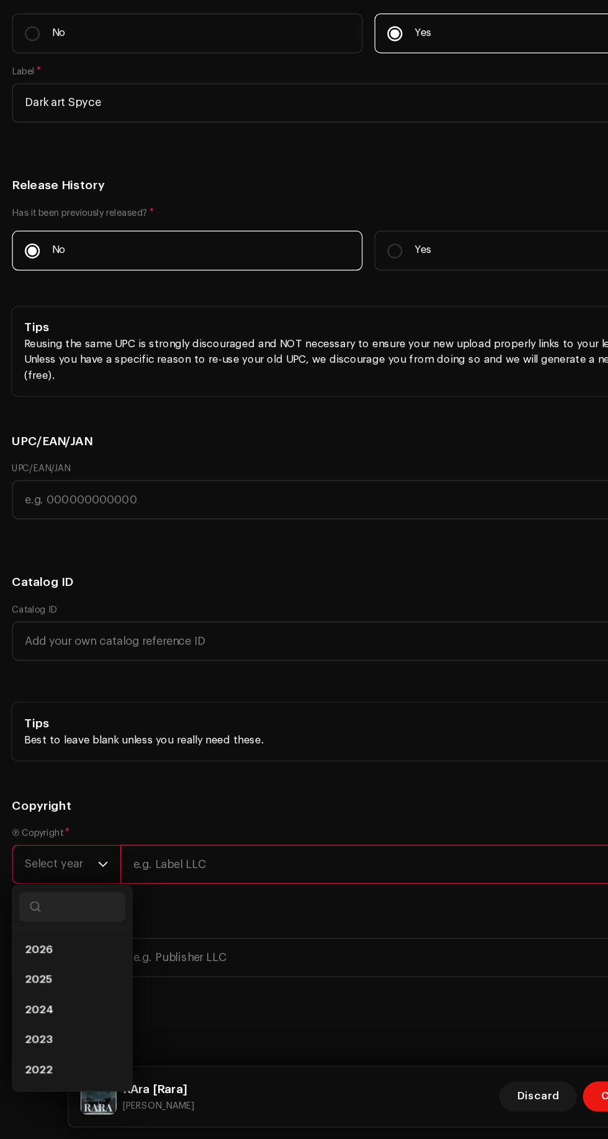
scroll to position [0, 0]
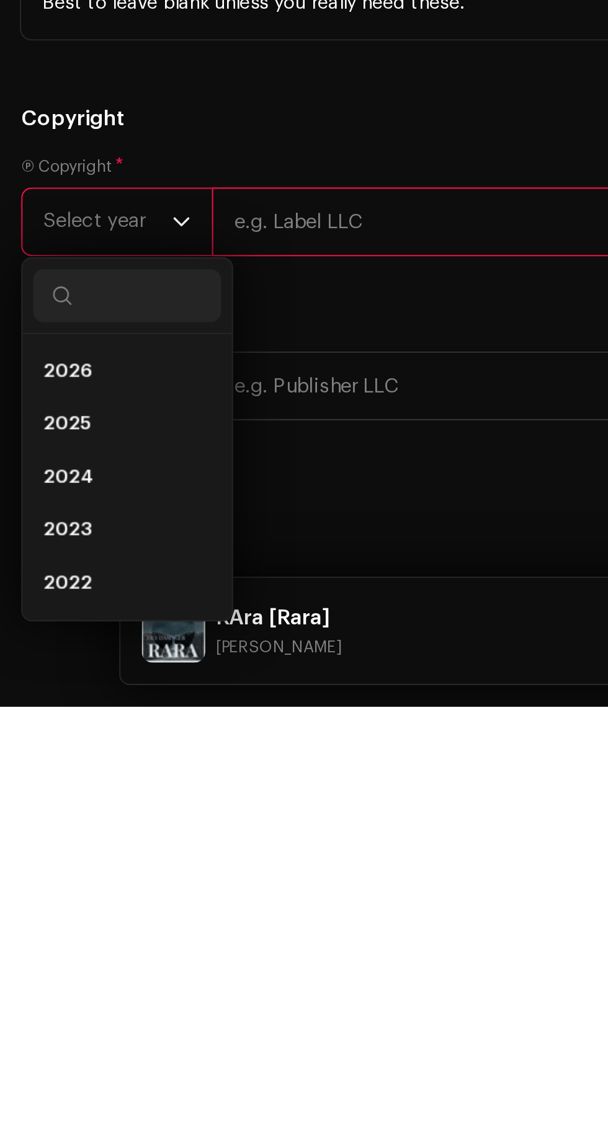
click at [27, 1013] on span "2025" at bounding box center [31, 1007] width 22 height 12
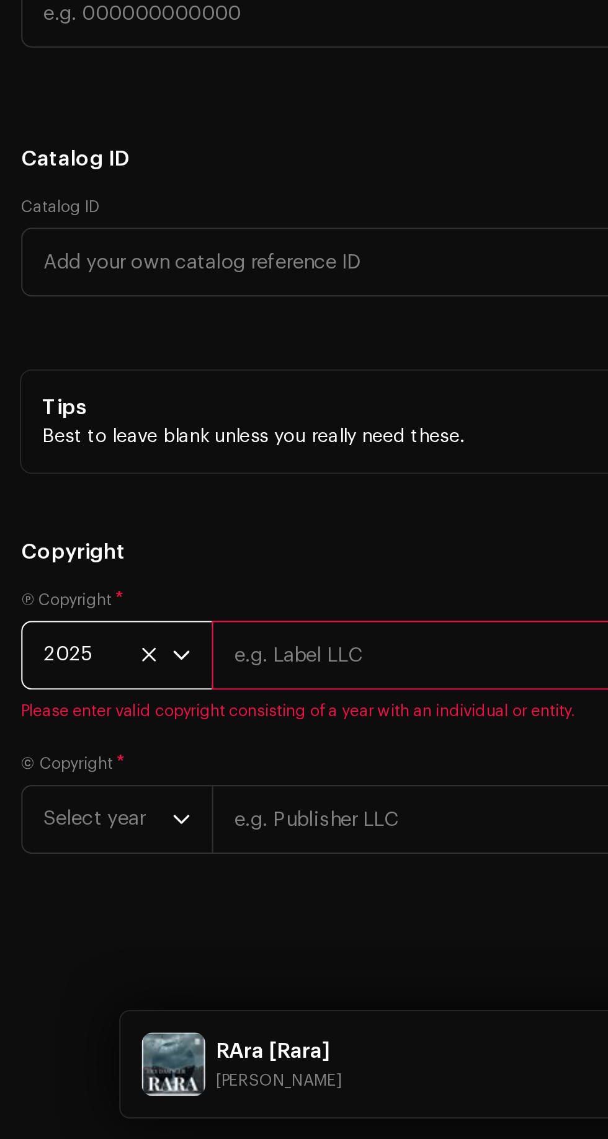
click at [197, 926] on input "text" at bounding box center [348, 912] width 498 height 32
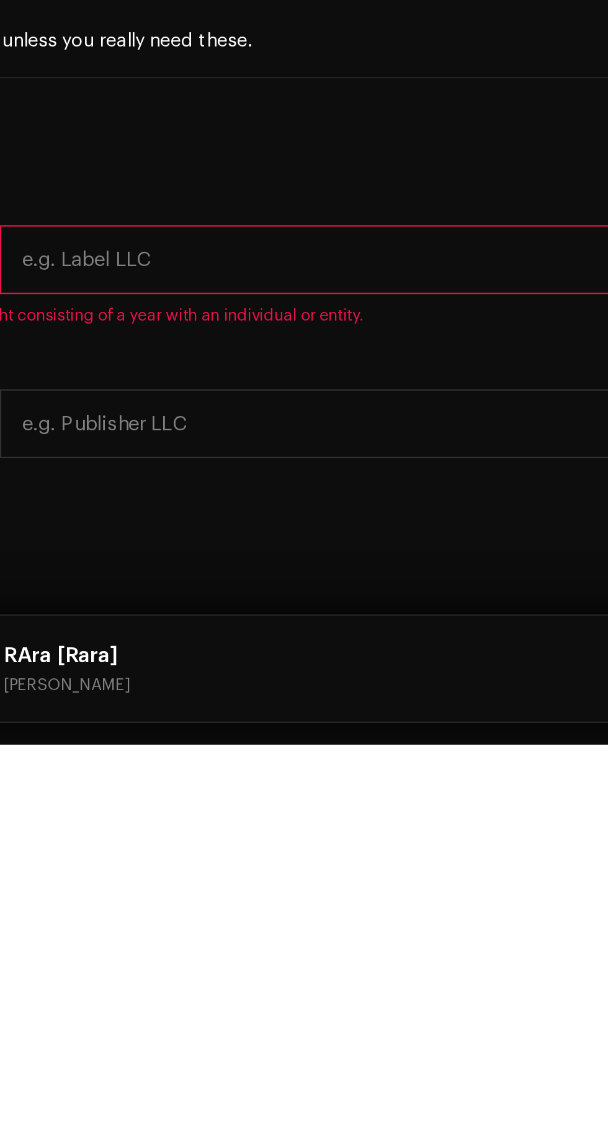
type input "Akinbule [PERSON_NAME]"
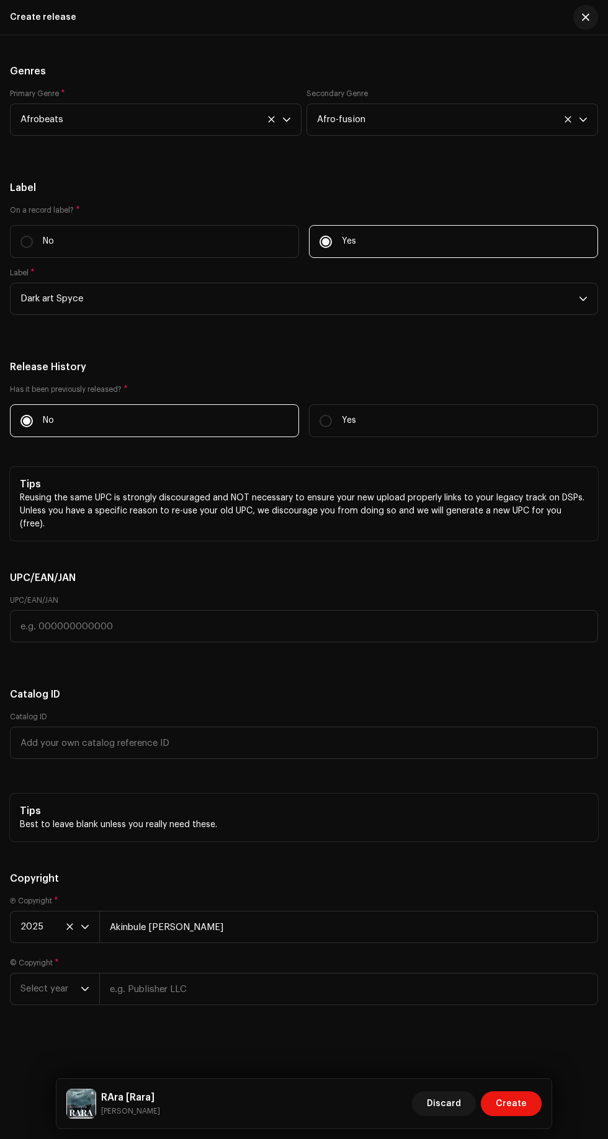
click at [55, 1001] on span "Select year" at bounding box center [50, 988] width 60 height 31
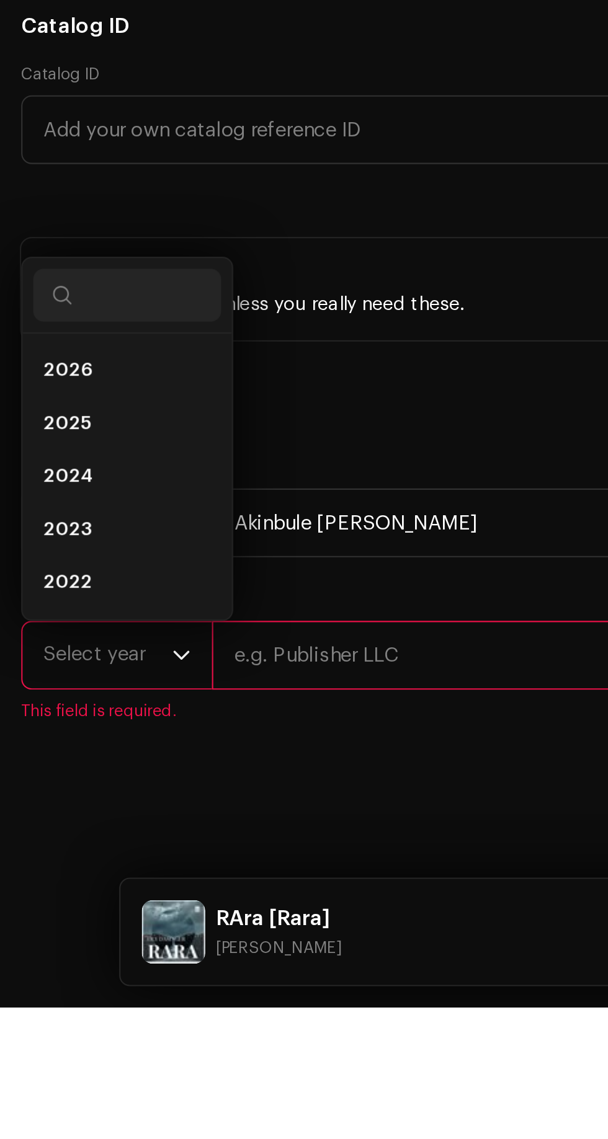
click at [33, 896] on span "2024" at bounding box center [32, 890] width 24 height 12
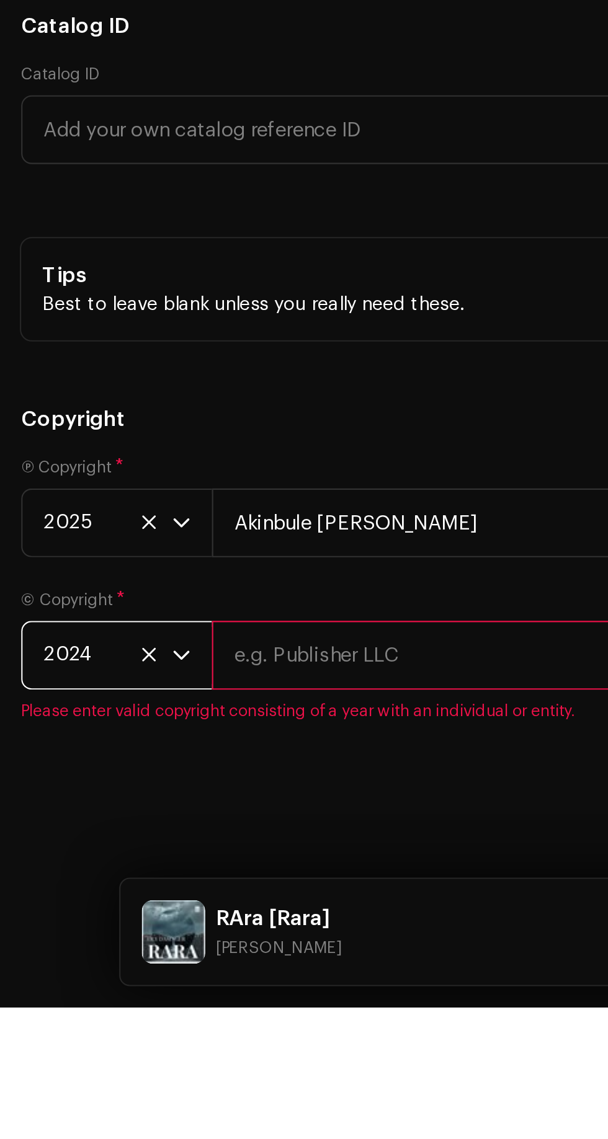
scroll to position [1, 0]
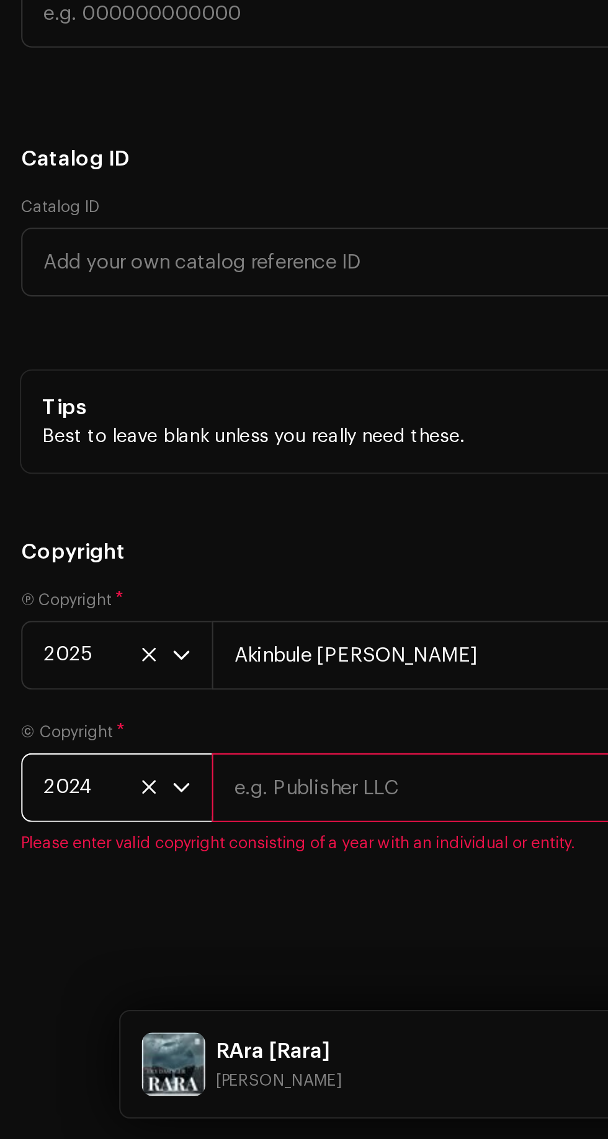
click at [200, 990] on input "text" at bounding box center [348, 974] width 498 height 32
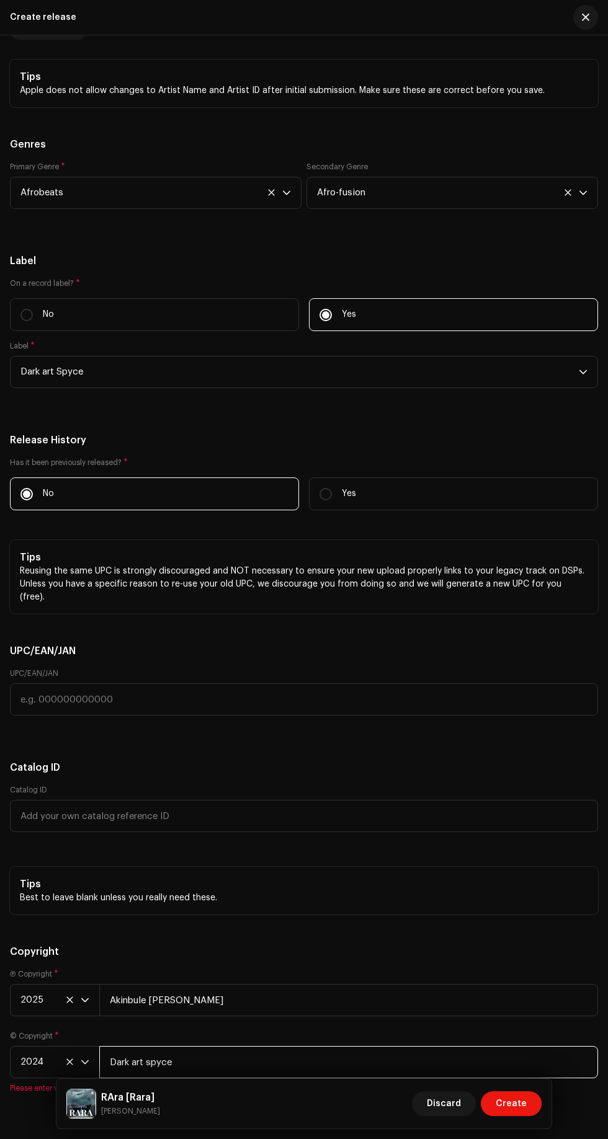
scroll to position [2414, 0]
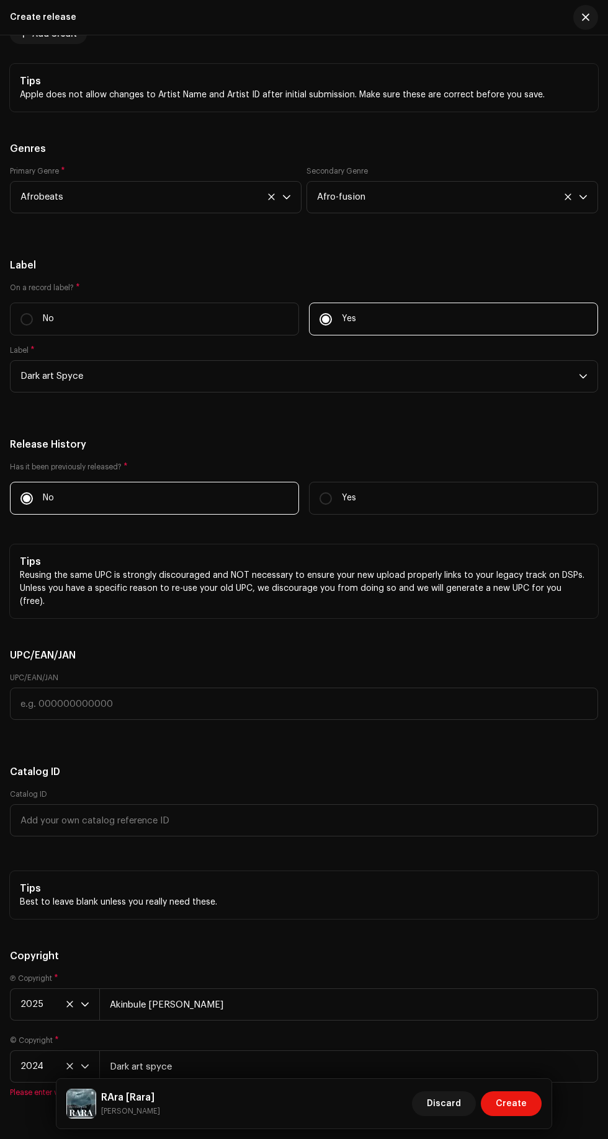
click at [510, 1121] on div "RAra [Rara] [PERSON_NAME] Discard Create" at bounding box center [303, 1104] width 495 height 50
type input "Dark art spyce"
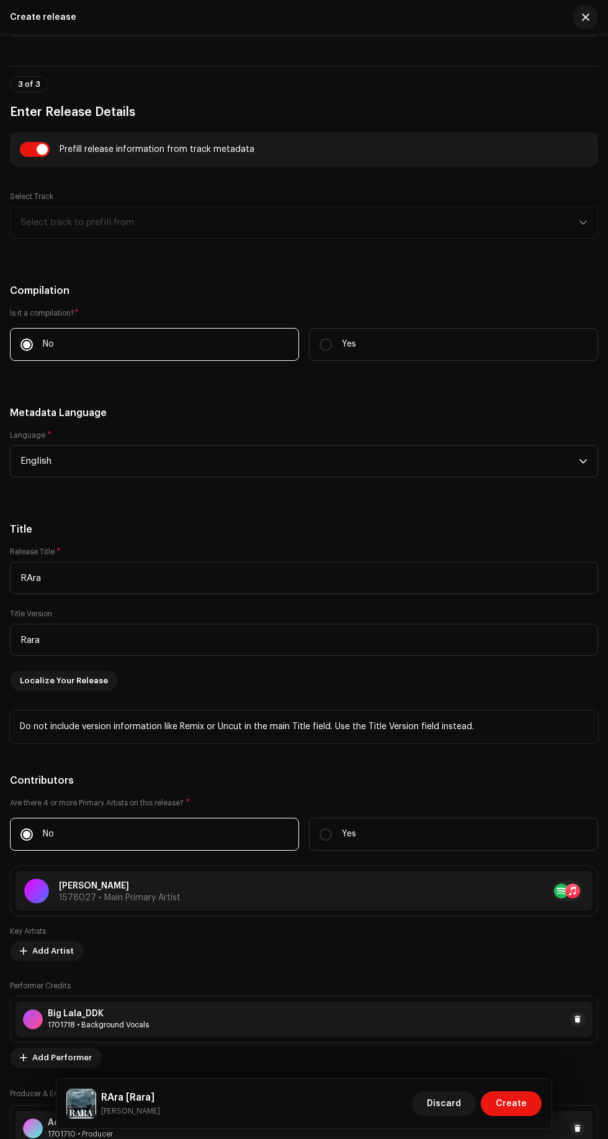
scroll to position [1282, 0]
click at [510, 1104] on span "Create" at bounding box center [510, 1103] width 31 height 25
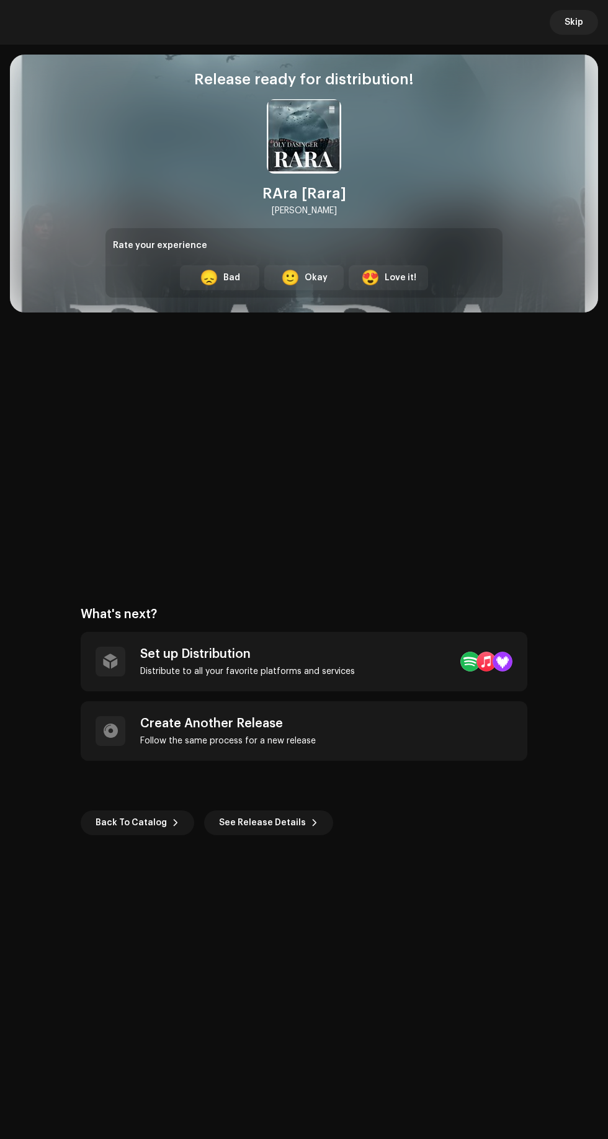
click at [311, 657] on div "Set up Distribution" at bounding box center [247, 654] width 214 height 15
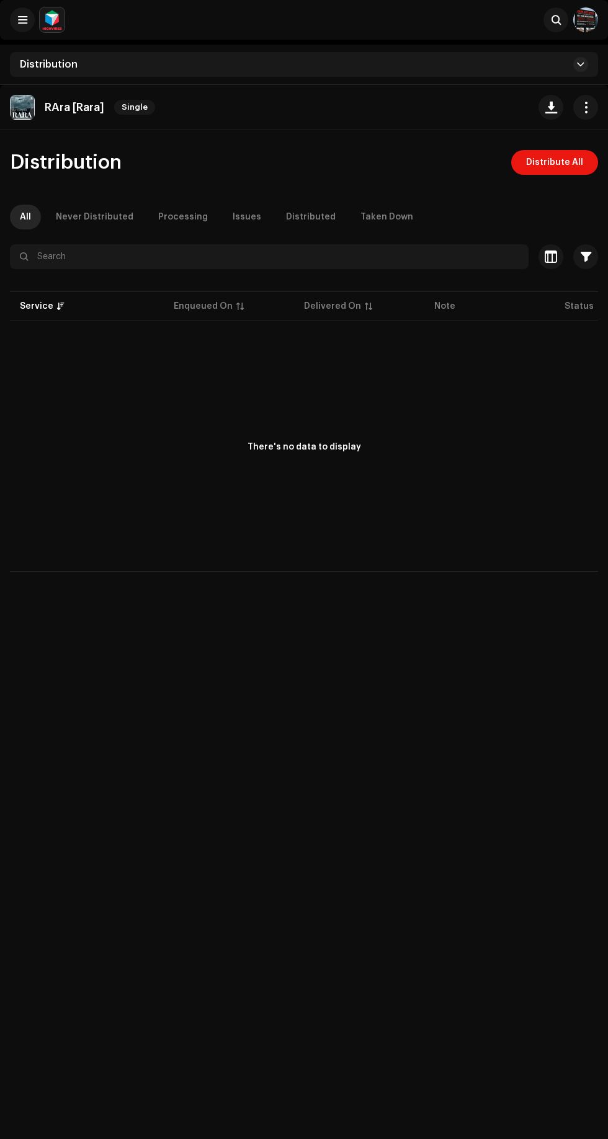
click at [542, 162] on span "Distribute All" at bounding box center [554, 162] width 57 height 25
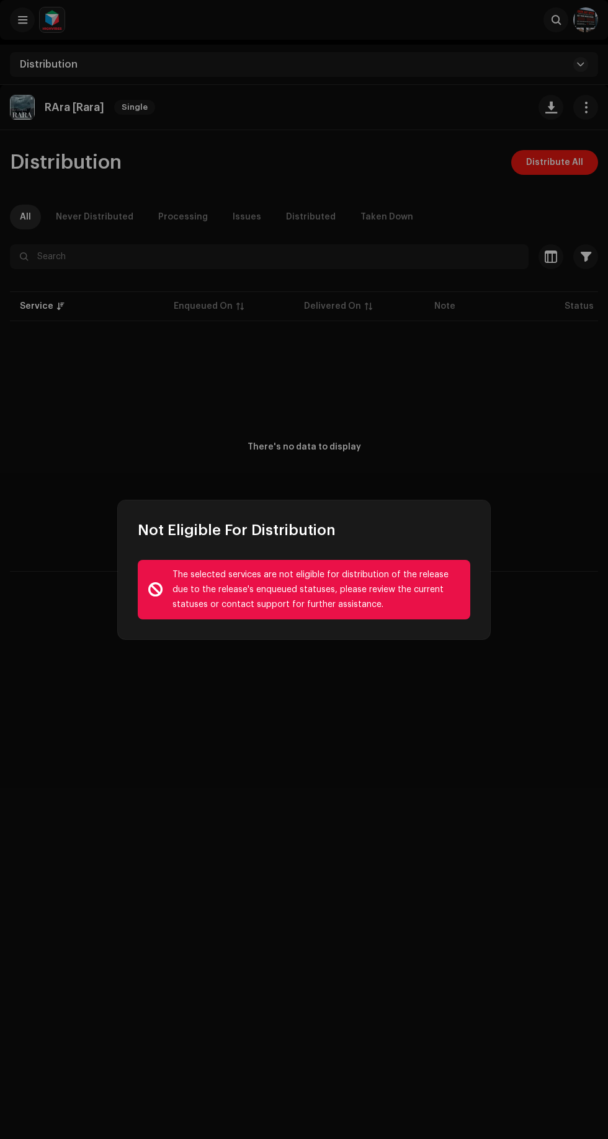
click at [316, 567] on div "The selected services are not eligible for distribution of the release due to t…" at bounding box center [316, 589] width 288 height 45
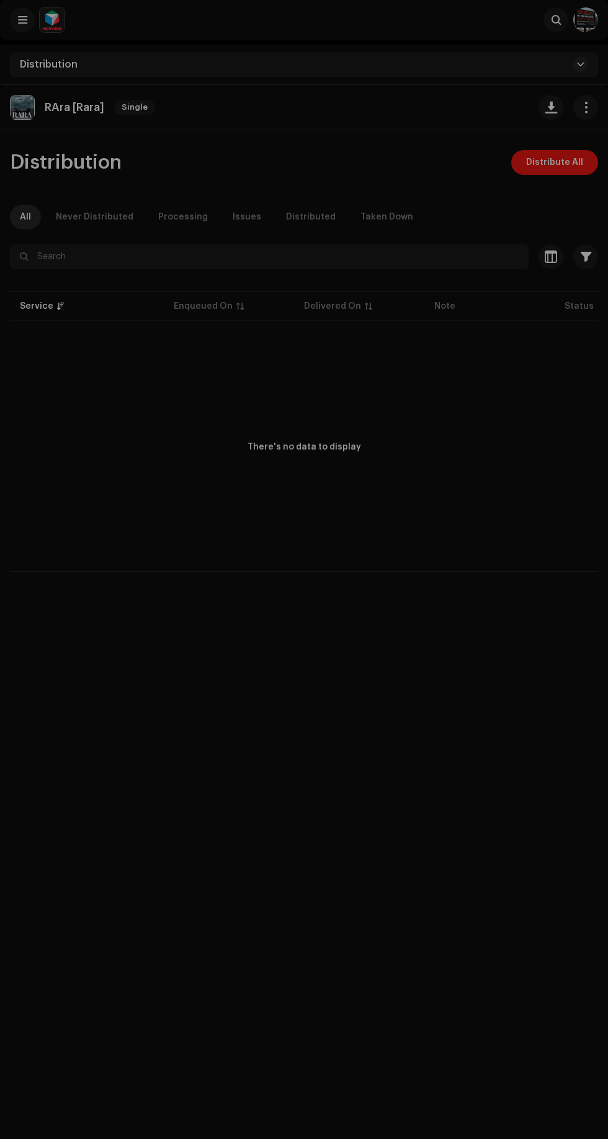
click at [360, 422] on div "Not Eligible For Distribution The selected services are not eligible for distri…" at bounding box center [304, 569] width 608 height 1139
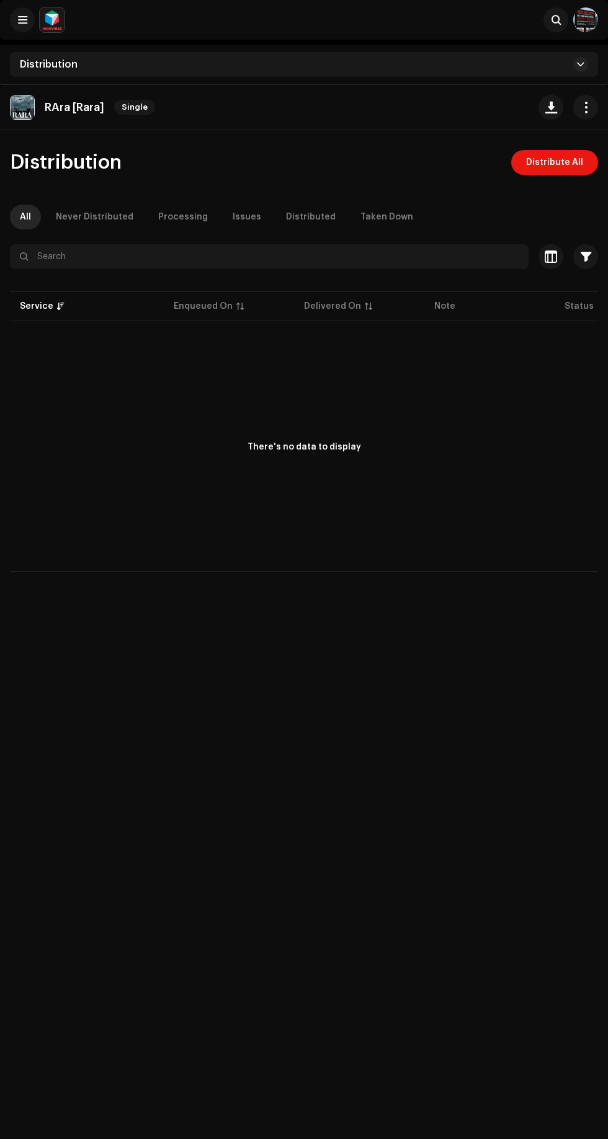
click at [374, 412] on div "There's no data to display" at bounding box center [304, 448] width 588 height 248
click at [48, 111] on p "RAra [Rara]" at bounding box center [75, 107] width 60 height 13
click at [323, 615] on div "RAra [Rara] Single Distribution Distribute All All Never Distributed Processing…" at bounding box center [304, 654] width 608 height 1139
click at [83, 216] on div "Never Distributed" at bounding box center [94, 217] width 77 height 25
click at [166, 216] on div "Processing" at bounding box center [183, 217] width 50 height 25
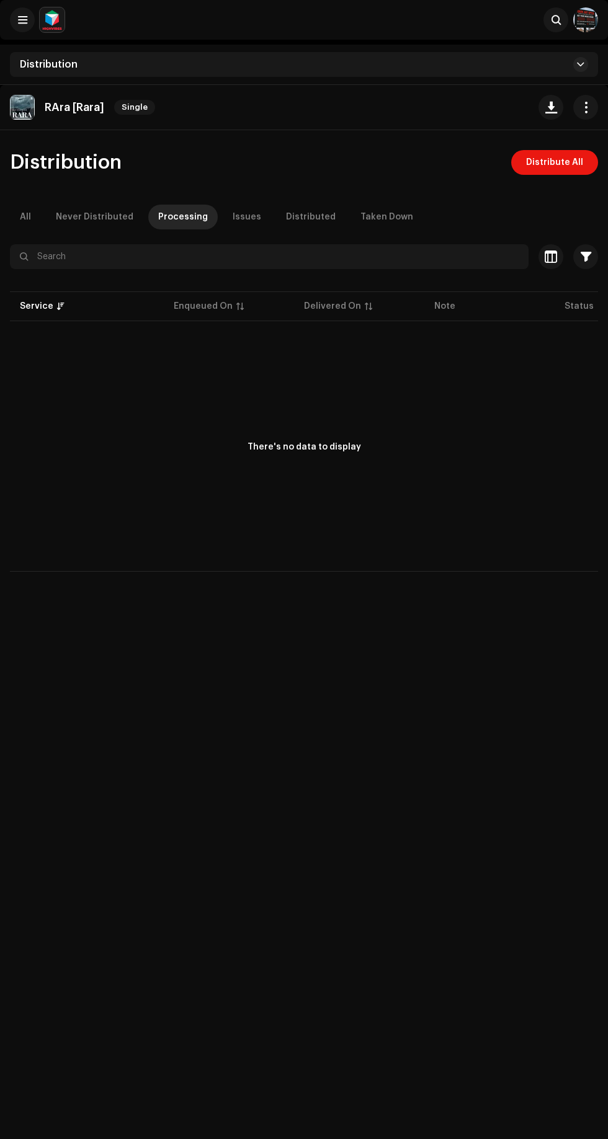
click at [237, 216] on div "Issues" at bounding box center [246, 217] width 29 height 25
click at [286, 209] on div "Distributed" at bounding box center [311, 217] width 50 height 25
click at [379, 216] on div "Taken Down" at bounding box center [386, 217] width 53 height 25
click at [66, 164] on span "Distribution" at bounding box center [66, 162] width 112 height 20
click at [365, 737] on div "RAra [Rara] Single Distribution Distribute All All Never Distributed Processing…" at bounding box center [304, 654] width 608 height 1139
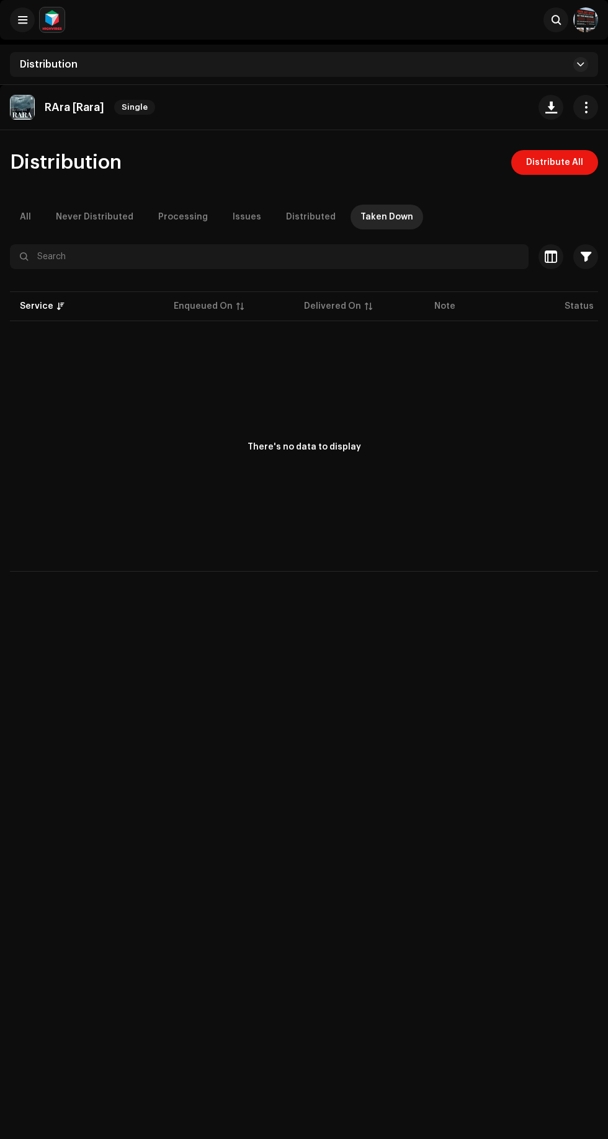
click at [66, 64] on span "Distribution" at bounding box center [49, 65] width 58 height 10
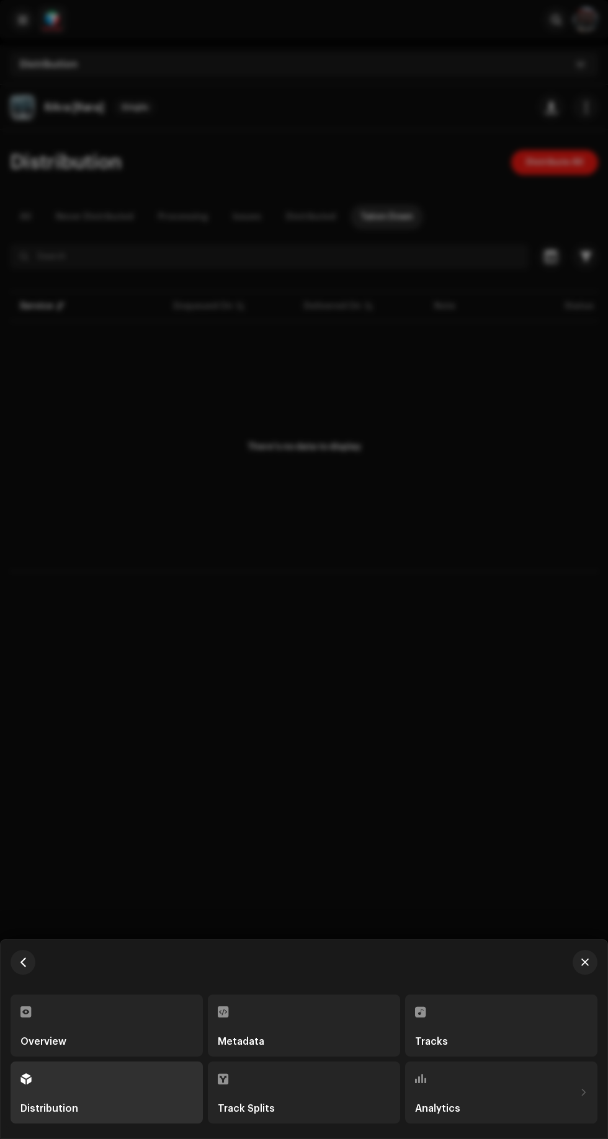
click at [56, 331] on div at bounding box center [304, 569] width 608 height 1139
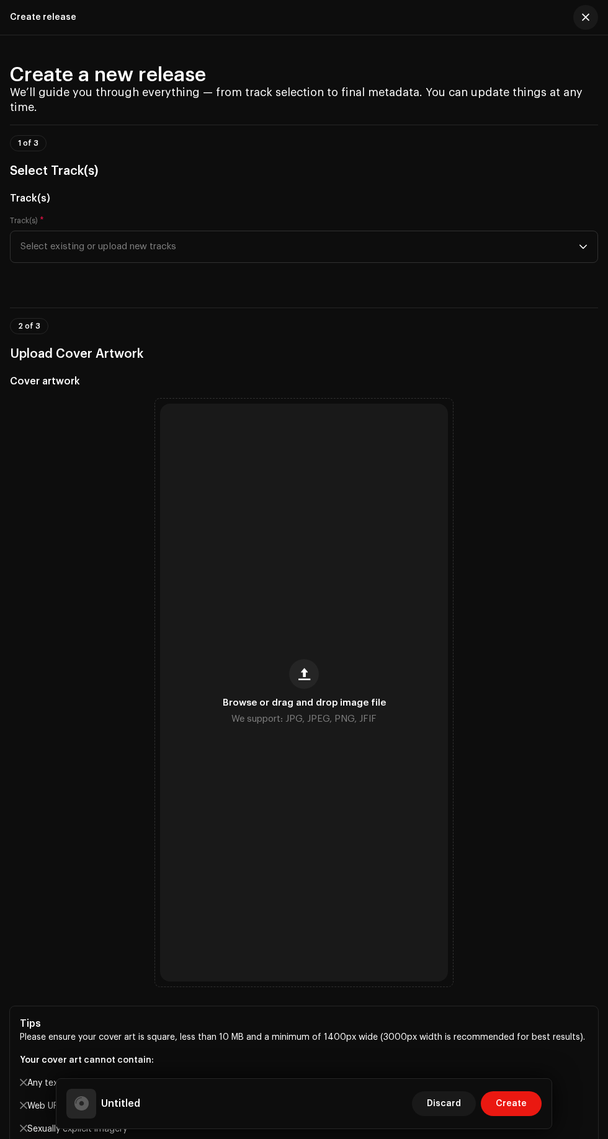
click at [444, 1104] on span "Discard" at bounding box center [443, 1103] width 34 height 25
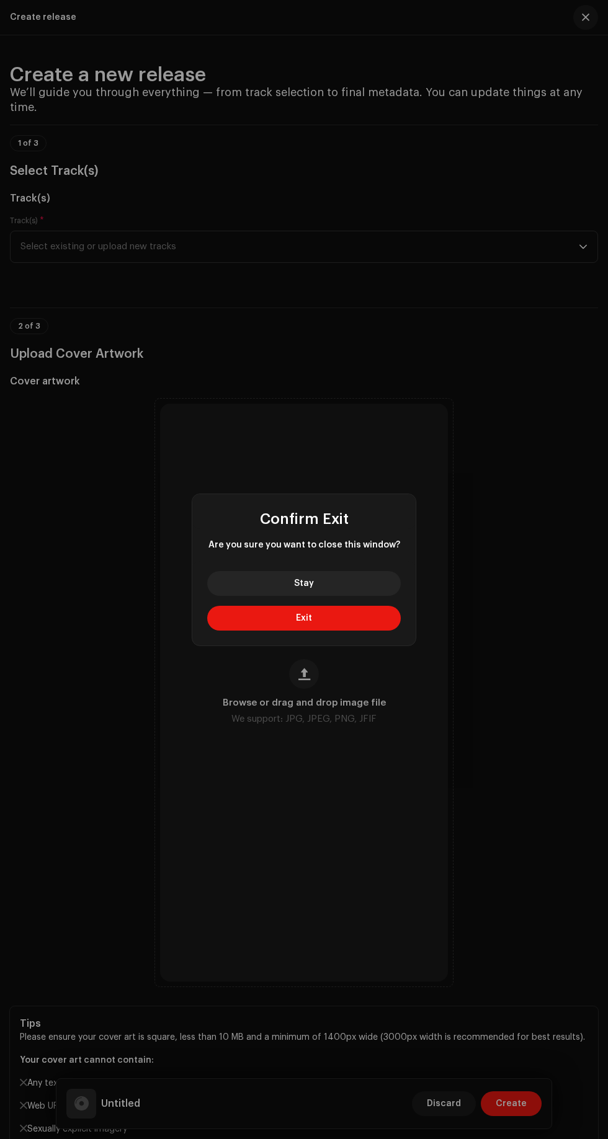
click at [357, 618] on button "Exit" at bounding box center [303, 618] width 193 height 25
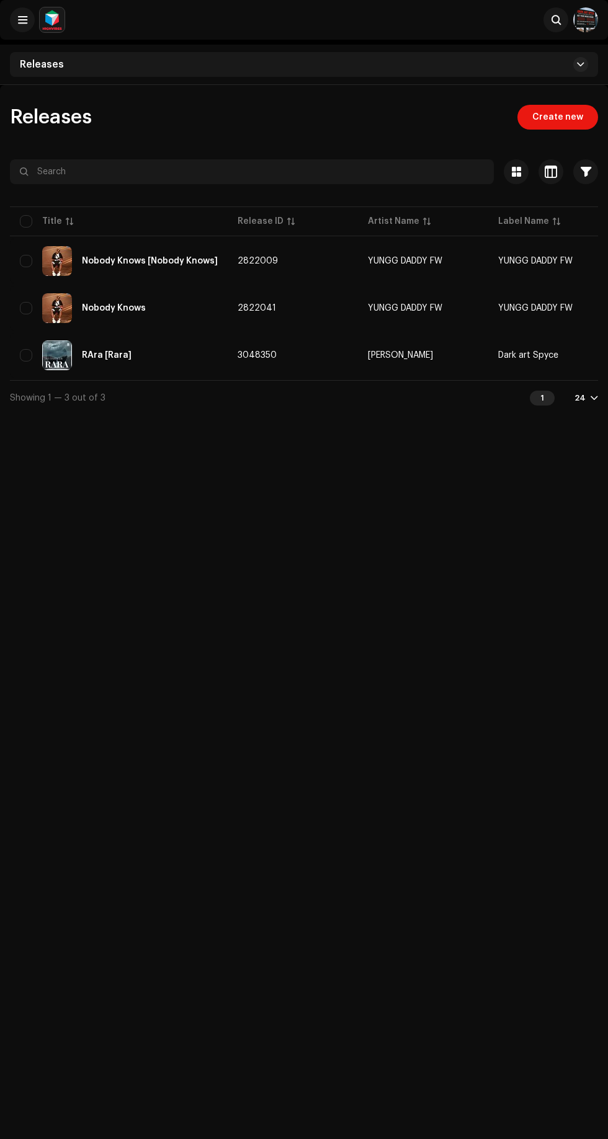
click at [123, 354] on div "RAra [Rara]" at bounding box center [107, 355] width 50 height 9
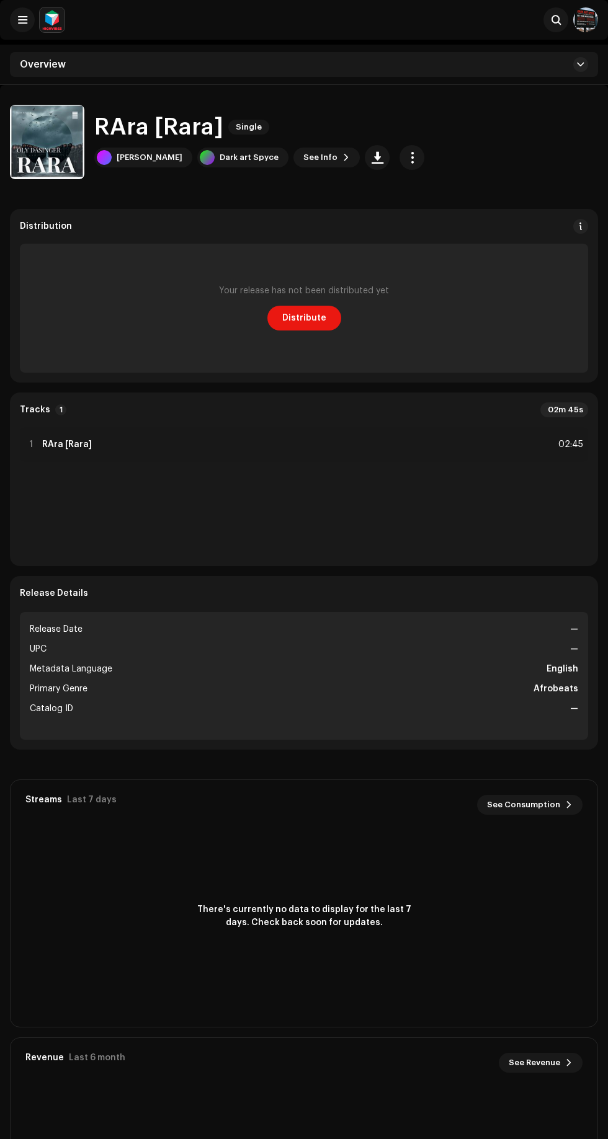
click at [303, 317] on span "Distribute" at bounding box center [304, 318] width 44 height 25
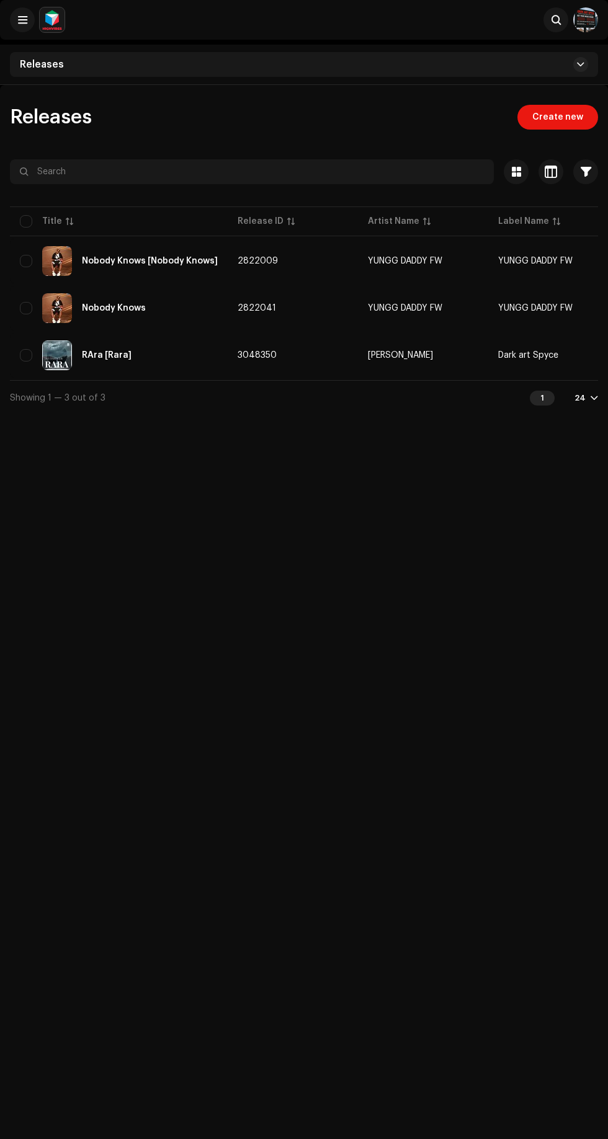
click at [244, 353] on span "3048350" at bounding box center [256, 355] width 39 height 9
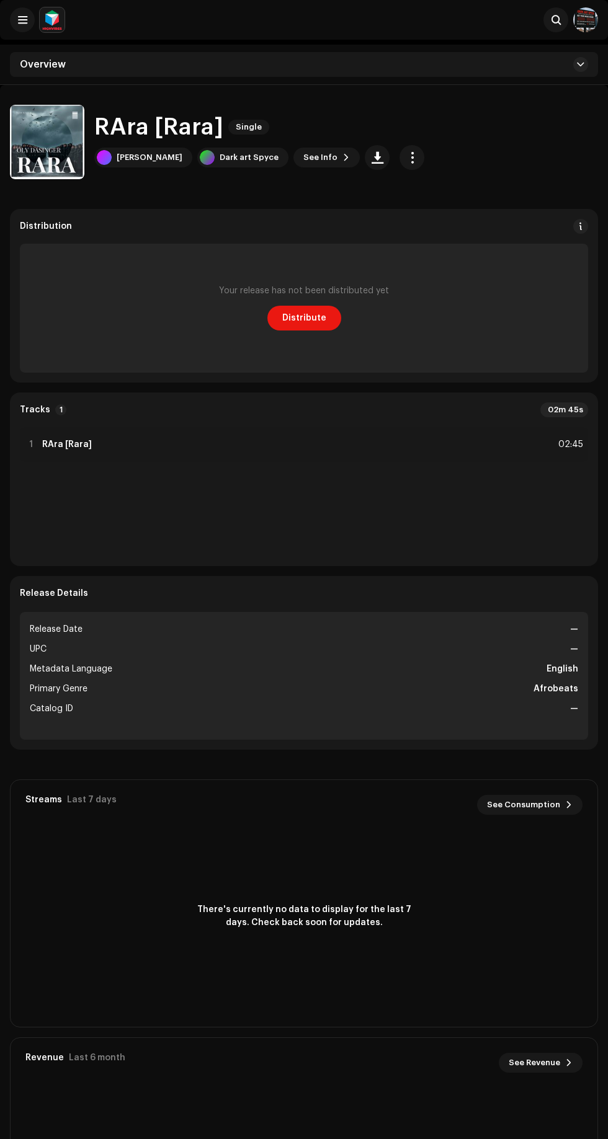
click at [402, 158] on button "button" at bounding box center [411, 157] width 25 height 25
click at [396, 211] on span "Edit" at bounding box center [398, 213] width 17 height 10
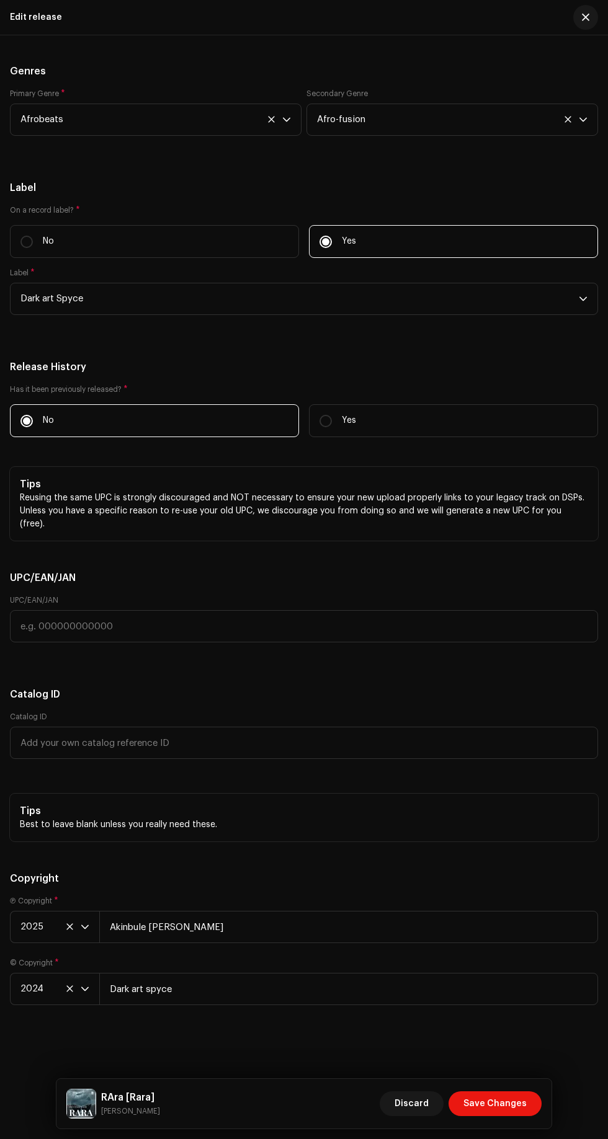
scroll to position [3370, 0]
click at [347, 927] on input "Akinbule [PERSON_NAME]" at bounding box center [348, 927] width 498 height 32
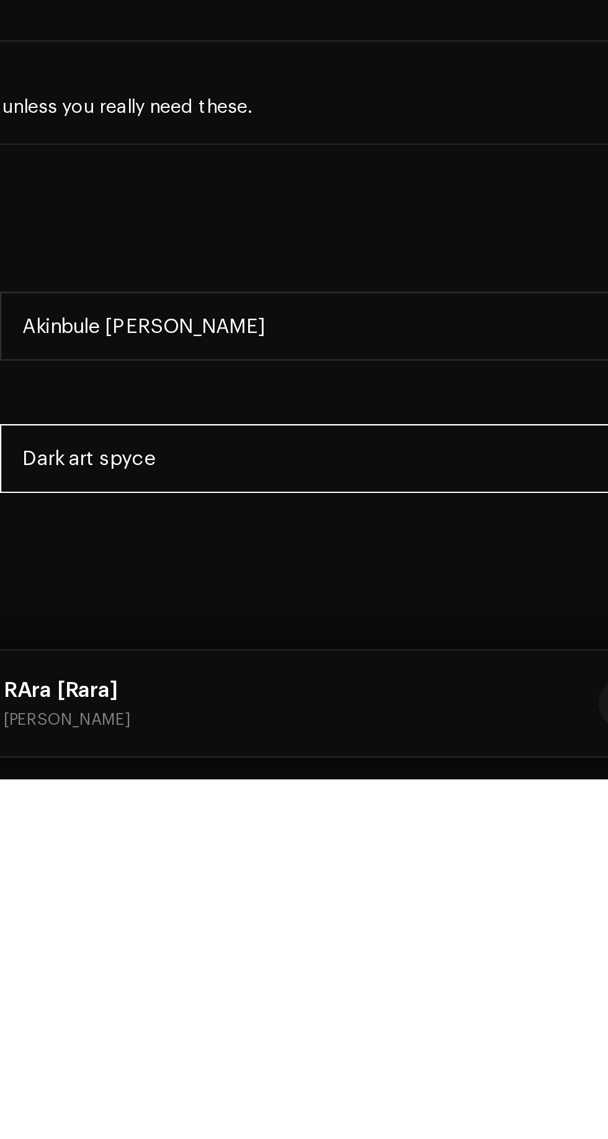
click at [190, 992] on input "Dark art spyce" at bounding box center [348, 989] width 498 height 32
type input "Dark"
type input "Akinbule [PERSON_NAME]"
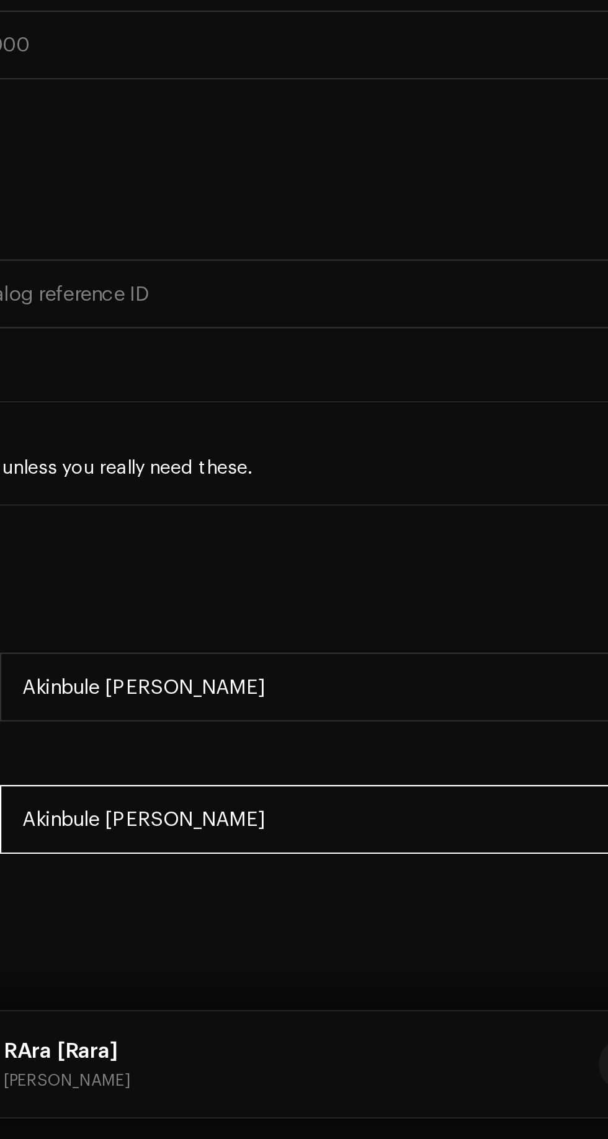
scroll to position [0, 0]
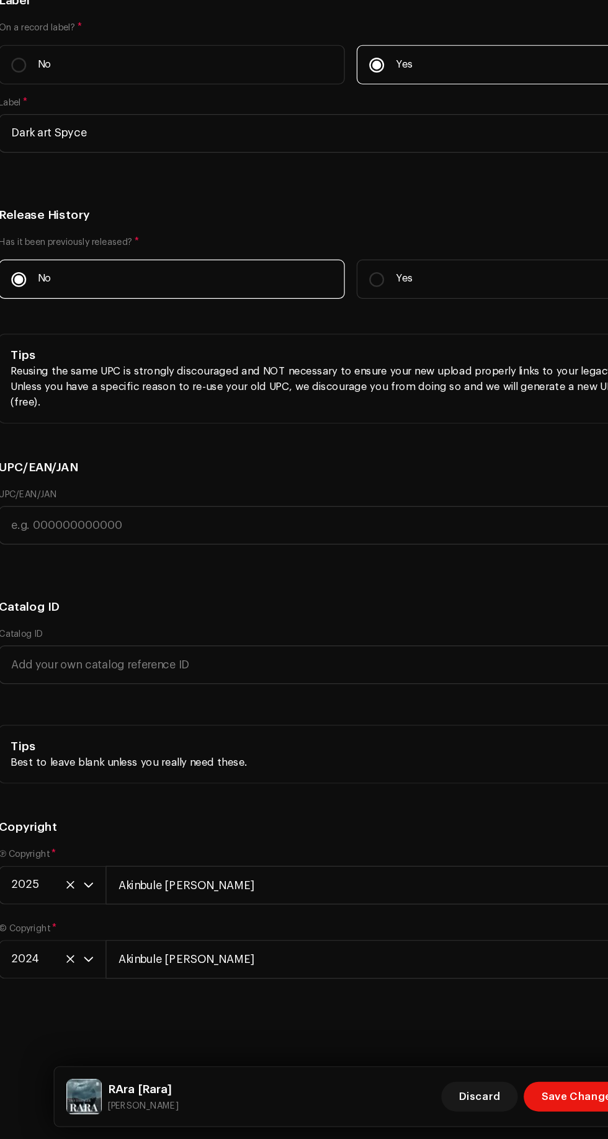
click at [483, 1107] on span "Save Changes" at bounding box center [494, 1103] width 63 height 25
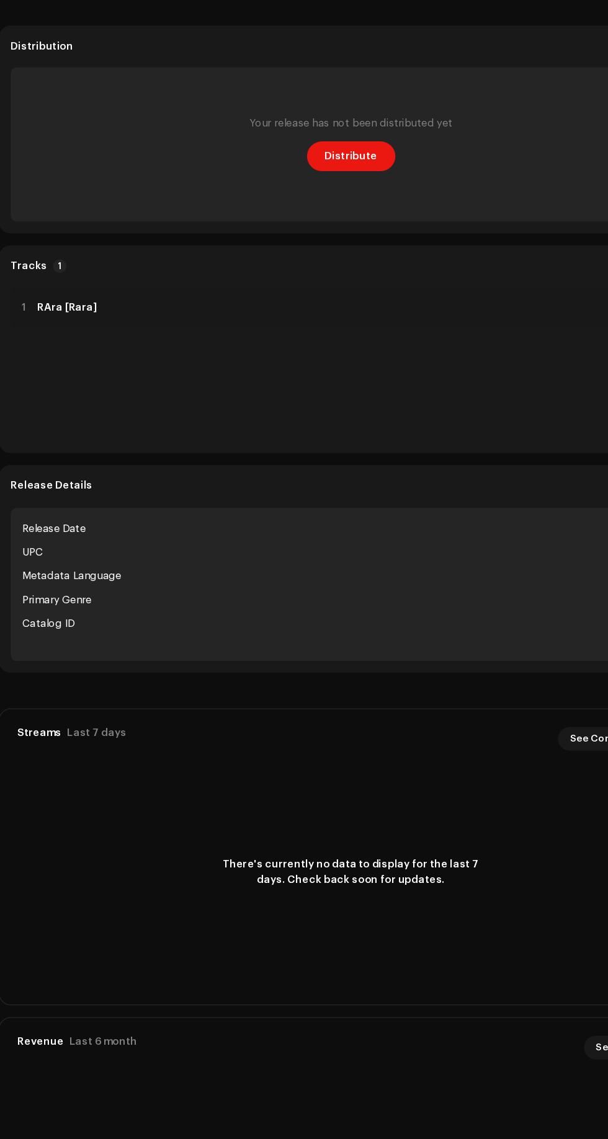
click at [296, 329] on span "Distribute" at bounding box center [304, 318] width 44 height 25
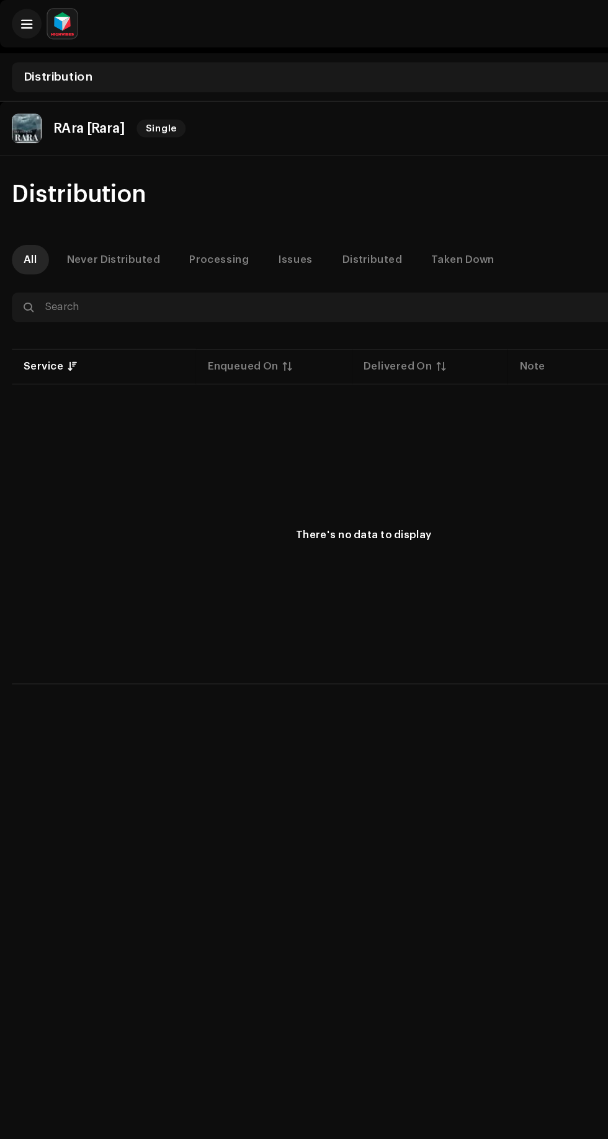
click at [93, 219] on div "Never Distributed" at bounding box center [94, 217] width 77 height 25
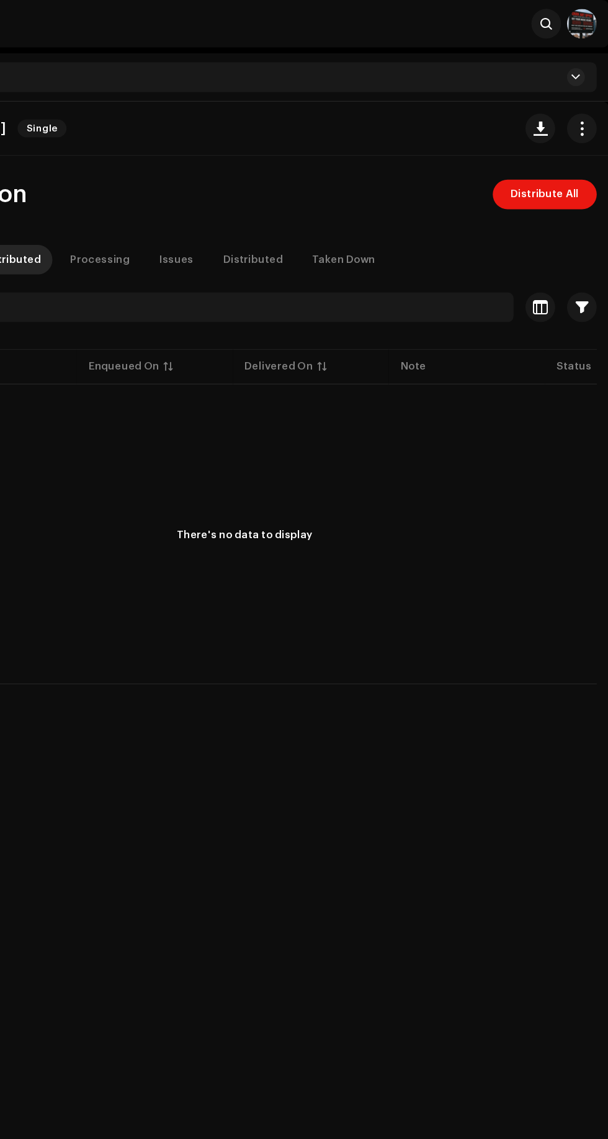
click at [560, 162] on span "Distribute All" at bounding box center [554, 162] width 57 height 25
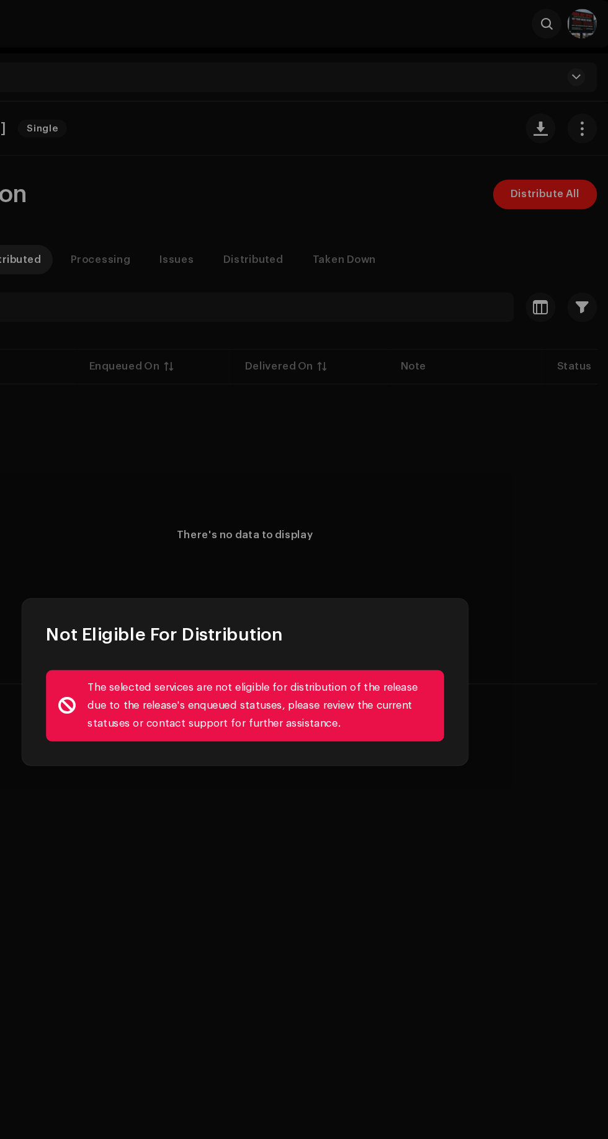
click at [212, 345] on div "Not Eligible For Distribution The selected services are not eligible for distri…" at bounding box center [304, 569] width 608 height 1139
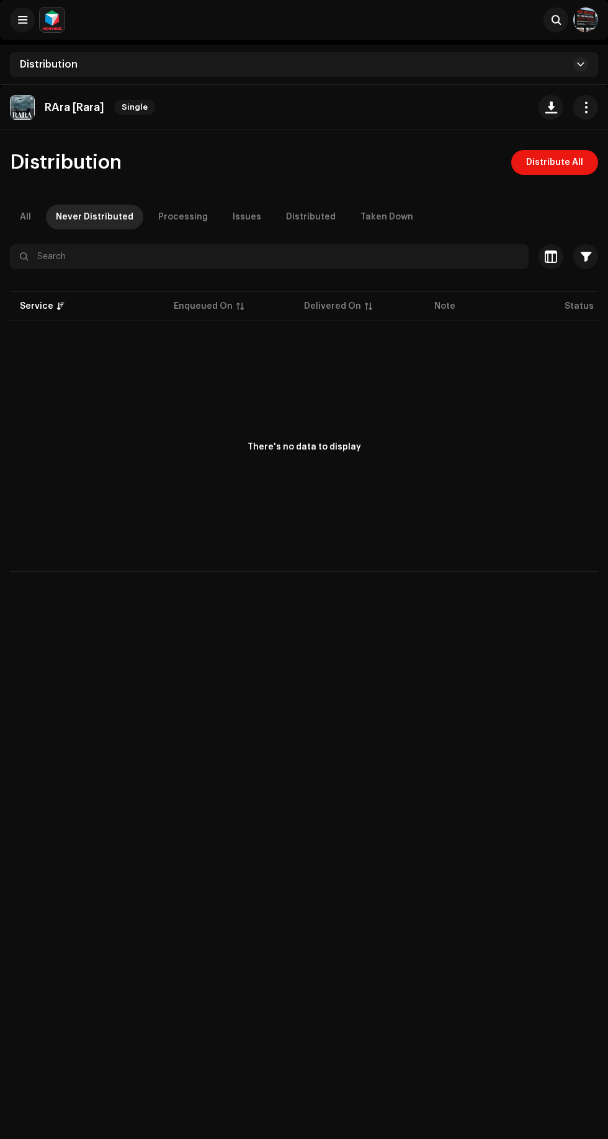
click at [583, 107] on span "button" at bounding box center [586, 107] width 12 height 10
click at [348, 738] on div "RAra [Rara] Single Distribution Distribute All All Never Distributed Processing…" at bounding box center [304, 654] width 608 height 1139
click at [22, 22] on span at bounding box center [22, 20] width 9 height 10
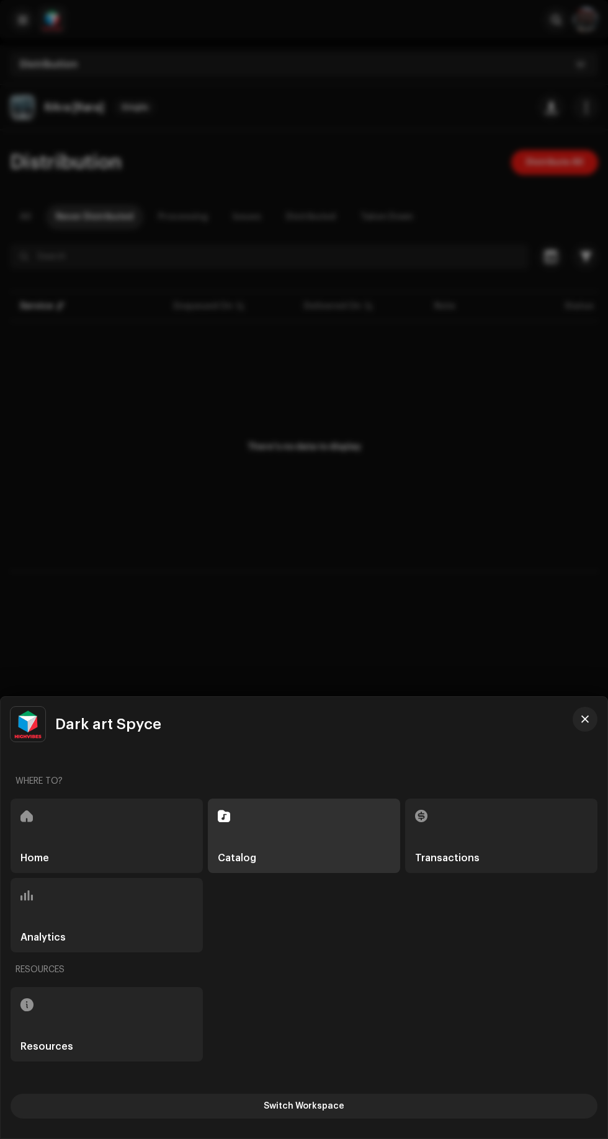
click at [126, 837] on div "Home" at bounding box center [107, 835] width 192 height 74
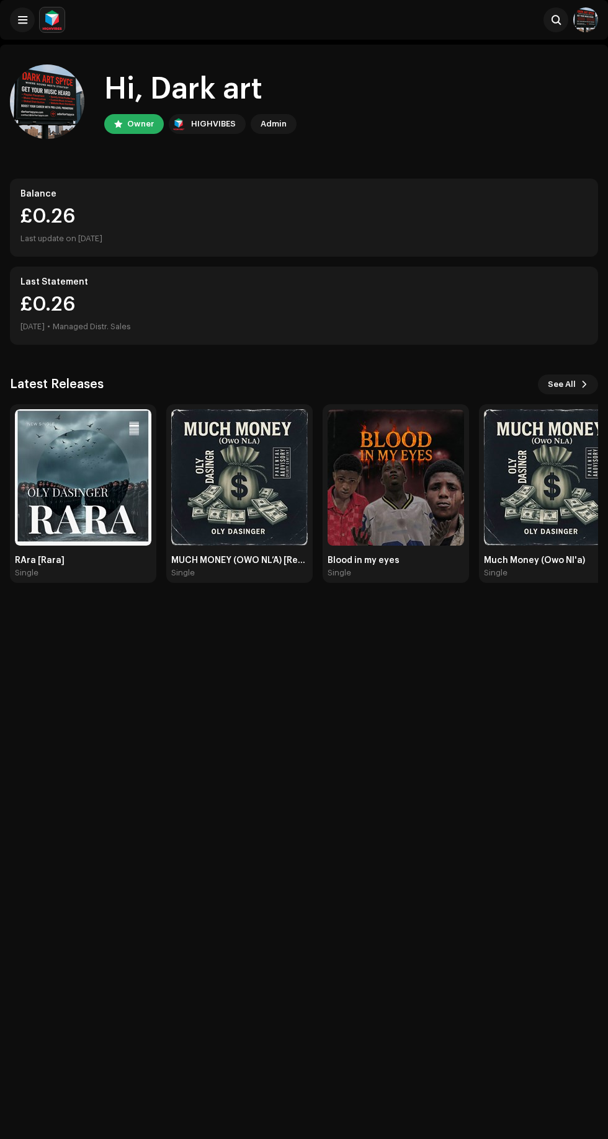
click at [96, 492] on img at bounding box center [83, 477] width 136 height 136
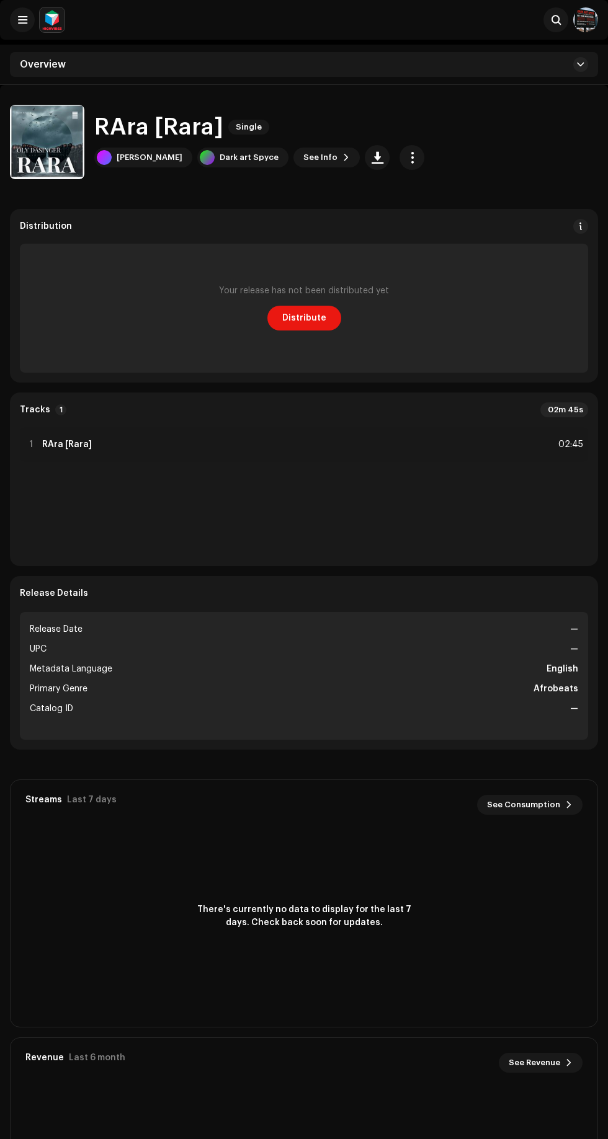
click at [573, 226] on button at bounding box center [580, 226] width 15 height 15
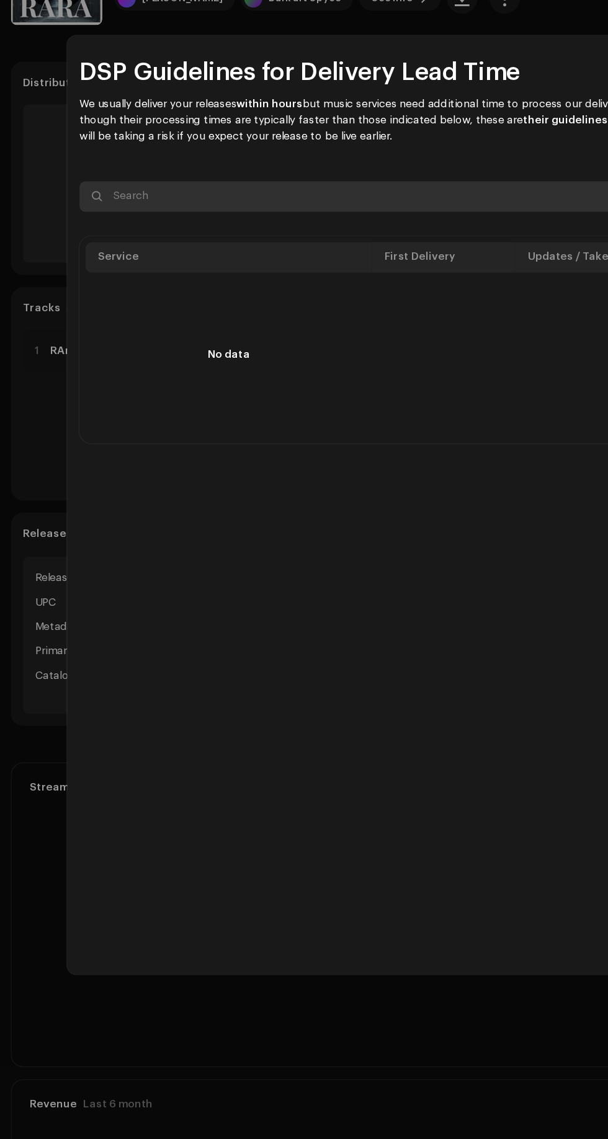
click at [30, 476] on div "DSP Guidelines for Delivery Lead Time We usually deliver your releases within h…" at bounding box center [304, 569] width 608 height 1139
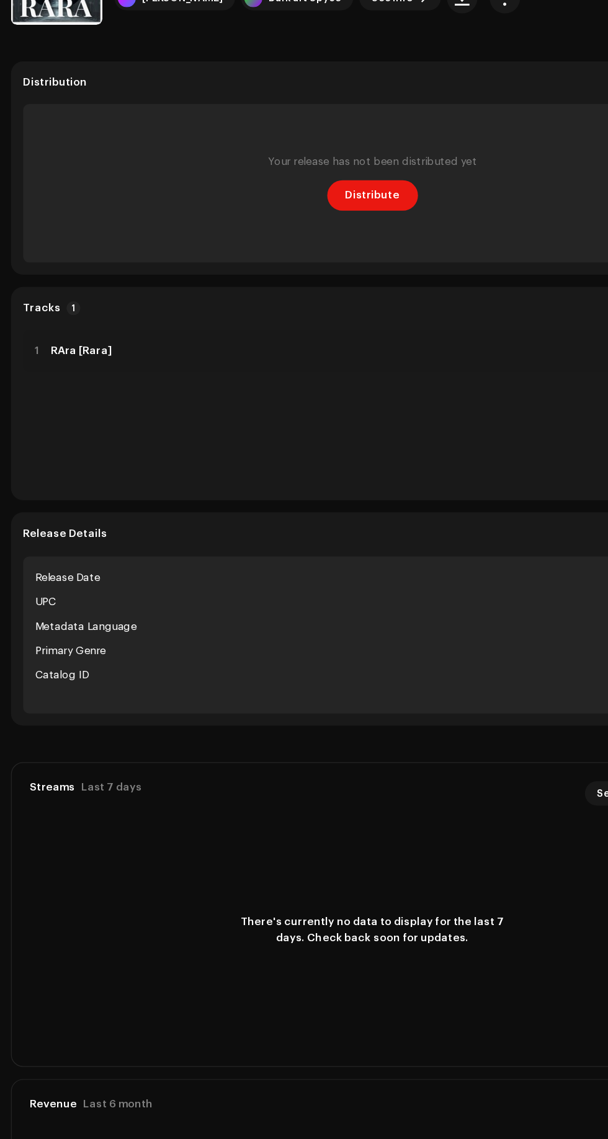
click at [35, 495] on div "1 RAra [Rara] 02:45" at bounding box center [304, 491] width 568 height 129
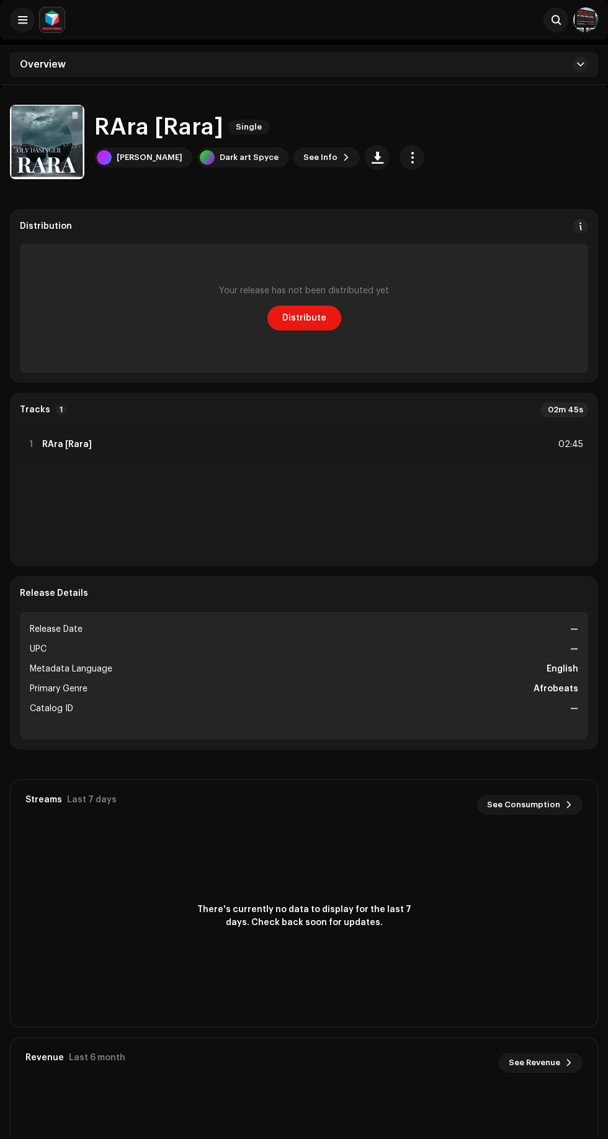
click at [537, 805] on span "See Consumption" at bounding box center [523, 804] width 73 height 25
click at [232, 157] on div "Dark art Spyce" at bounding box center [248, 157] width 59 height 10
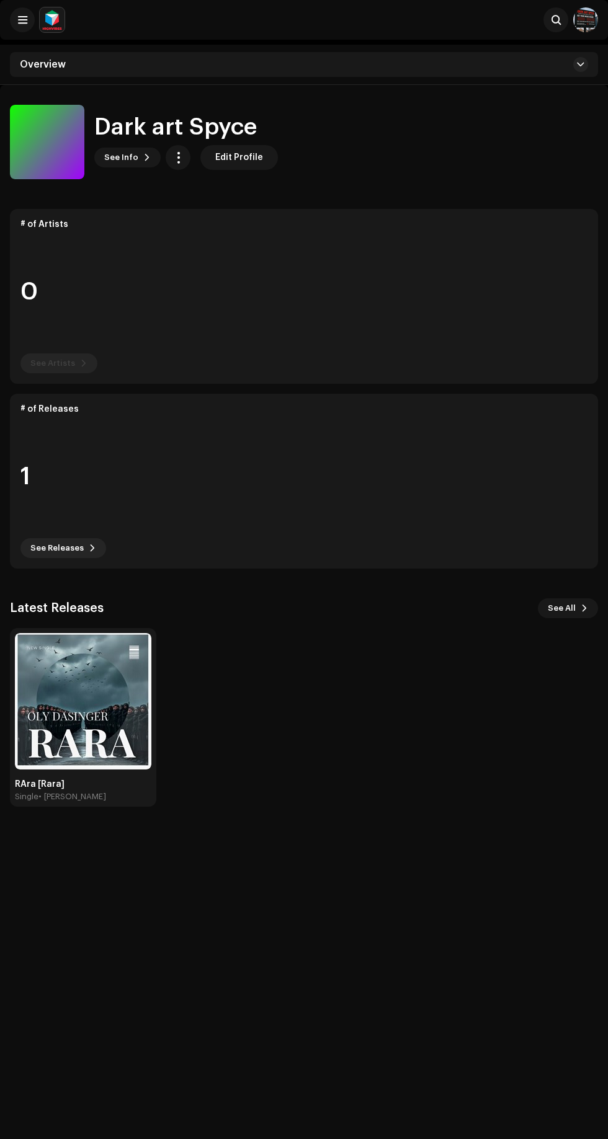
click at [128, 159] on span "See Info" at bounding box center [121, 157] width 34 height 25
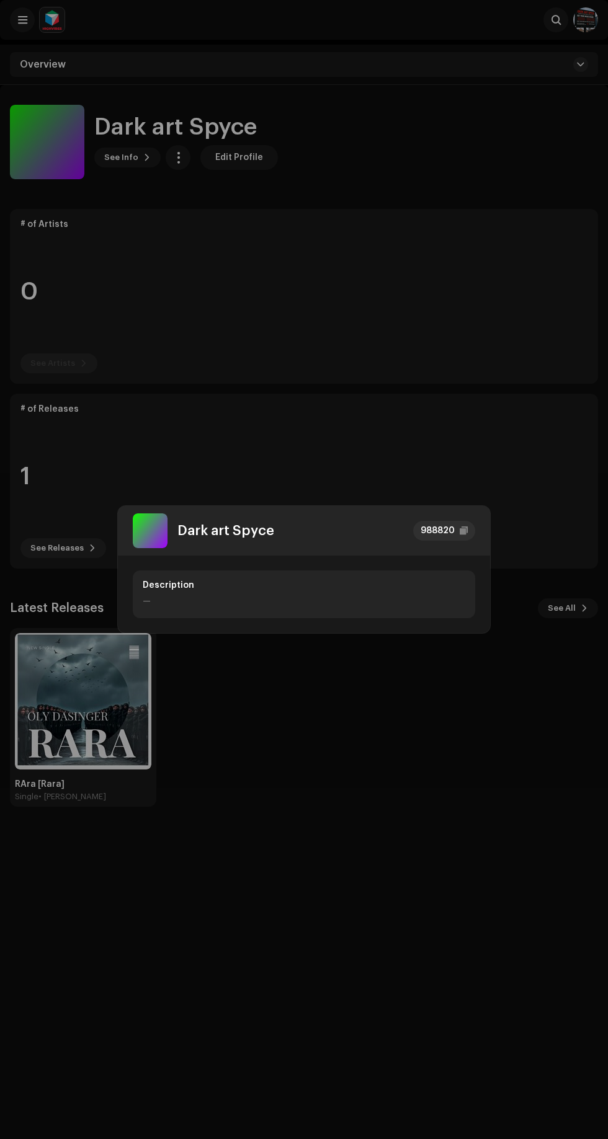
click at [340, 766] on div "Dark art Spyce 988820 Description —" at bounding box center [304, 569] width 608 height 1139
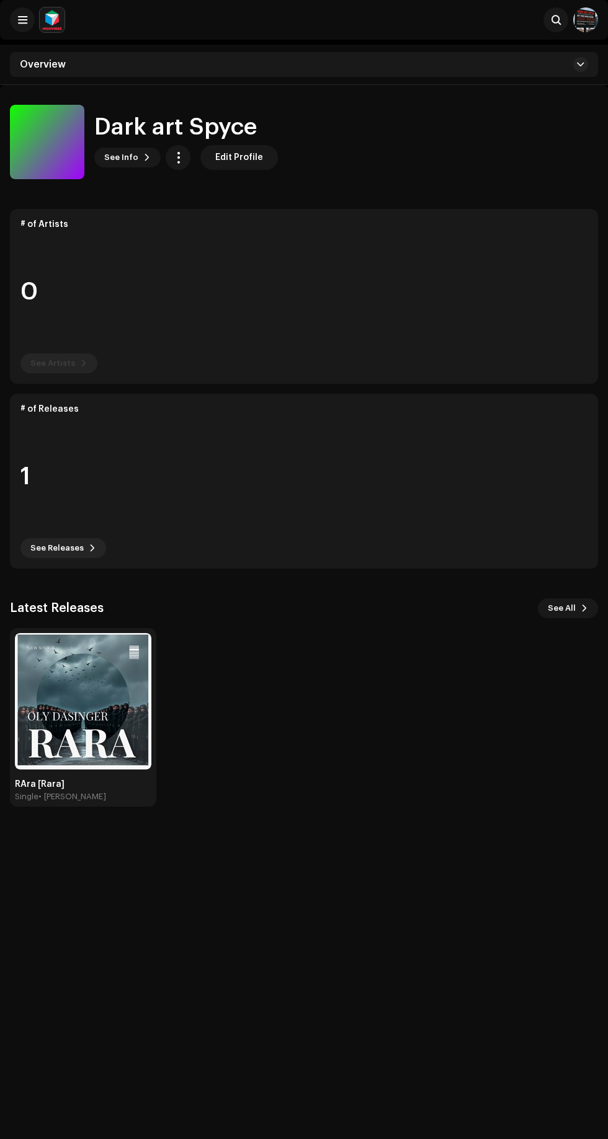
click at [185, 55] on div "Overview" at bounding box center [304, 64] width 588 height 25
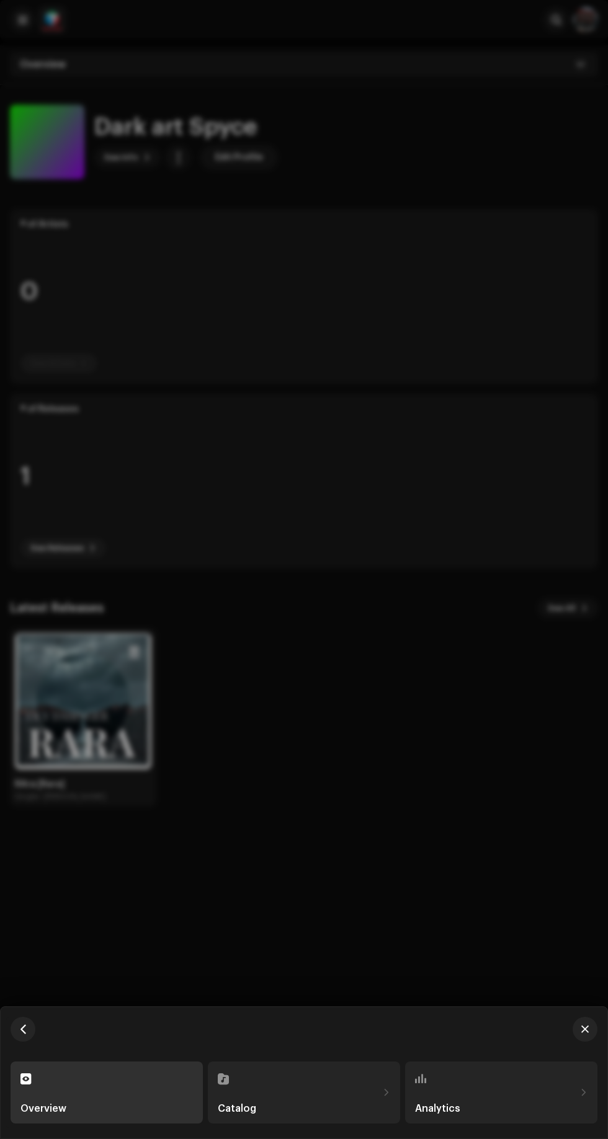
click at [379, 853] on div at bounding box center [304, 569] width 608 height 1139
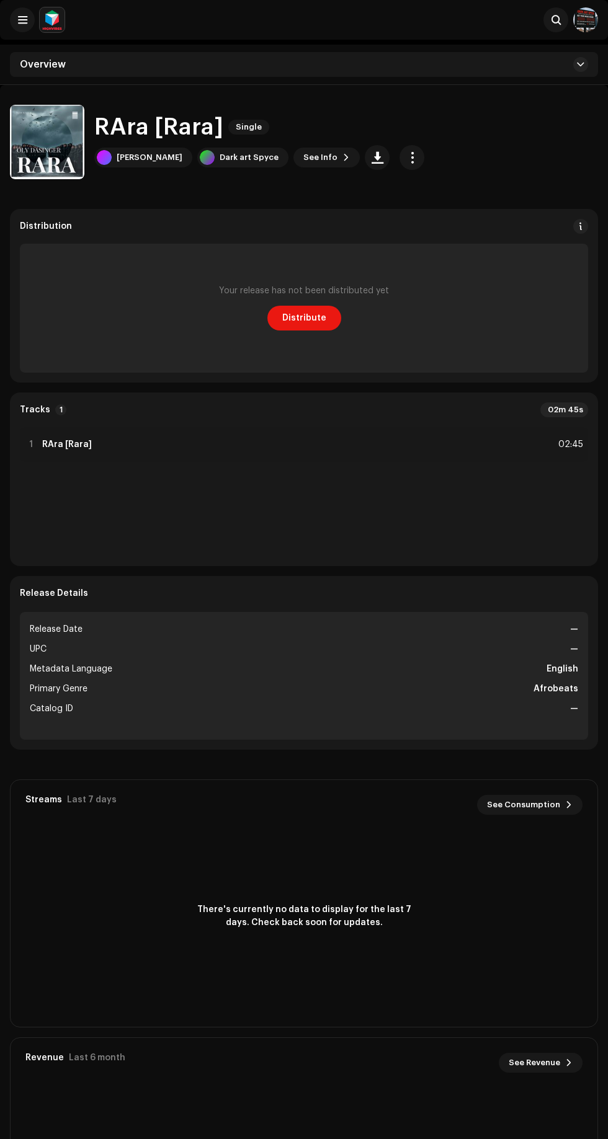
click at [136, 154] on div "[PERSON_NAME]" at bounding box center [150, 157] width 66 height 10
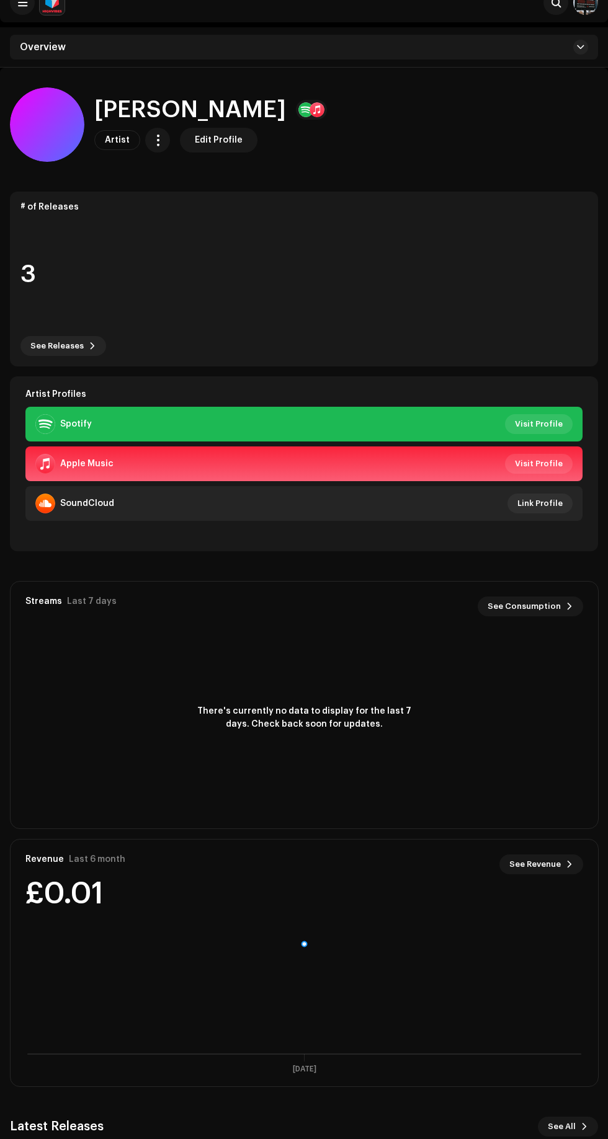
scroll to position [139, 0]
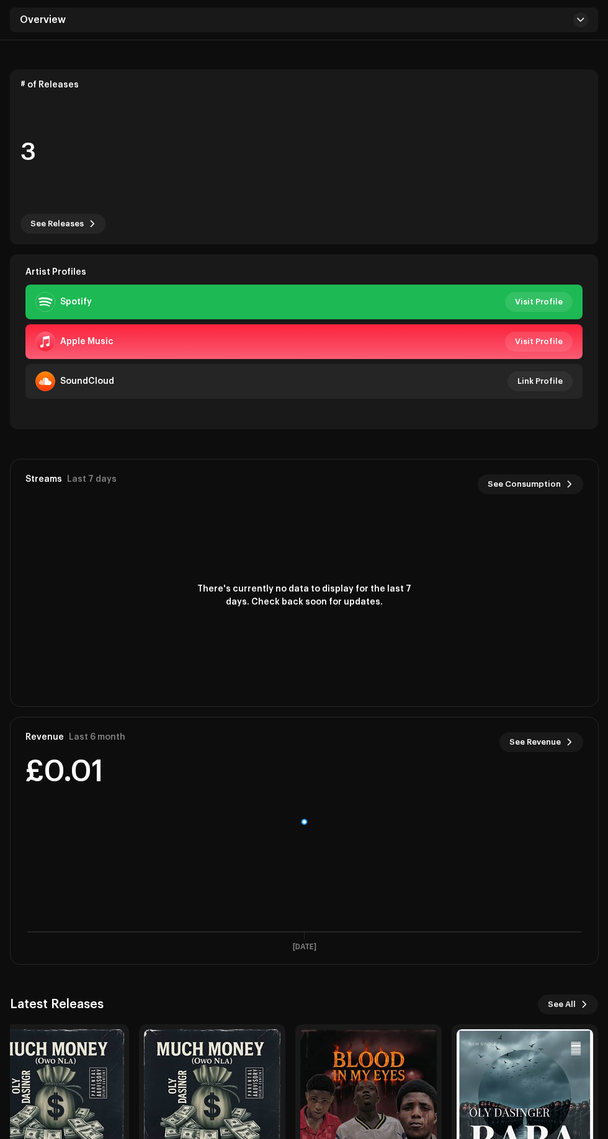
click at [524, 1110] on img at bounding box center [524, 1097] width 136 height 136
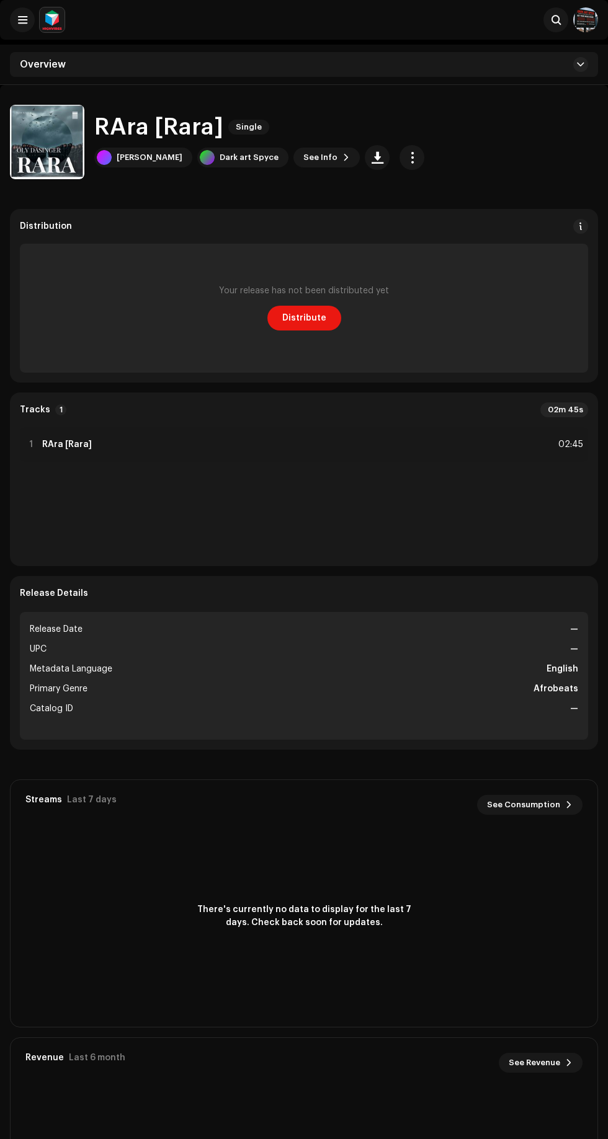
click at [406, 157] on span "button" at bounding box center [412, 157] width 12 height 10
click at [443, 211] on div "Edit" at bounding box center [447, 213] width 115 height 10
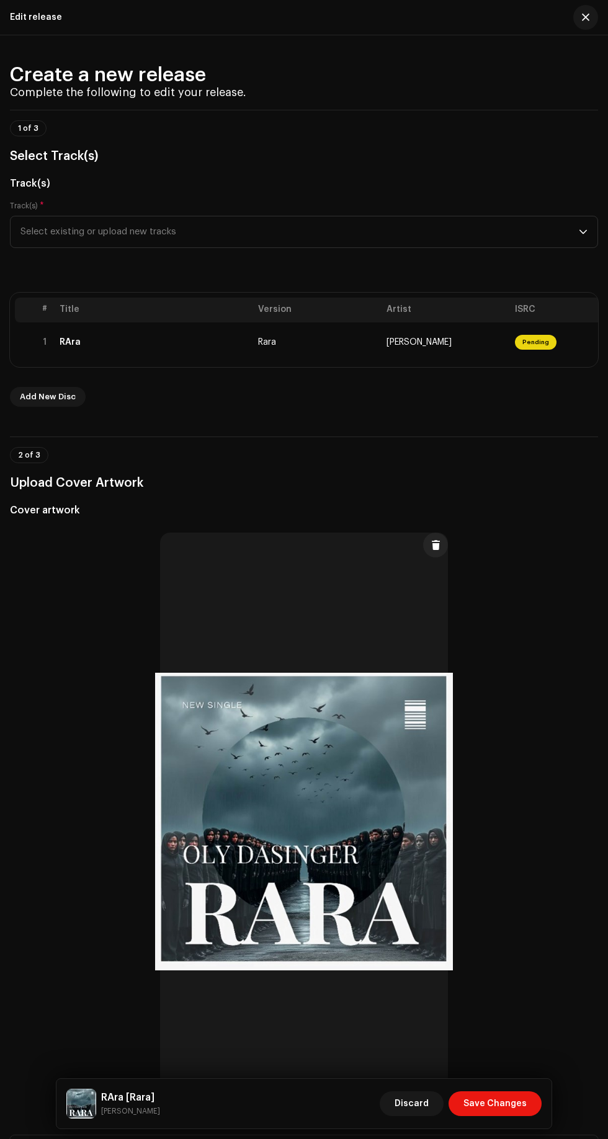
click at [528, 350] on span "Pending" at bounding box center [536, 342] width 42 height 15
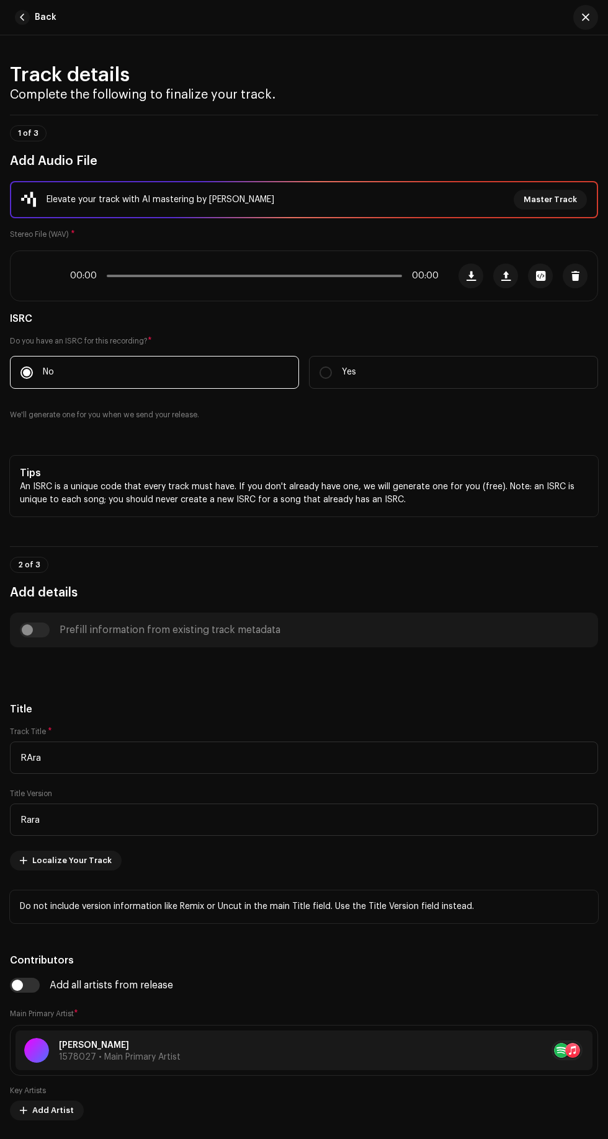
click at [541, 326] on h5 "ISRC" at bounding box center [304, 318] width 588 height 15
click at [585, 17] on span "button" at bounding box center [584, 17] width 7 height 10
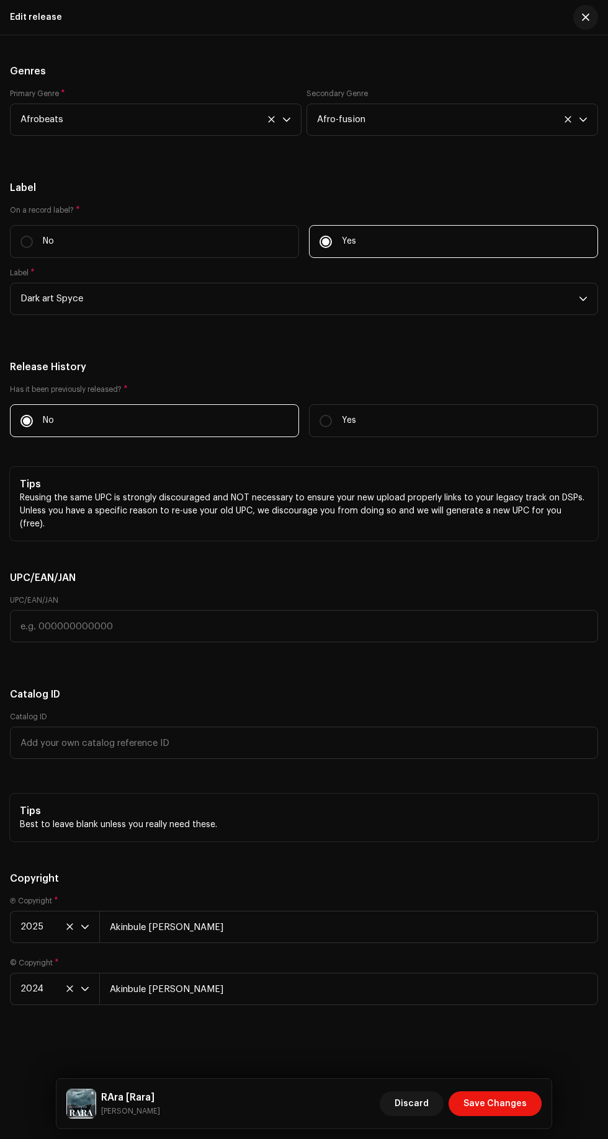
scroll to position [3370, 0]
click at [487, 1120] on div "RAra [Rara] [PERSON_NAME] Discard Save Changes" at bounding box center [303, 1104] width 495 height 50
click at [489, 1117] on div "Discard Save Changes" at bounding box center [460, 1104] width 162 height 30
click at [488, 1115] on span "Save Changes" at bounding box center [494, 1103] width 63 height 25
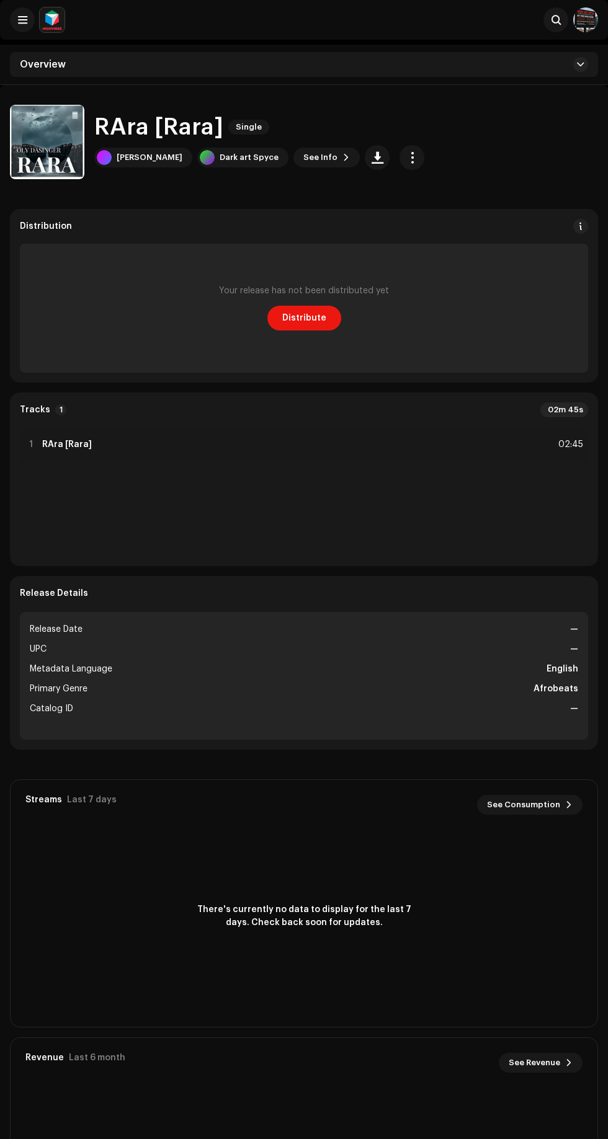
click at [316, 317] on span "Distribute" at bounding box center [304, 318] width 44 height 25
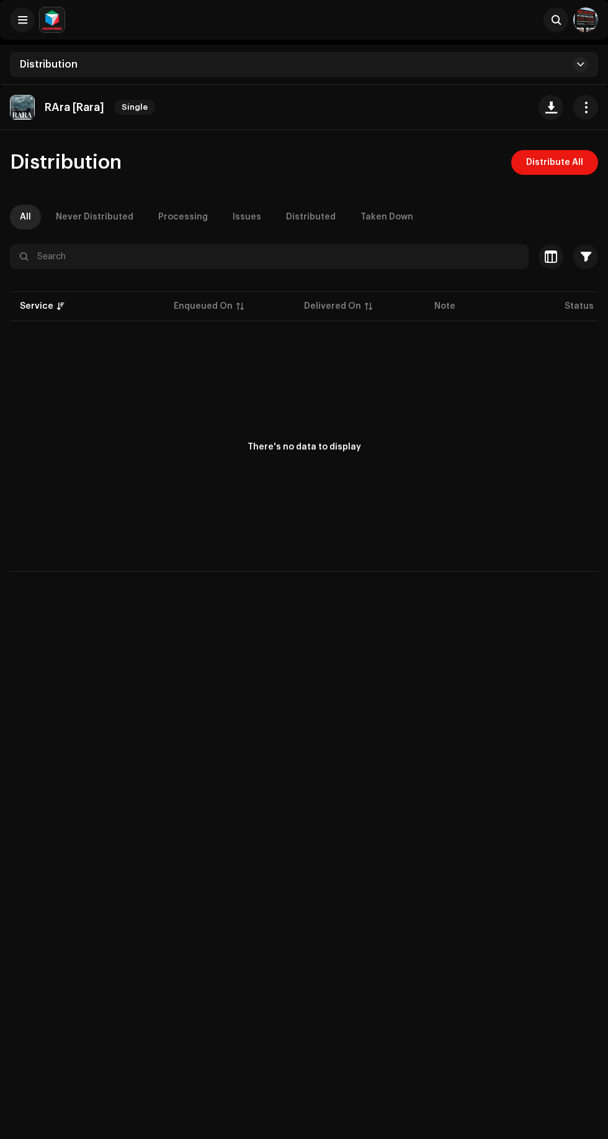
click at [564, 167] on span "Distribute All" at bounding box center [554, 162] width 57 height 25
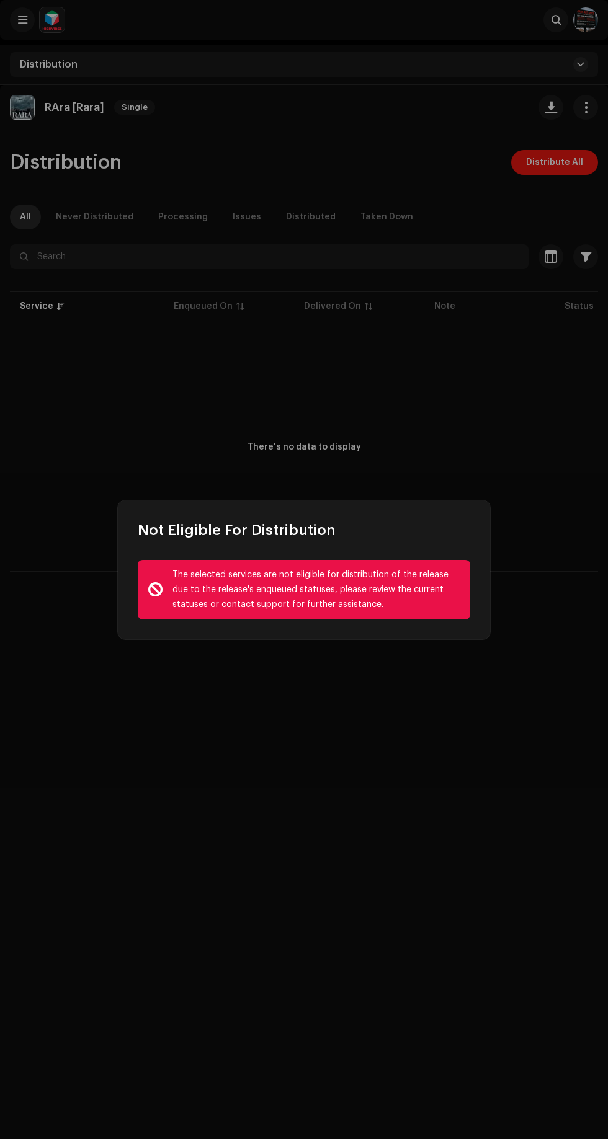
click at [447, 769] on div "Not Eligible For Distribution The selected services are not eligible for distri…" at bounding box center [304, 569] width 608 height 1139
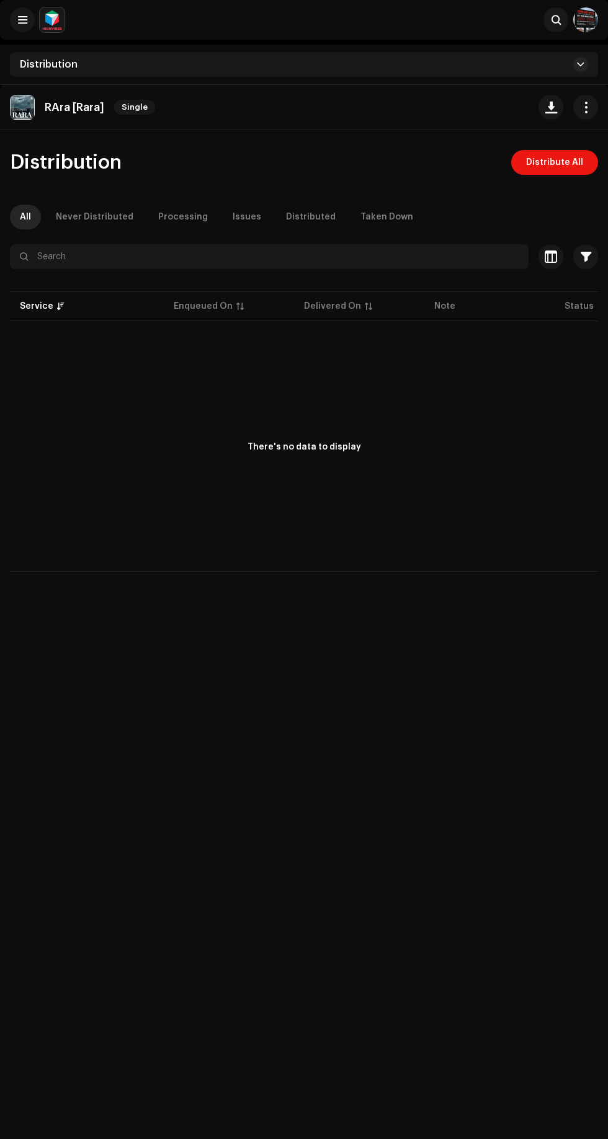
click at [407, 377] on div "There's no data to display" at bounding box center [304, 448] width 588 height 248
click at [582, 27] on img at bounding box center [585, 19] width 25 height 25
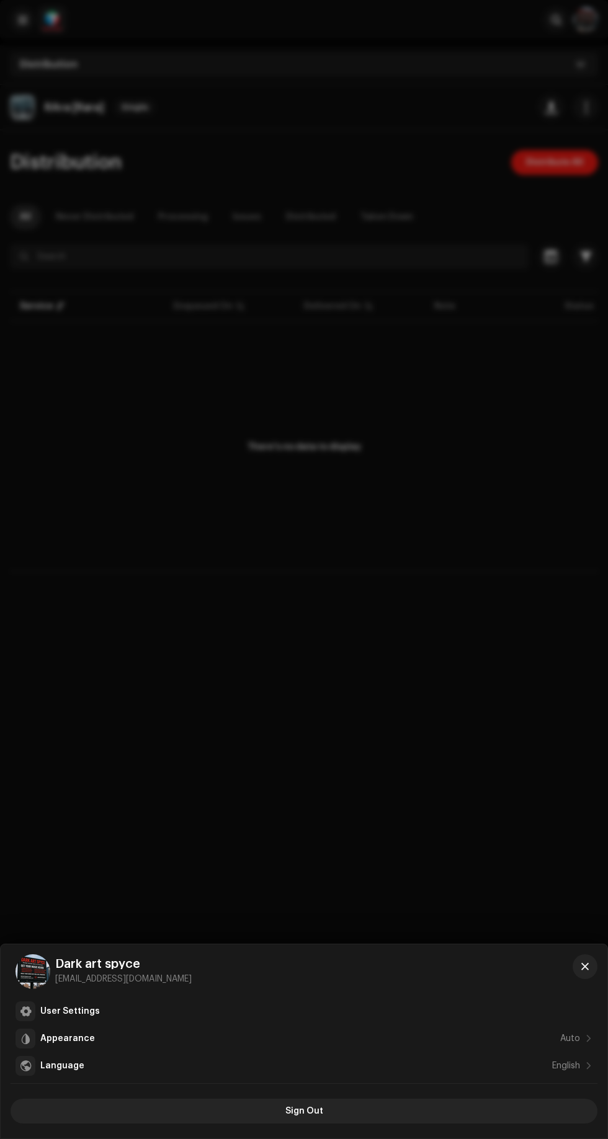
click at [437, 853] on div at bounding box center [304, 569] width 608 height 1139
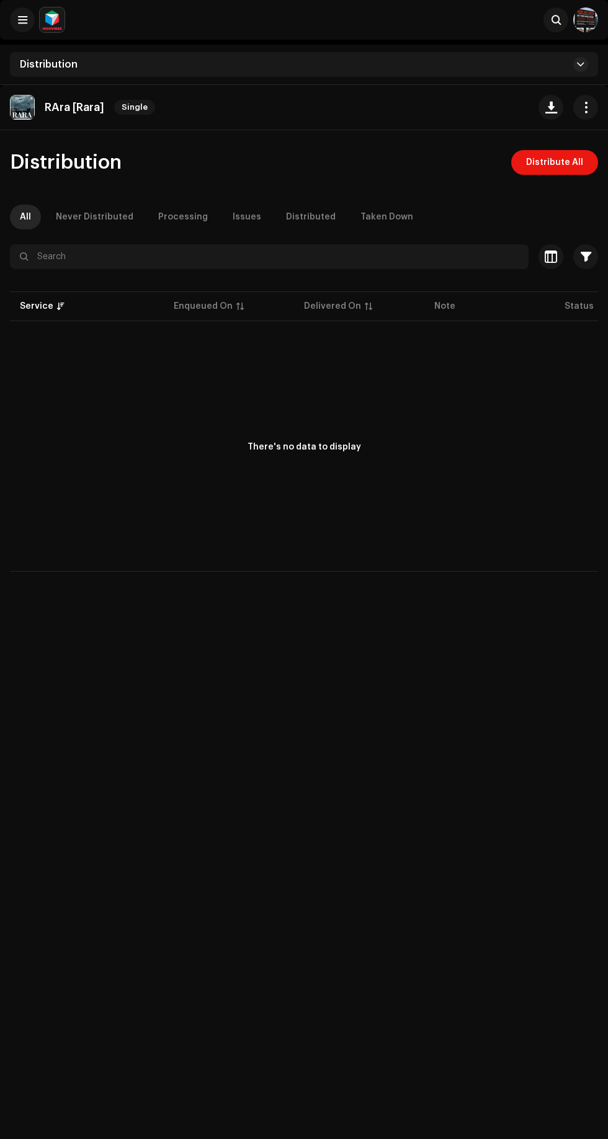
click at [22, 20] on span at bounding box center [22, 20] width 9 height 10
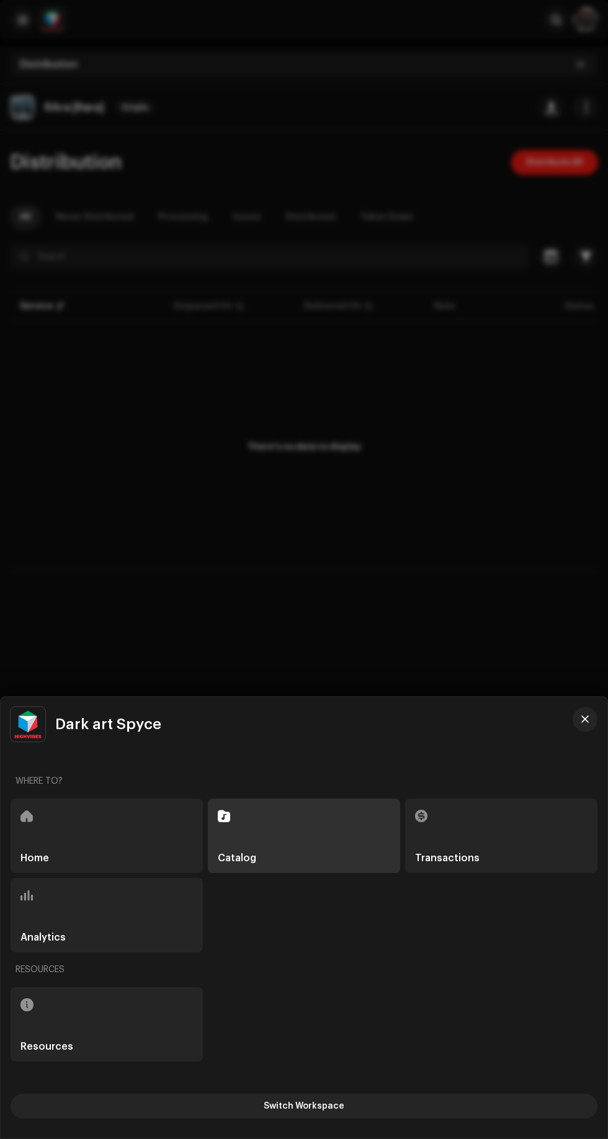
click at [85, 841] on div "Home" at bounding box center [107, 835] width 192 height 74
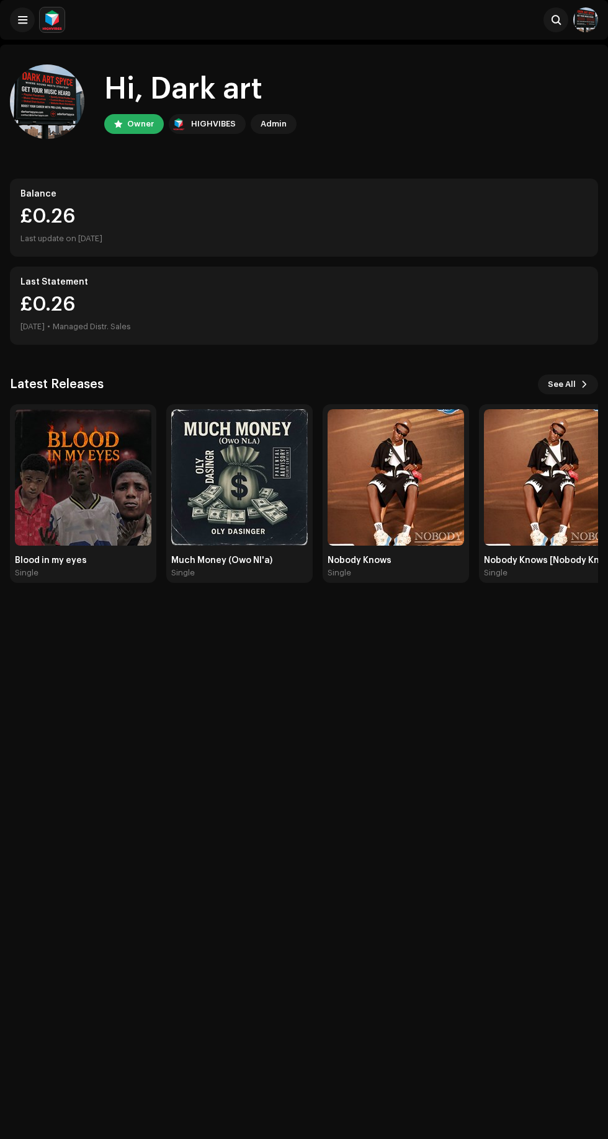
click at [563, 382] on span "See All" at bounding box center [561, 384] width 28 height 25
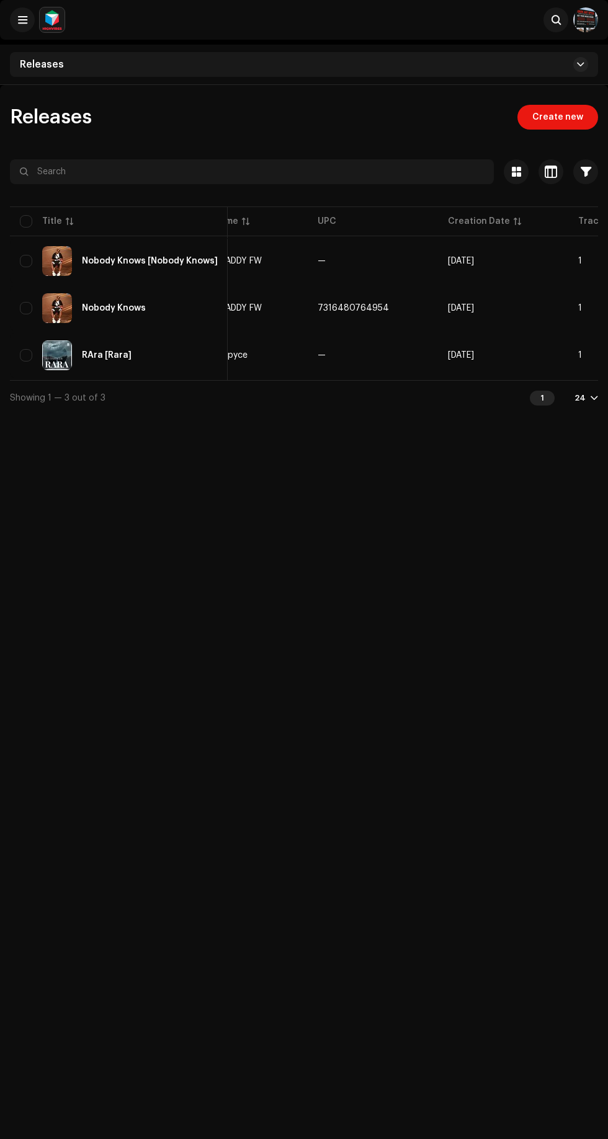
scroll to position [0, 311]
click at [144, 358] on div "RAra [Rara]" at bounding box center [119, 355] width 198 height 30
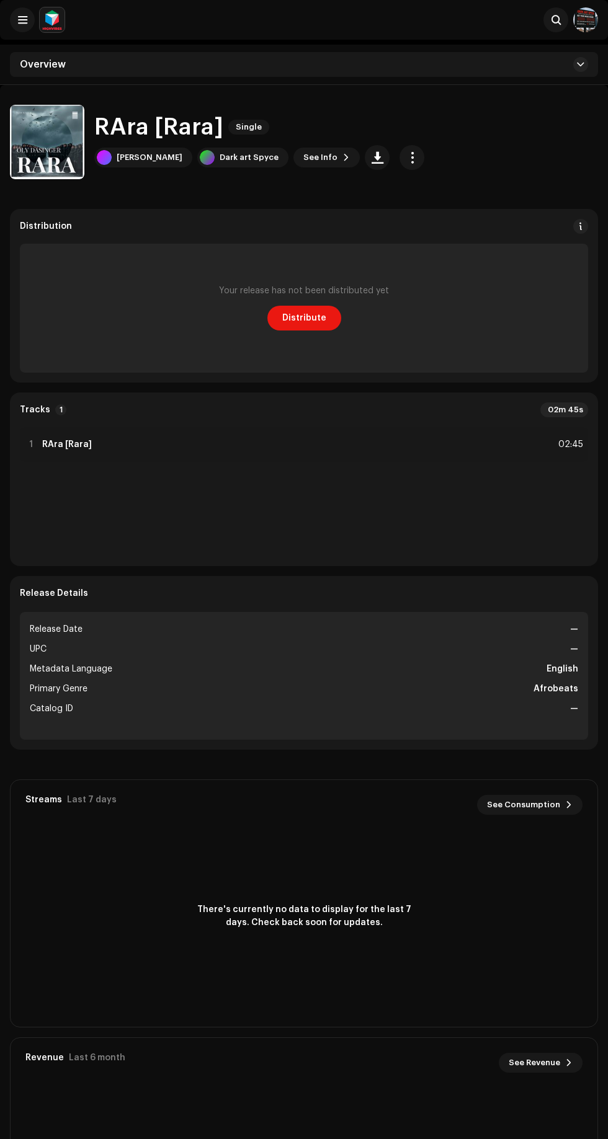
click at [304, 325] on span "Distribute" at bounding box center [304, 318] width 44 height 25
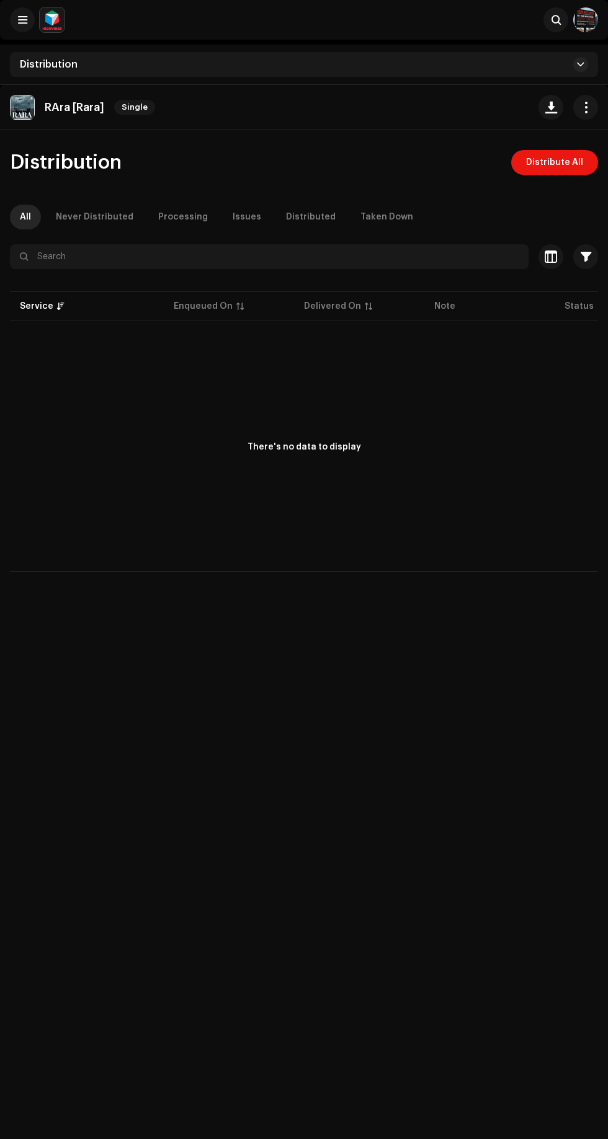
click at [556, 162] on span "Distribute All" at bounding box center [554, 162] width 57 height 25
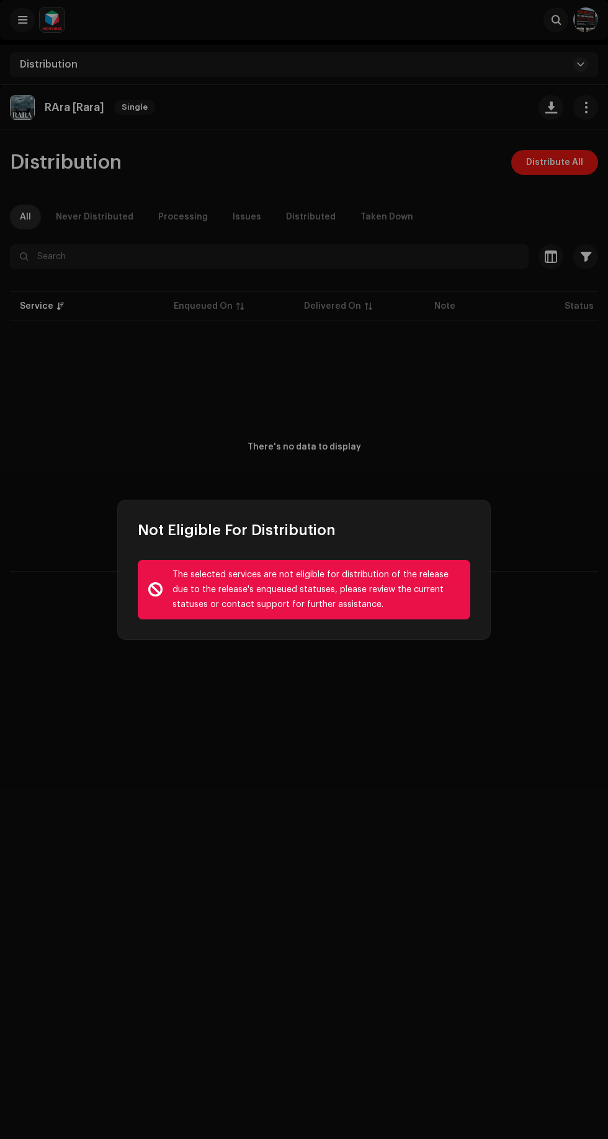
click at [285, 52] on div "Not Eligible For Distribution The selected services are not eligible for distri…" at bounding box center [304, 569] width 608 height 1139
